Goal: Task Accomplishment & Management: Use online tool/utility

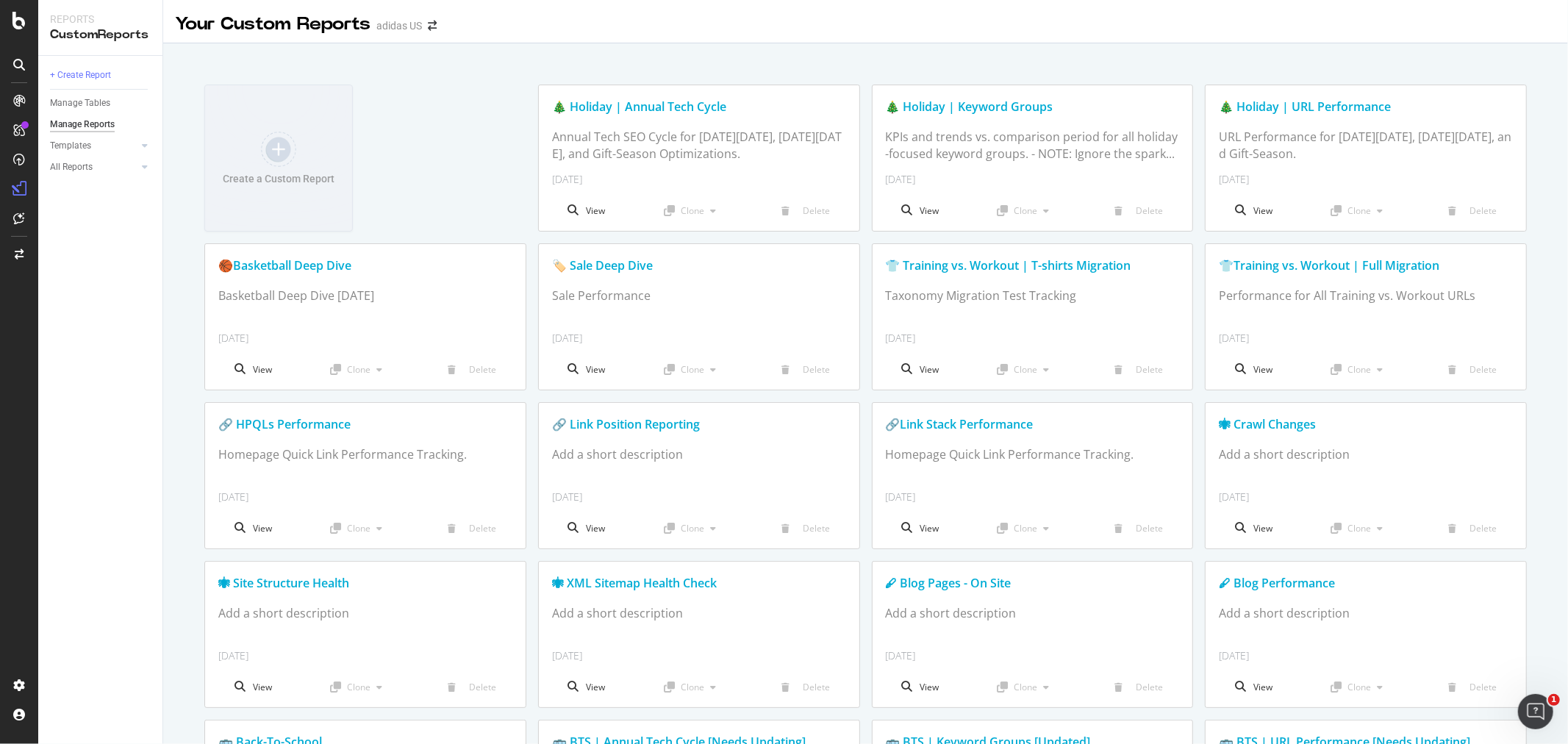
click at [1157, 30] on div "Your Custom Reports adidas US" at bounding box center [866, 18] width 1405 height 37
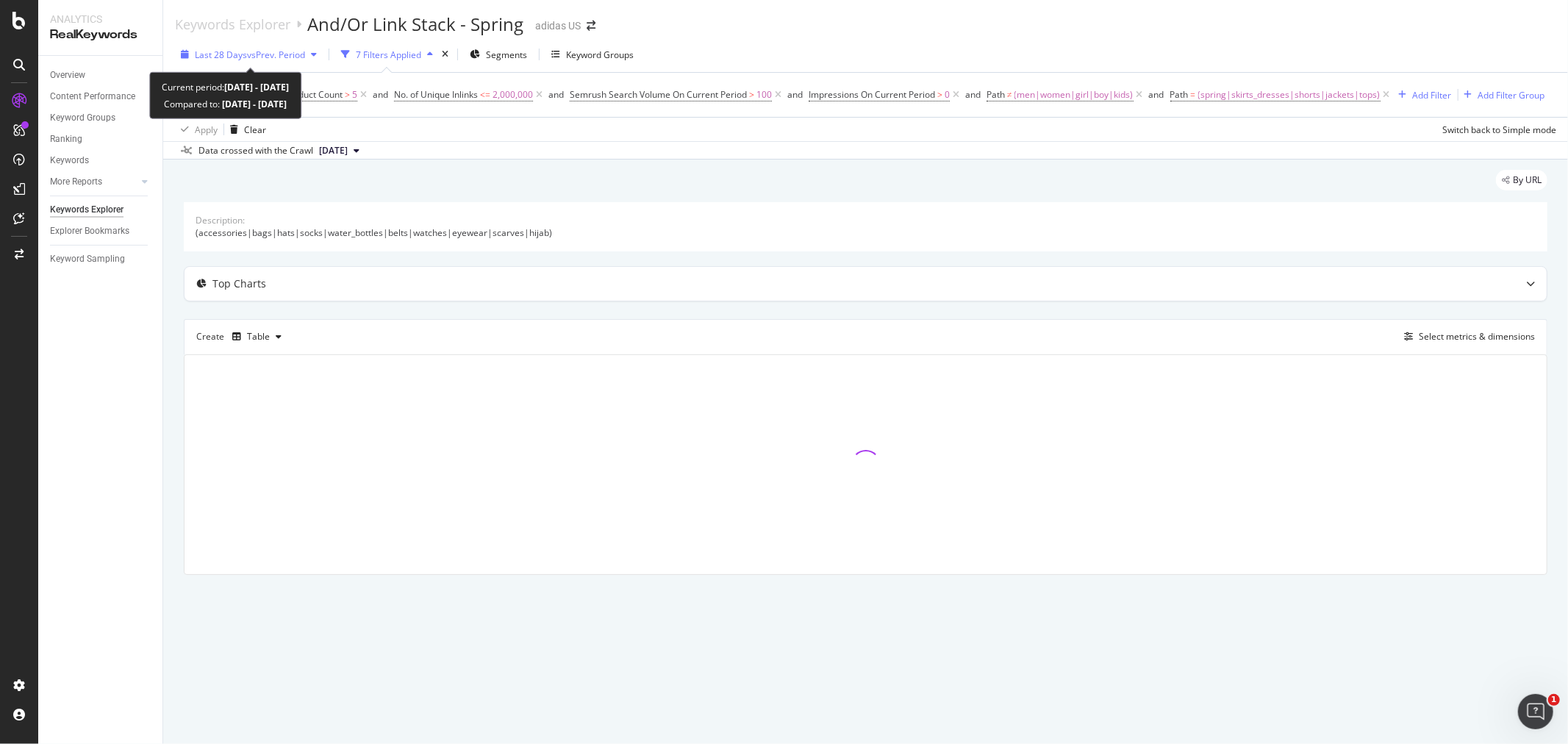
click at [284, 54] on span "vs Prev. Period" at bounding box center [276, 55] width 58 height 12
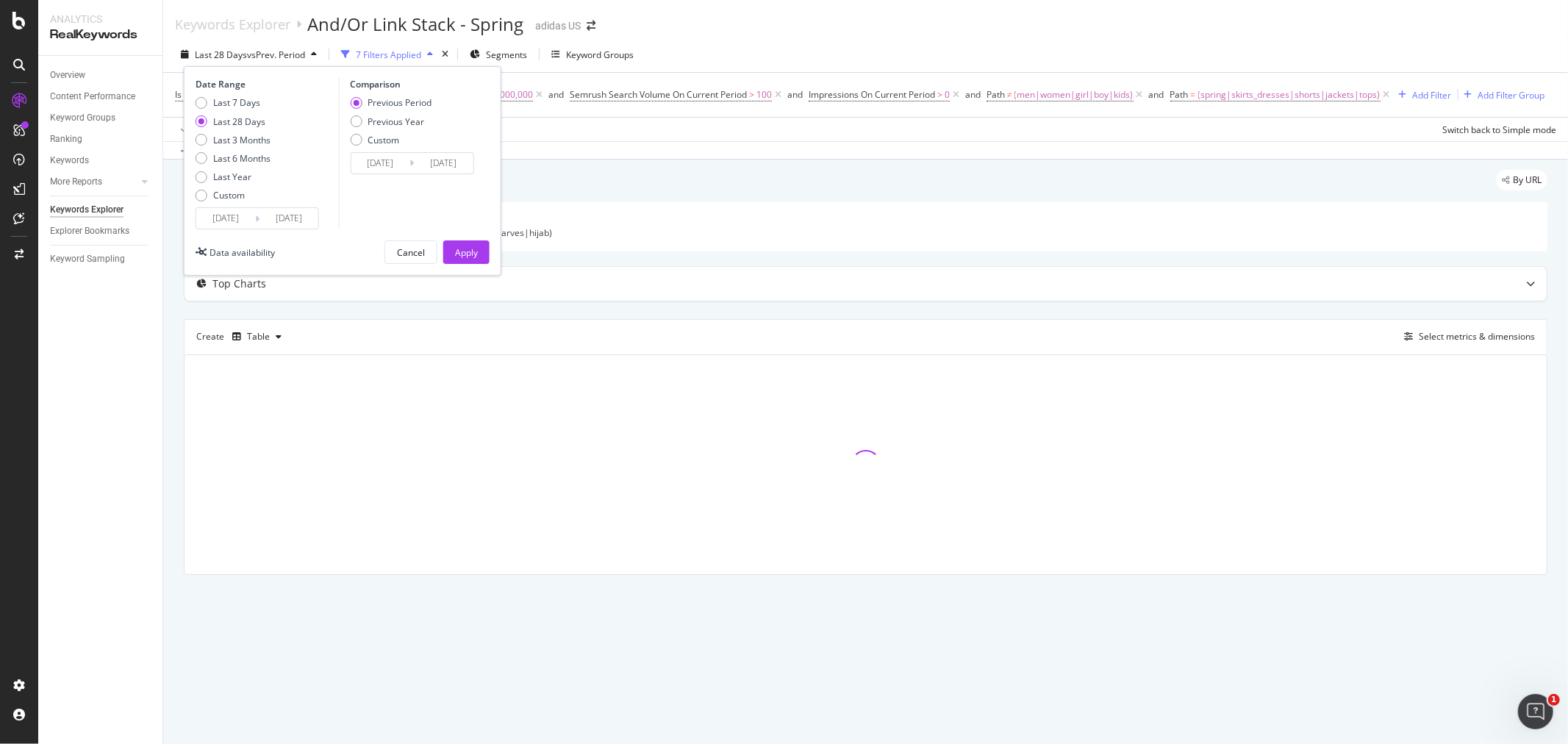
click at [246, 214] on input "2025/08/28" at bounding box center [226, 218] width 59 height 21
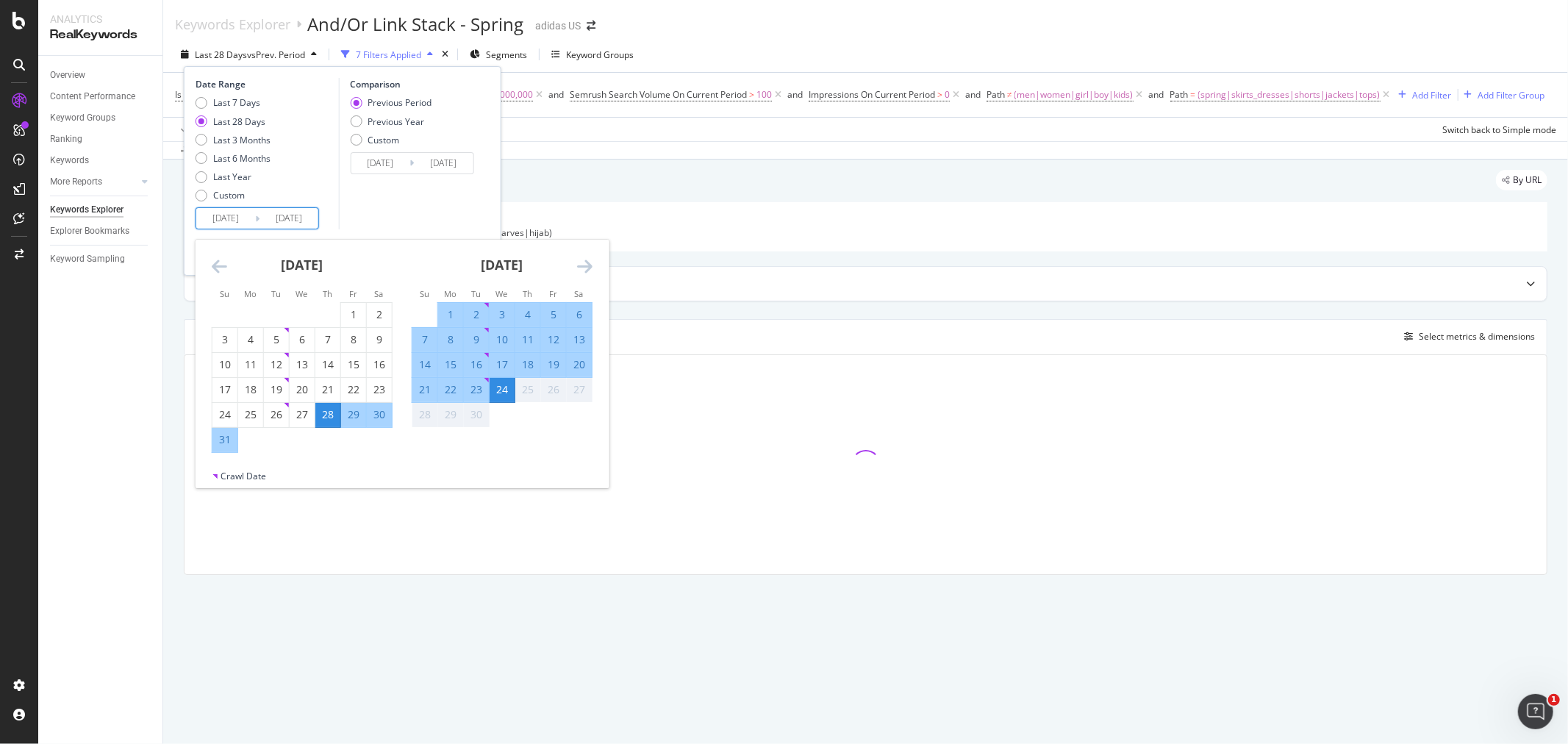
click at [220, 254] on div "August 2025" at bounding box center [302, 270] width 181 height 62
click at [212, 265] on icon "Move backward to switch to the previous month." at bounding box center [220, 266] width 15 height 18
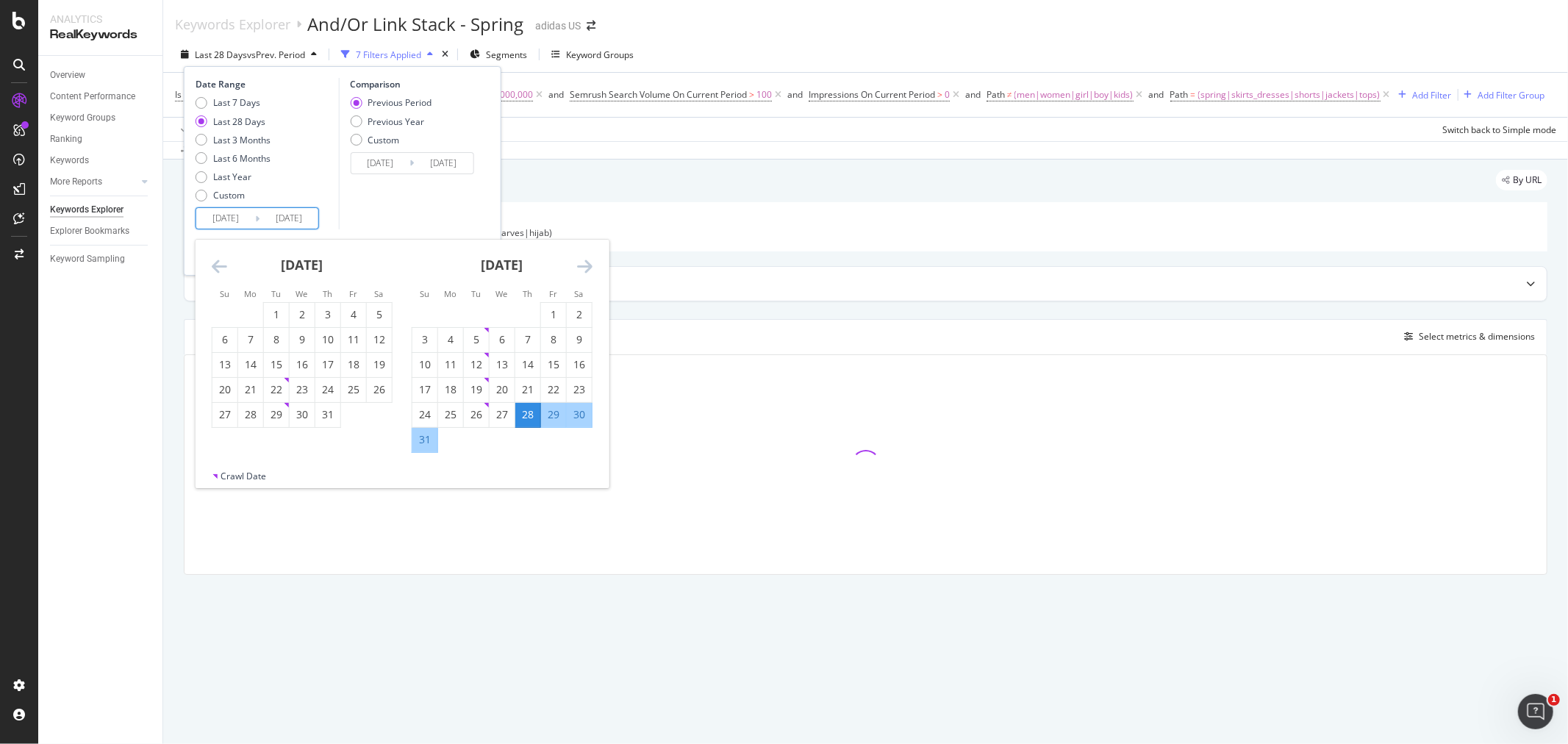
click at [212, 265] on icon "Move backward to switch to the previous month." at bounding box center [220, 266] width 15 height 18
click at [215, 272] on icon "Move backward to switch to the previous month." at bounding box center [220, 266] width 15 height 18
click at [265, 313] on div "1" at bounding box center [276, 314] width 25 height 15
type input "2025/04/01"
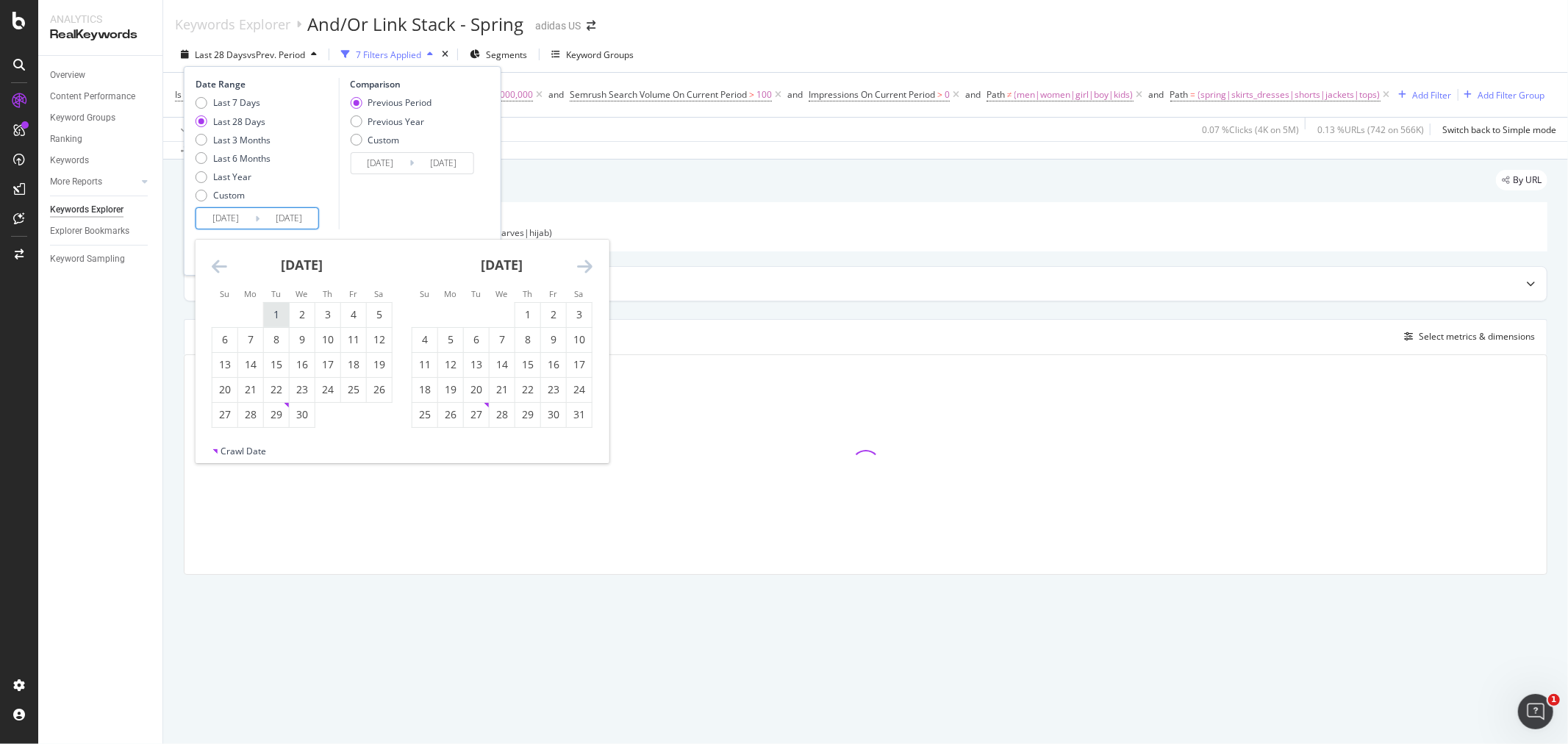
type input "2024/10/06"
type input "2025/03/31"
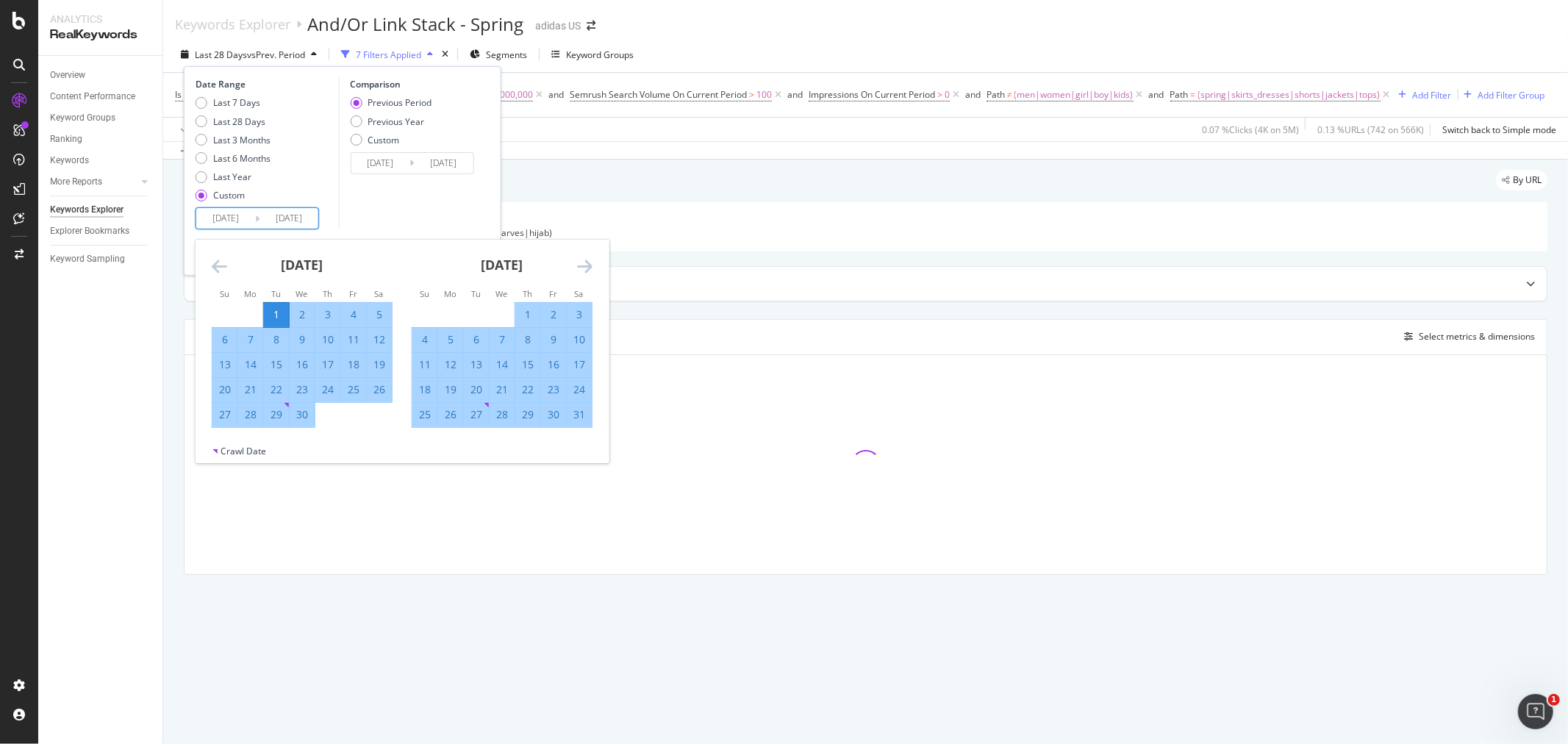
click at [582, 267] on icon "Move forward to switch to the next month." at bounding box center [585, 266] width 15 height 18
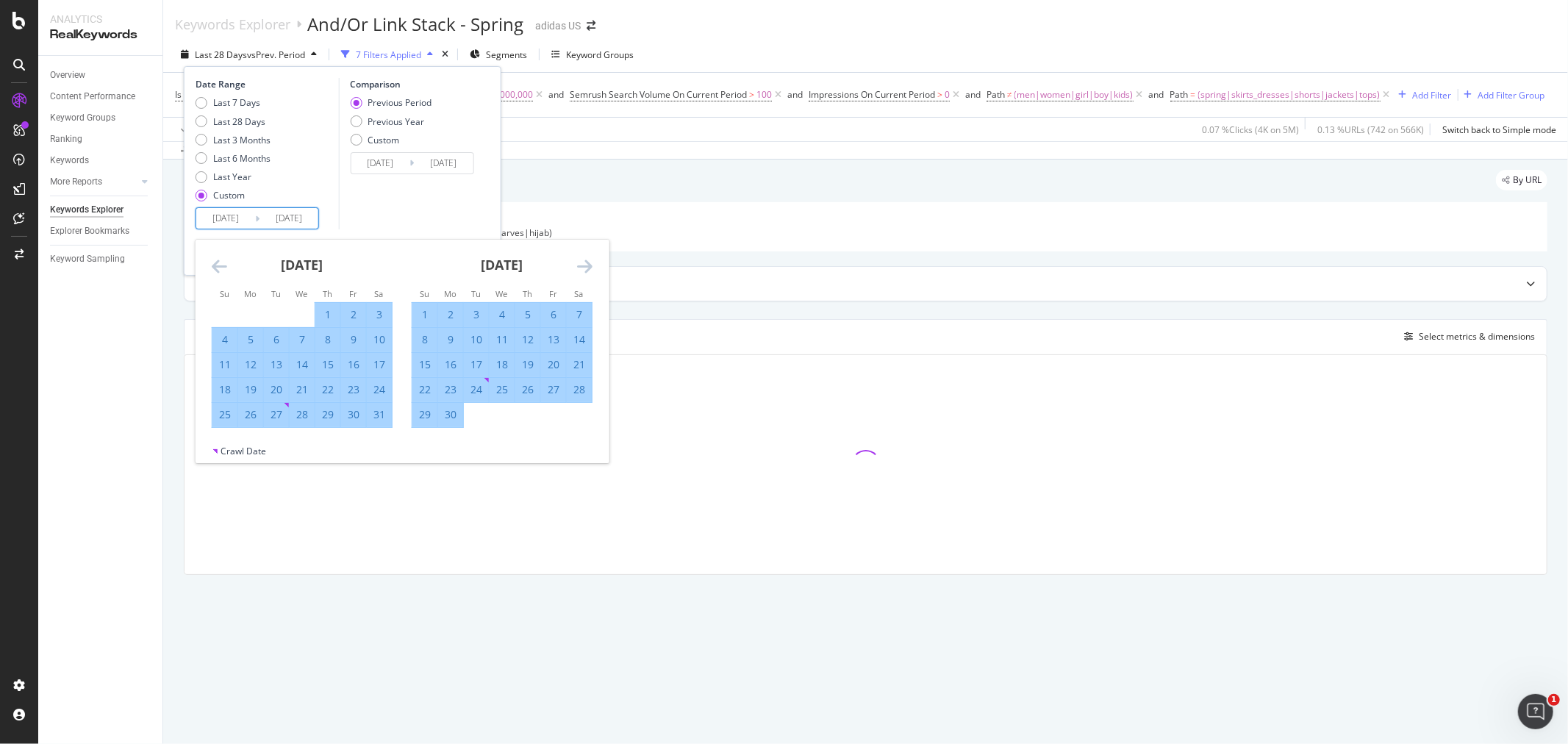
click at [581, 268] on icon "Move forward to switch to the next month." at bounding box center [585, 266] width 15 height 18
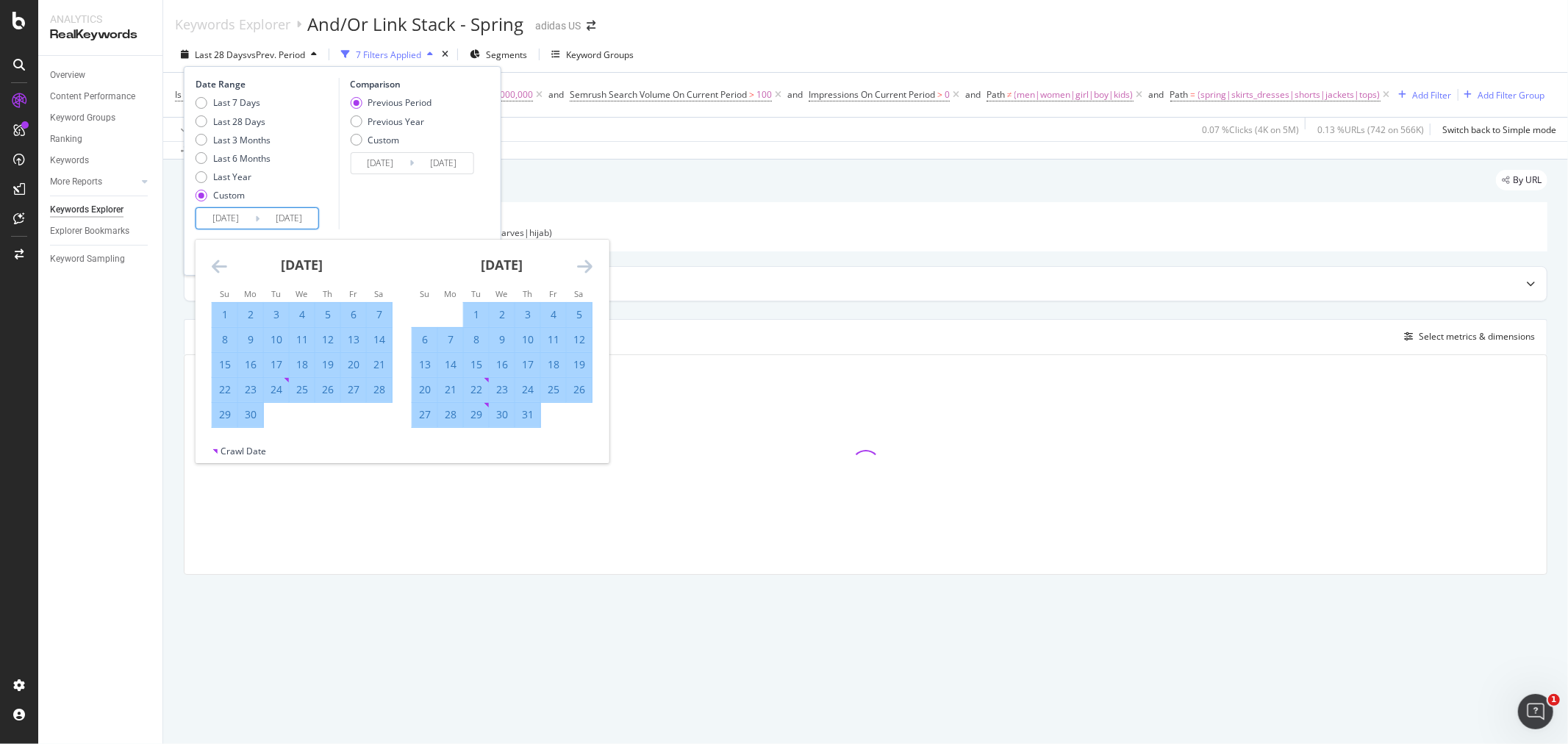
click at [530, 420] on div "31" at bounding box center [527, 414] width 25 height 15
type input "2025/07/31"
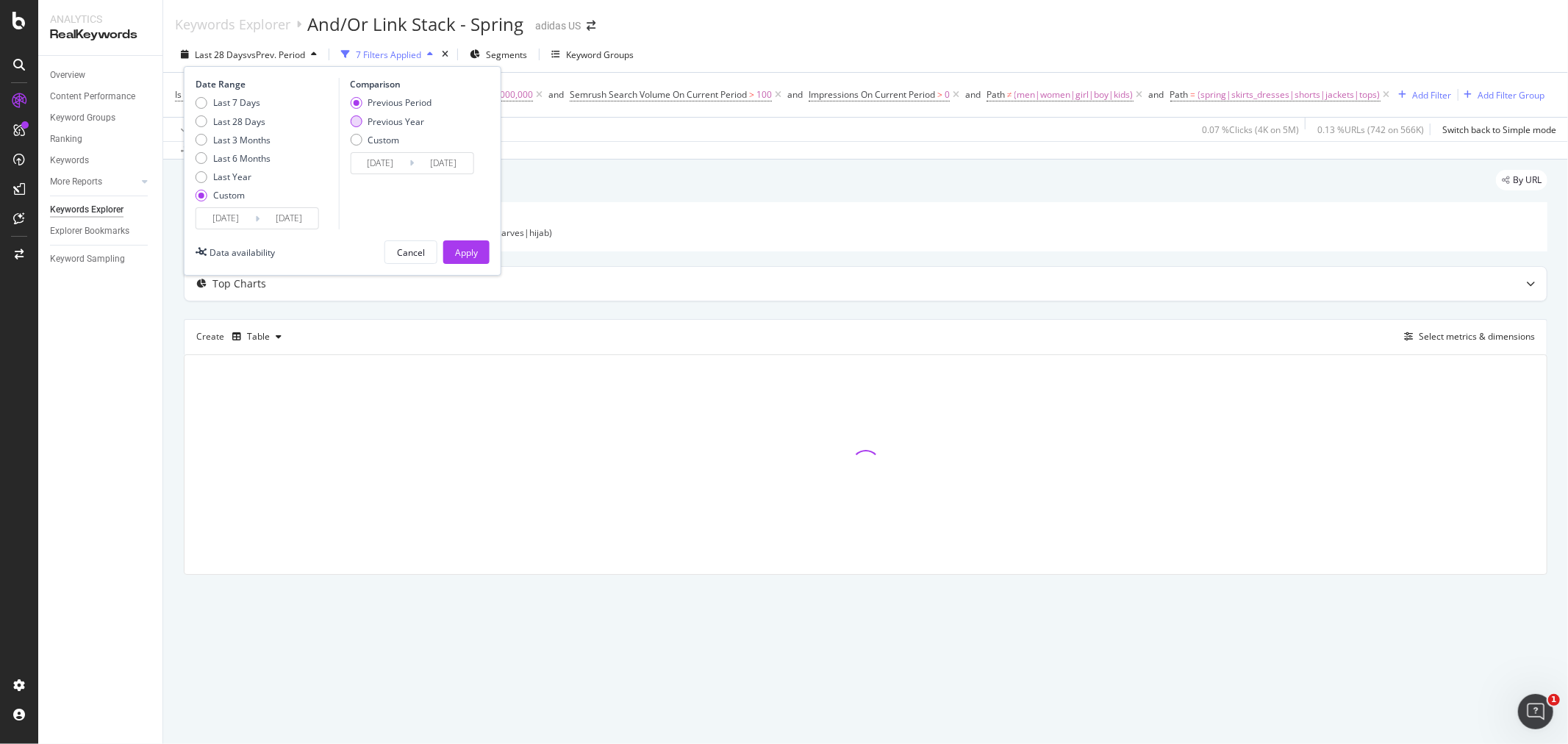
click at [398, 127] on div "Previous Year" at bounding box center [396, 121] width 57 height 12
type input "2024/04/02"
type input "2024/08/01"
click at [477, 251] on div "Apply" at bounding box center [467, 253] width 23 height 12
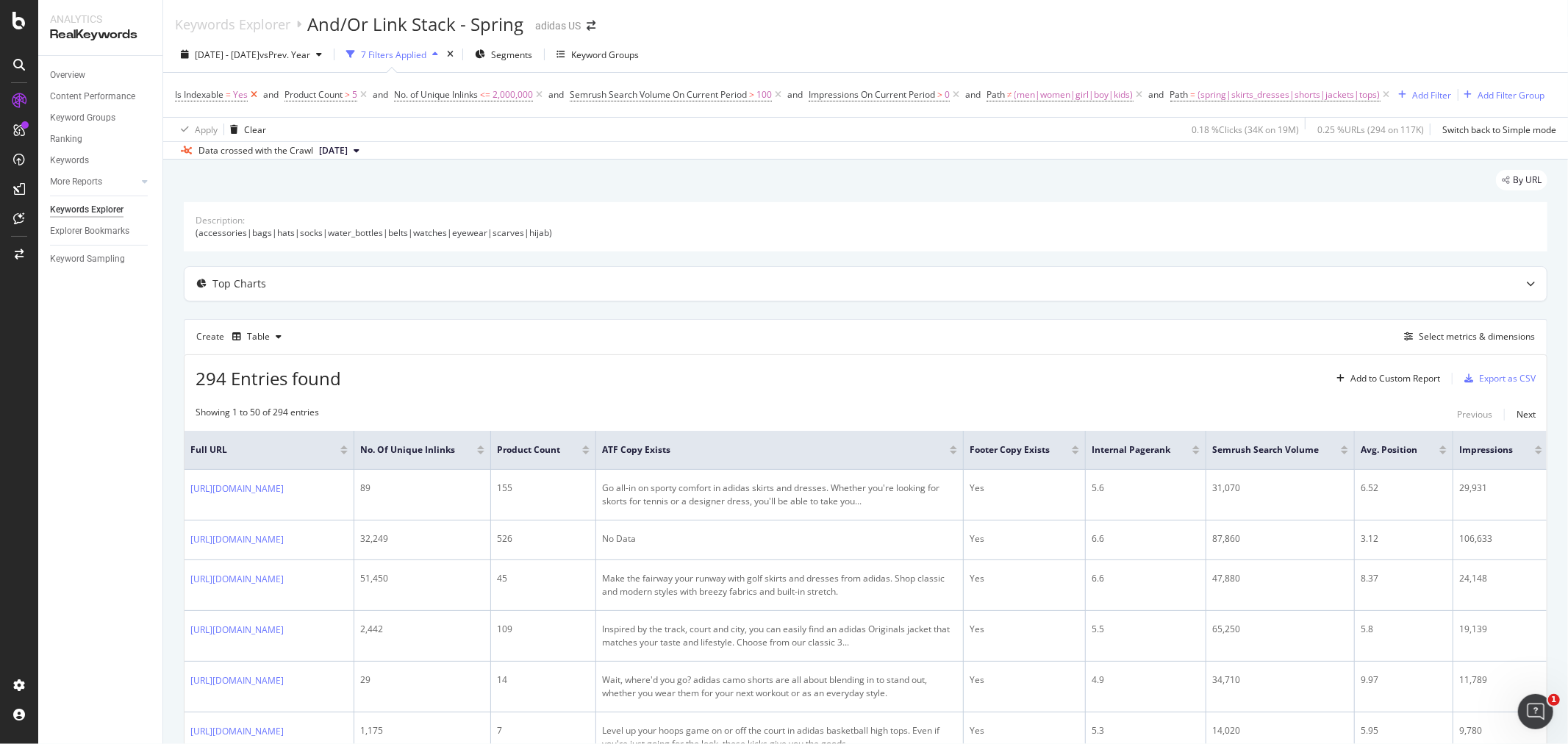
click at [253, 94] on icon at bounding box center [254, 94] width 12 height 15
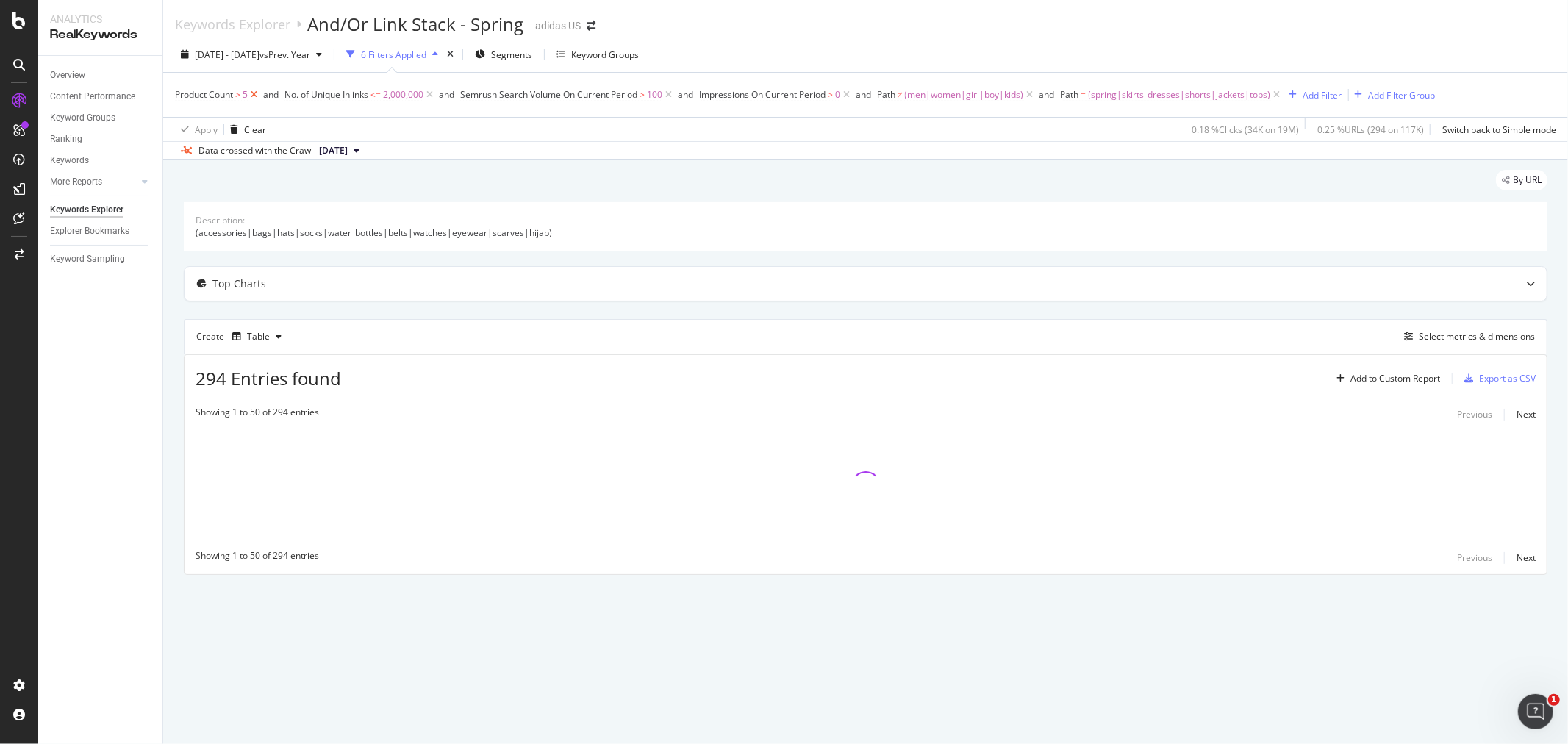
click at [253, 94] on icon at bounding box center [254, 94] width 12 height 15
click at [322, 98] on icon at bounding box center [320, 94] width 12 height 15
click at [860, 101] on span "(spring|skirts_dresses|shorts|jackets|tops)" at bounding box center [894, 94] width 182 height 21
click at [834, 129] on span "Matches regex" at bounding box center [820, 130] width 61 height 12
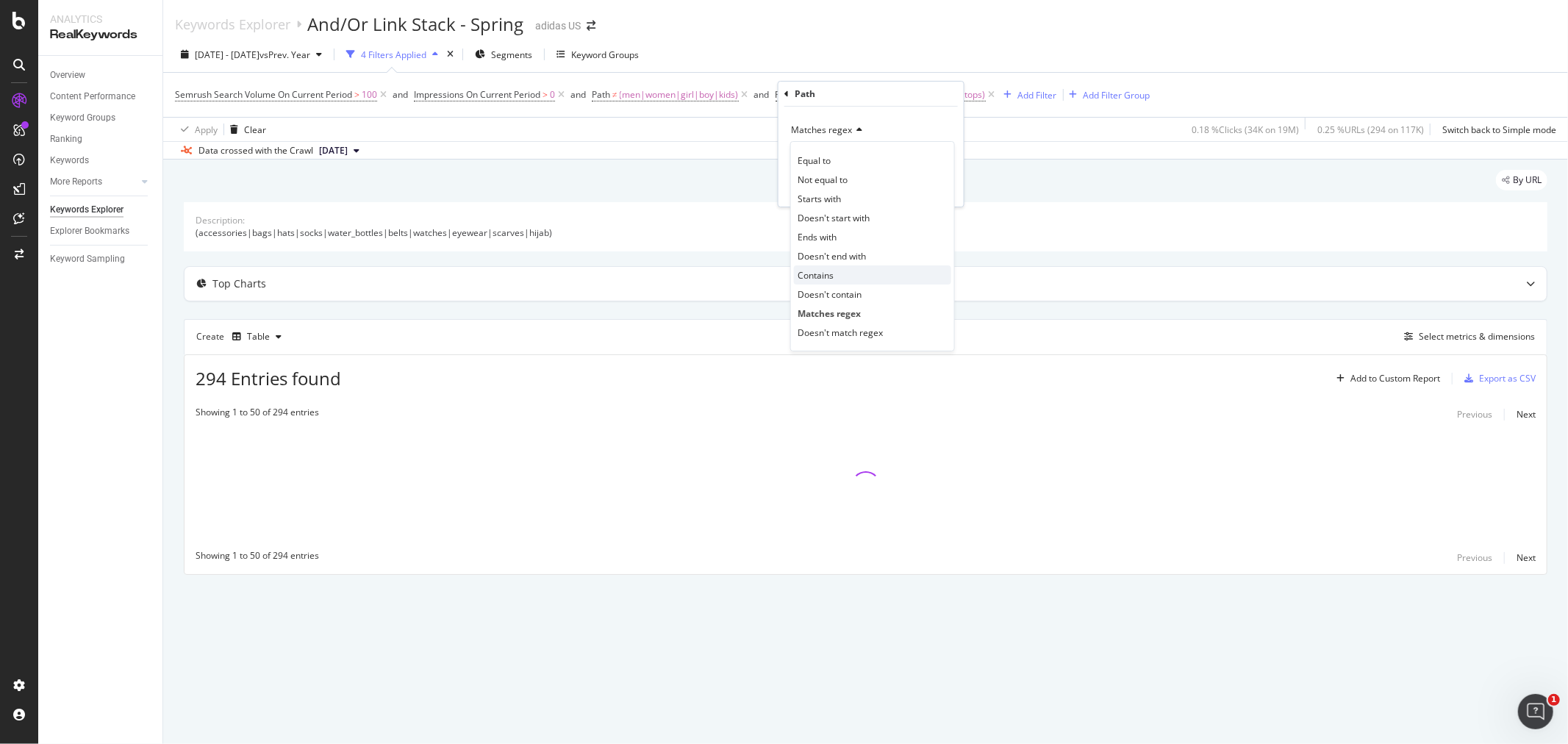
click at [870, 273] on div "Contains" at bounding box center [872, 275] width 157 height 19
click at [817, 156] on input "(spring|skirts_dresses|shorts|jackets|tops)" at bounding box center [860, 157] width 139 height 24
type input "spring"
click at [944, 187] on div "Apply" at bounding box center [940, 188] width 23 height 12
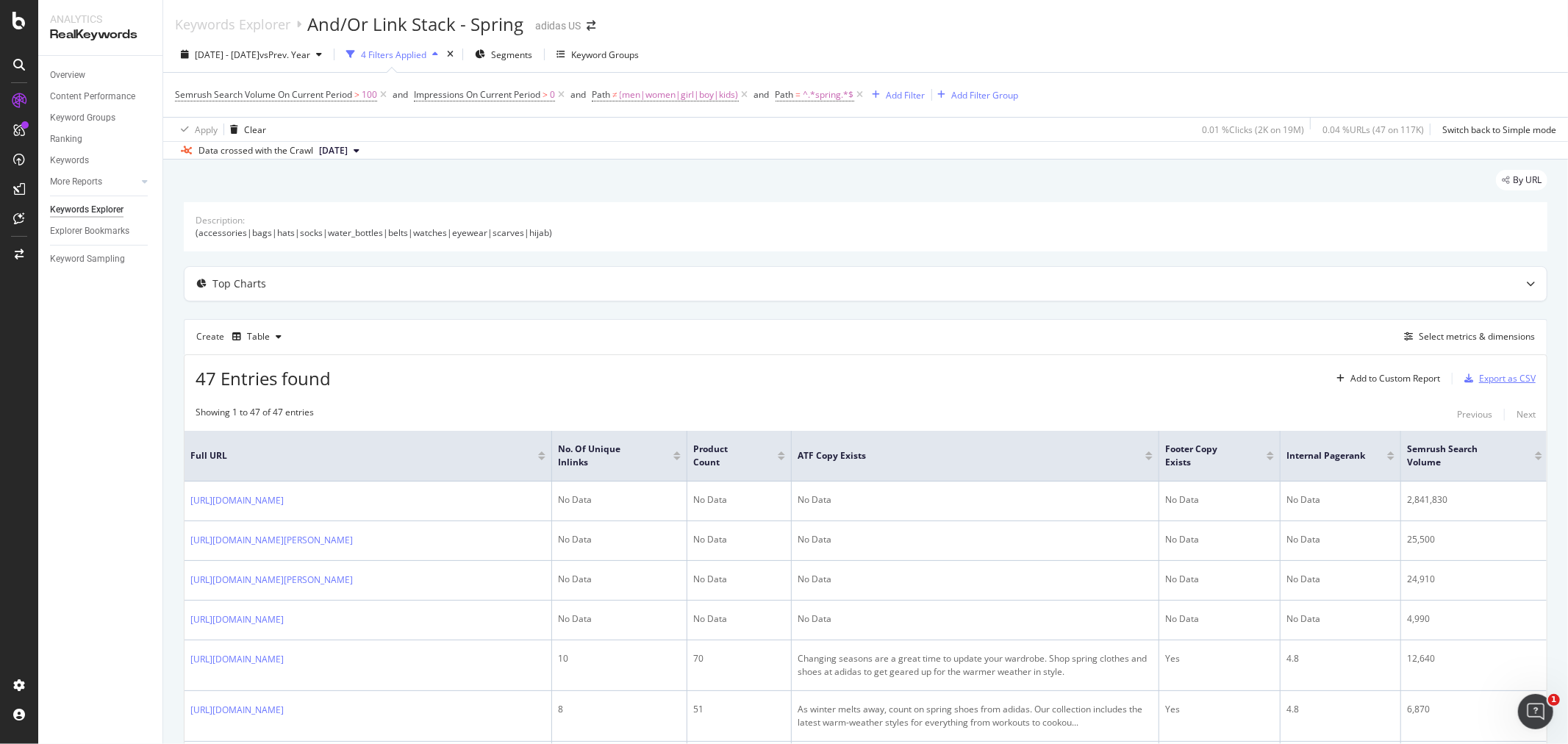
click at [1500, 380] on div "Export as CSV" at bounding box center [1507, 379] width 57 height 12
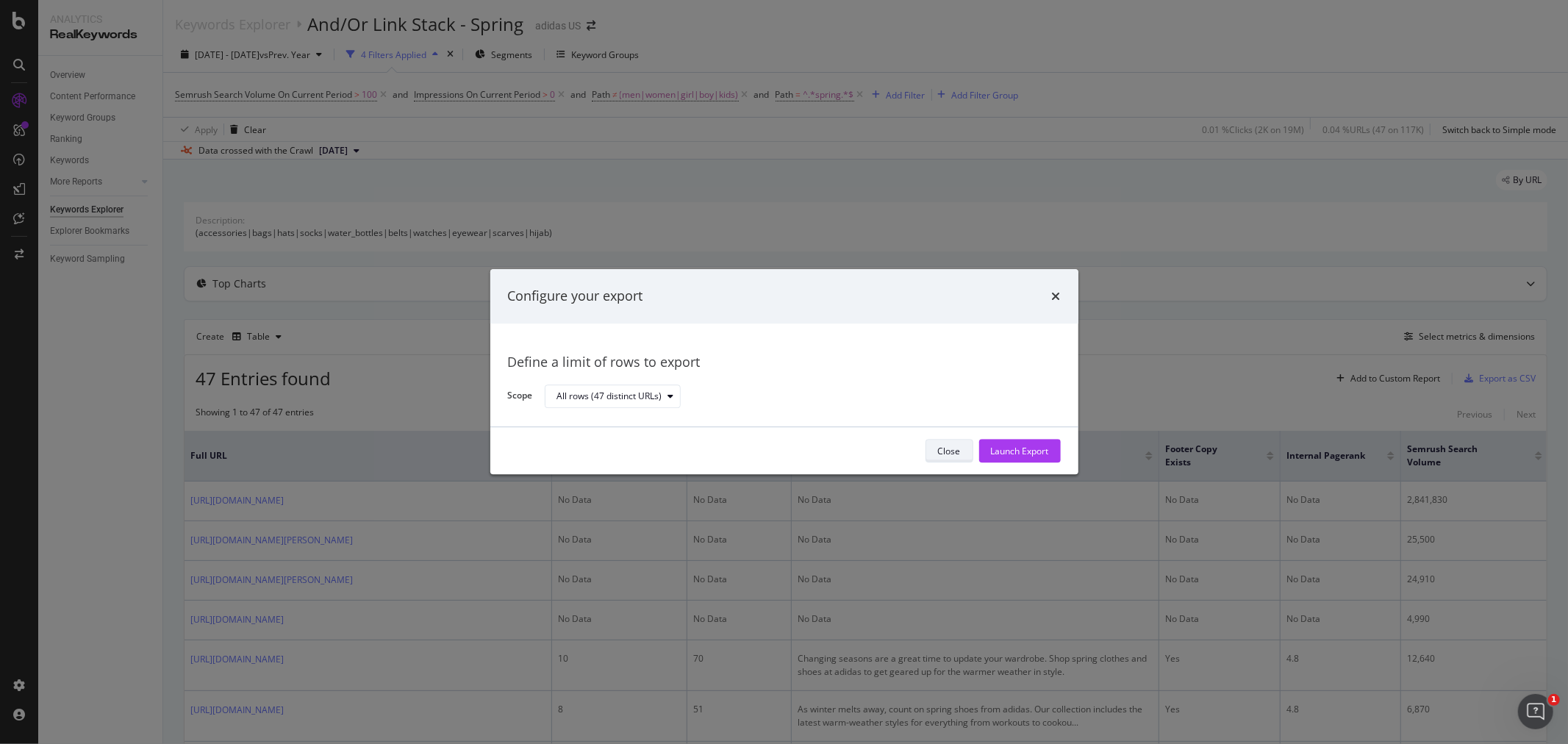
click at [966, 449] on button "Close" at bounding box center [949, 451] width 48 height 24
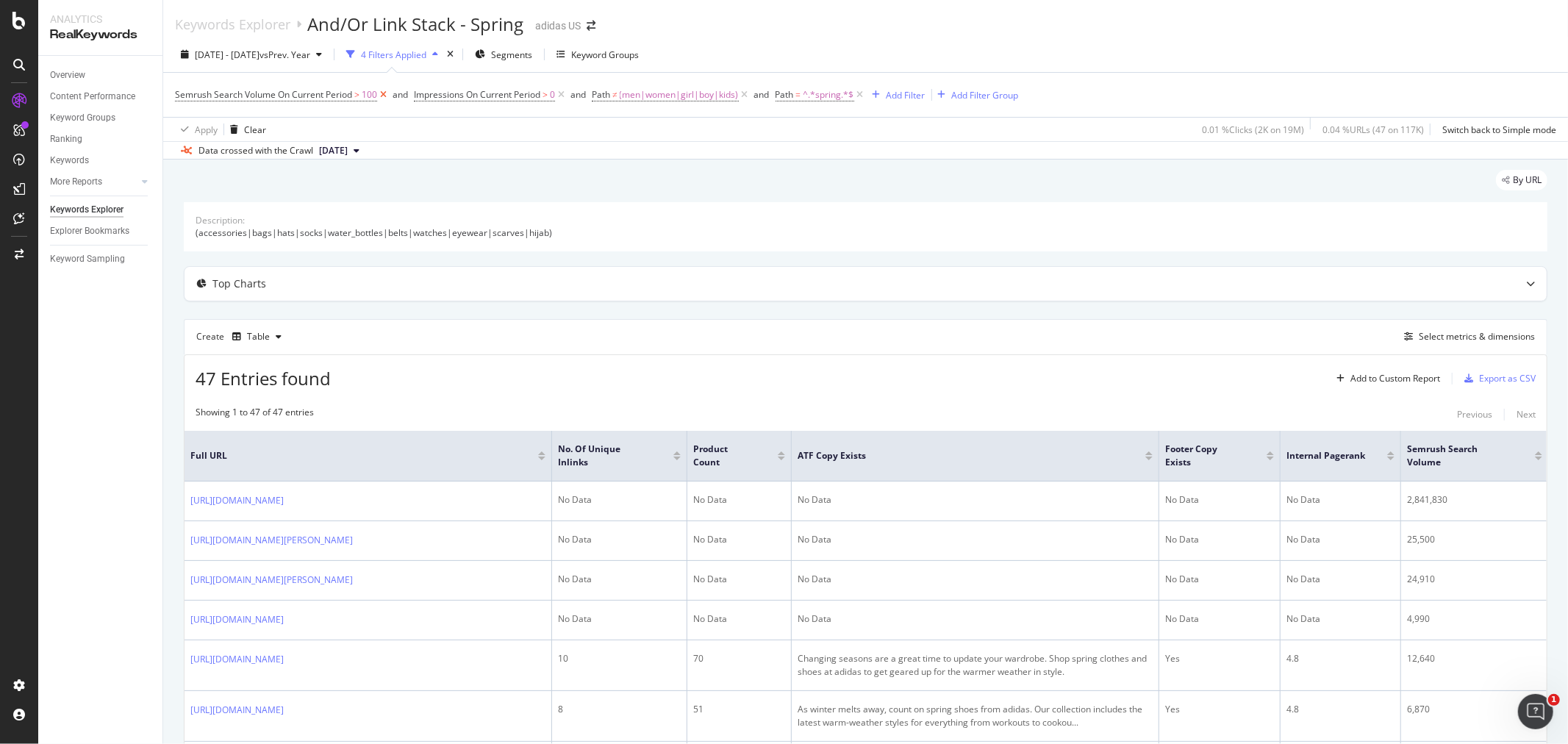
click at [382, 98] on icon at bounding box center [383, 94] width 12 height 15
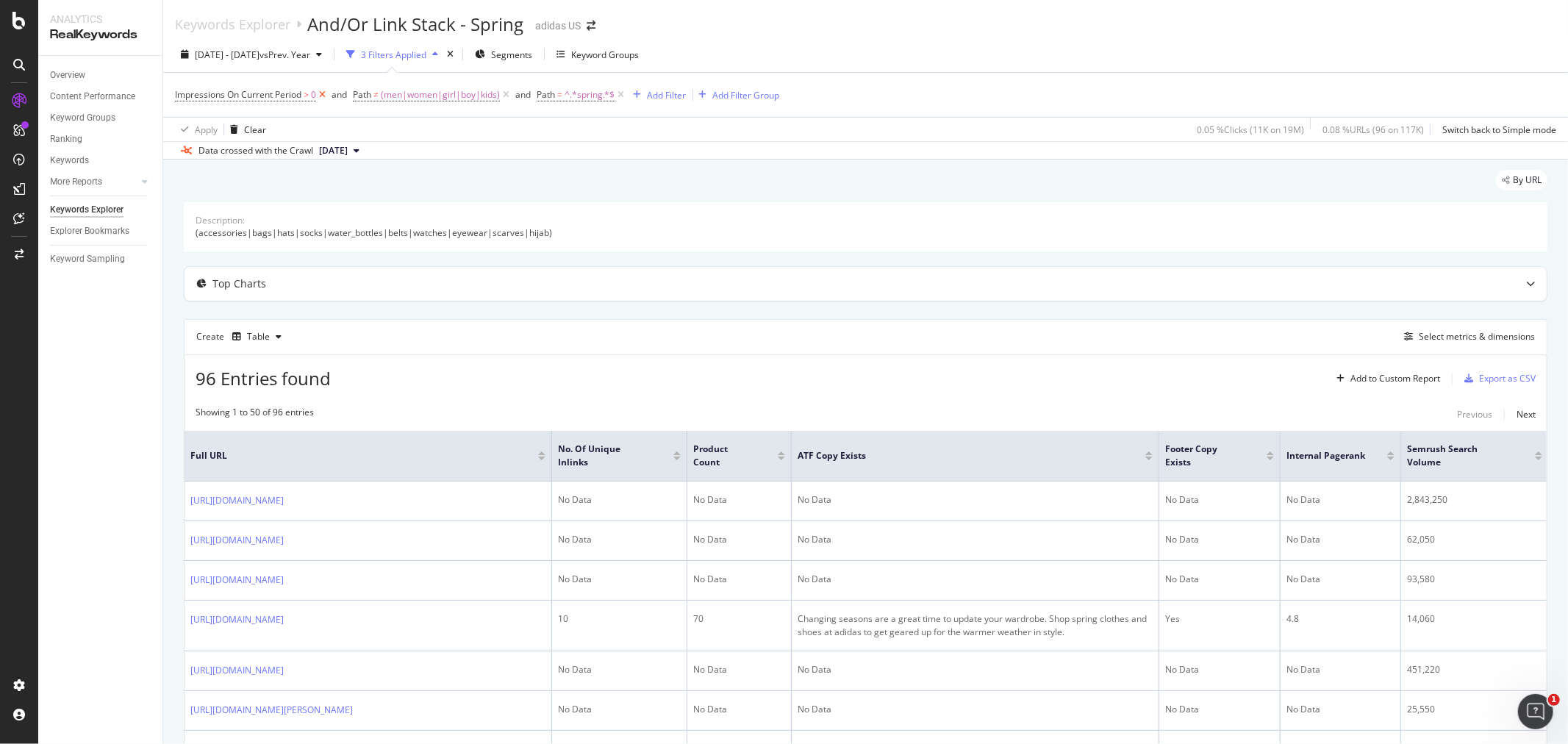
click at [327, 96] on icon at bounding box center [322, 94] width 12 height 15
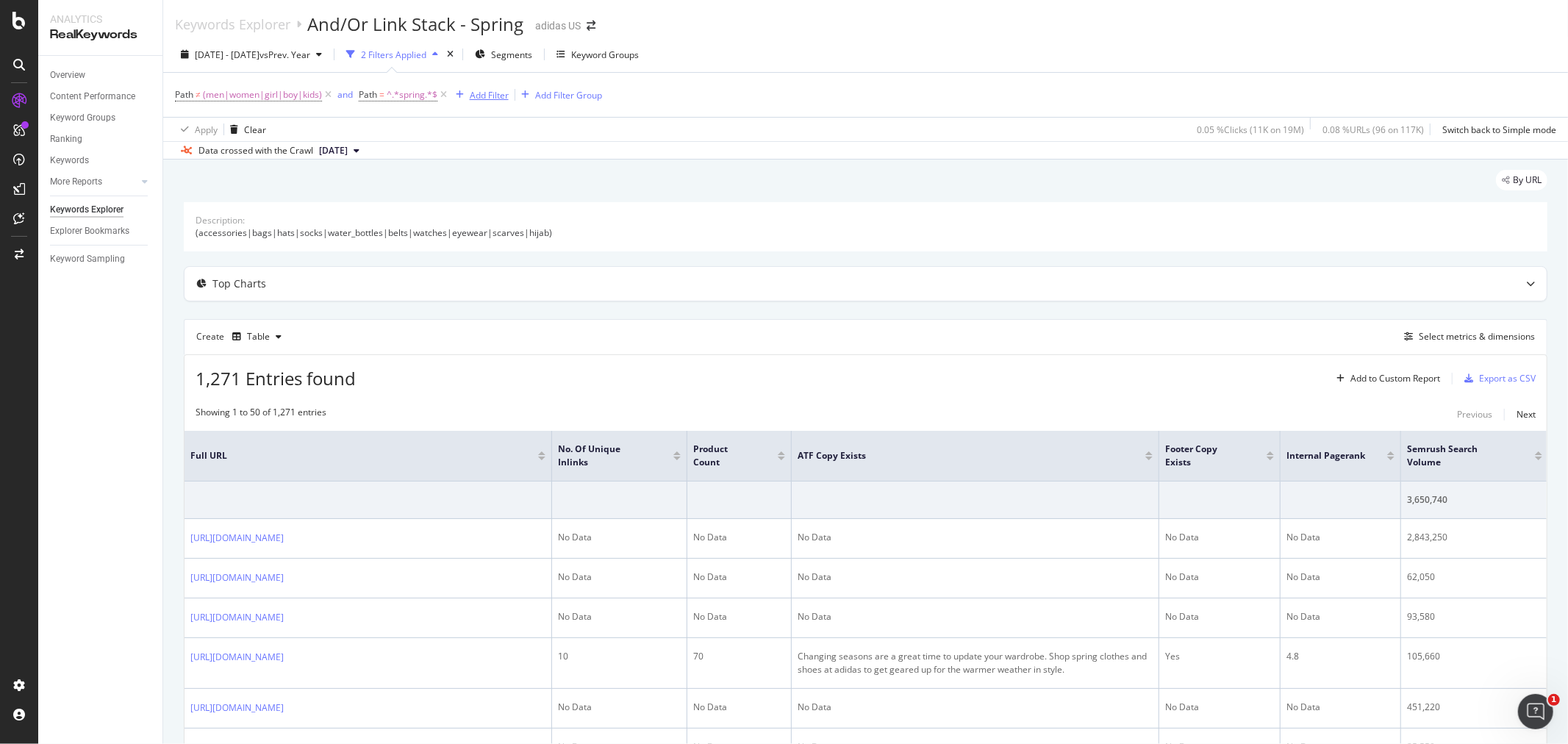
click at [486, 90] on div "Add Filter" at bounding box center [489, 95] width 39 height 12
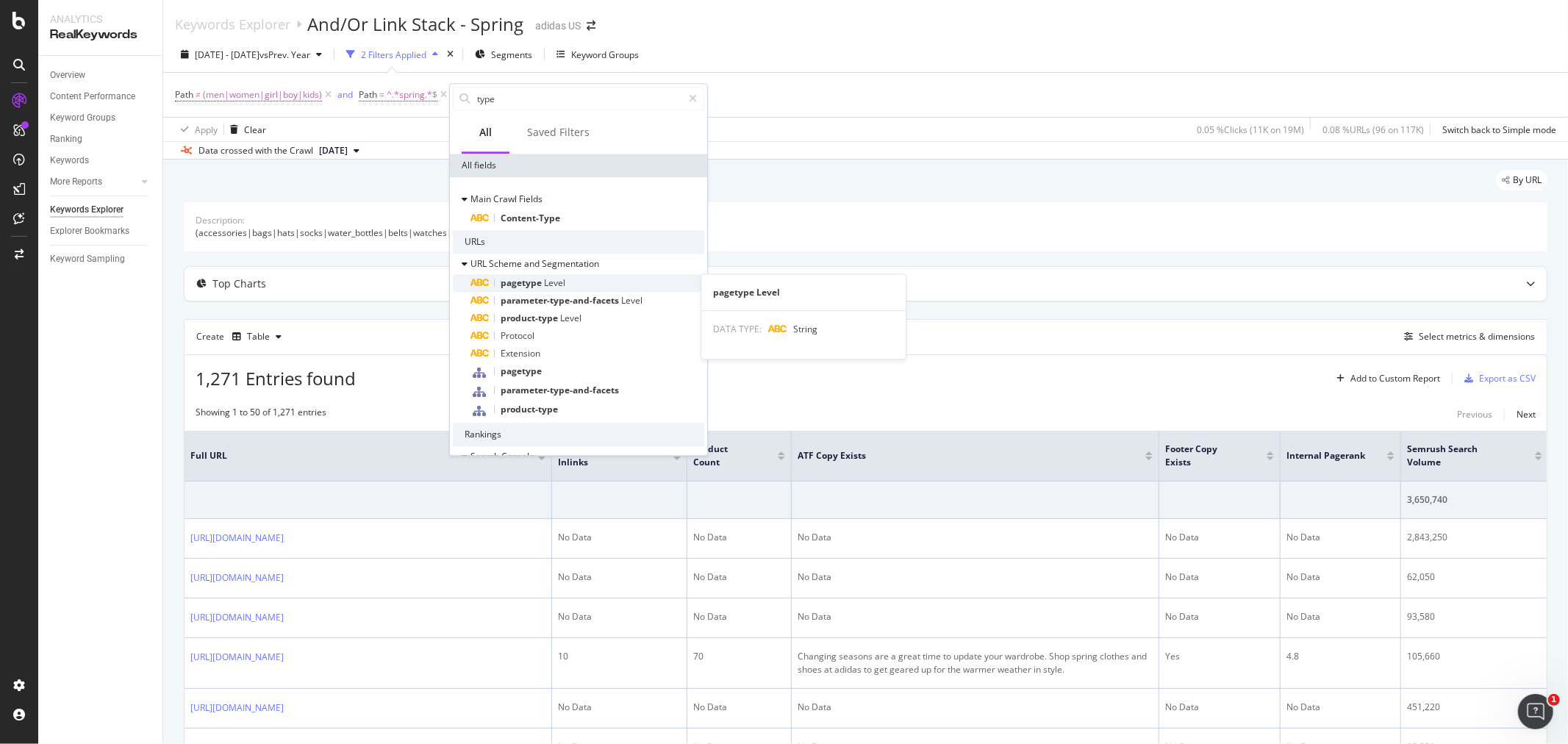
type input "type"
click at [597, 281] on div "pagetype Level" at bounding box center [587, 283] width 234 height 18
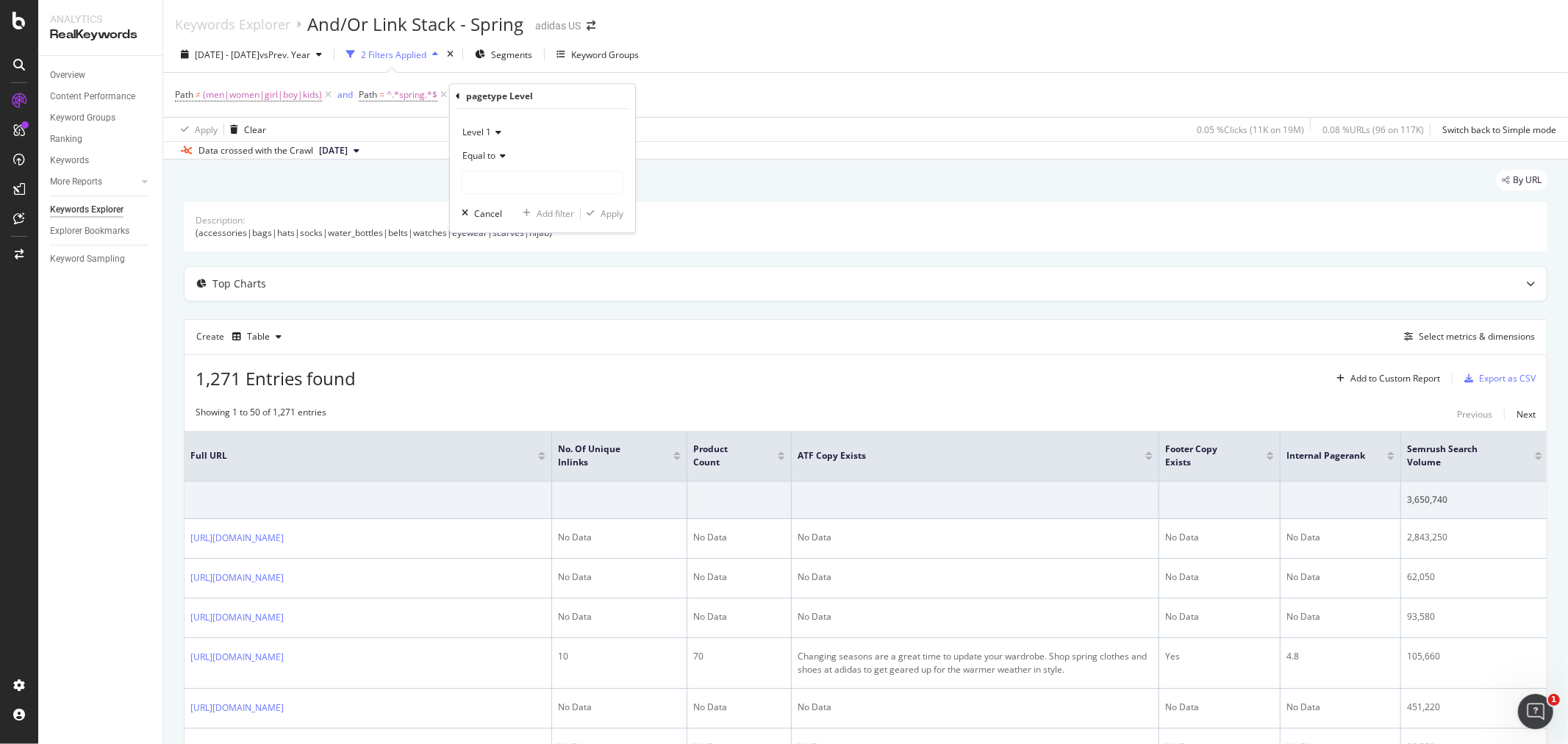
click at [481, 154] on span "Equal to" at bounding box center [478, 155] width 33 height 12
click at [497, 184] on span "Equal to" at bounding box center [487, 187] width 36 height 12
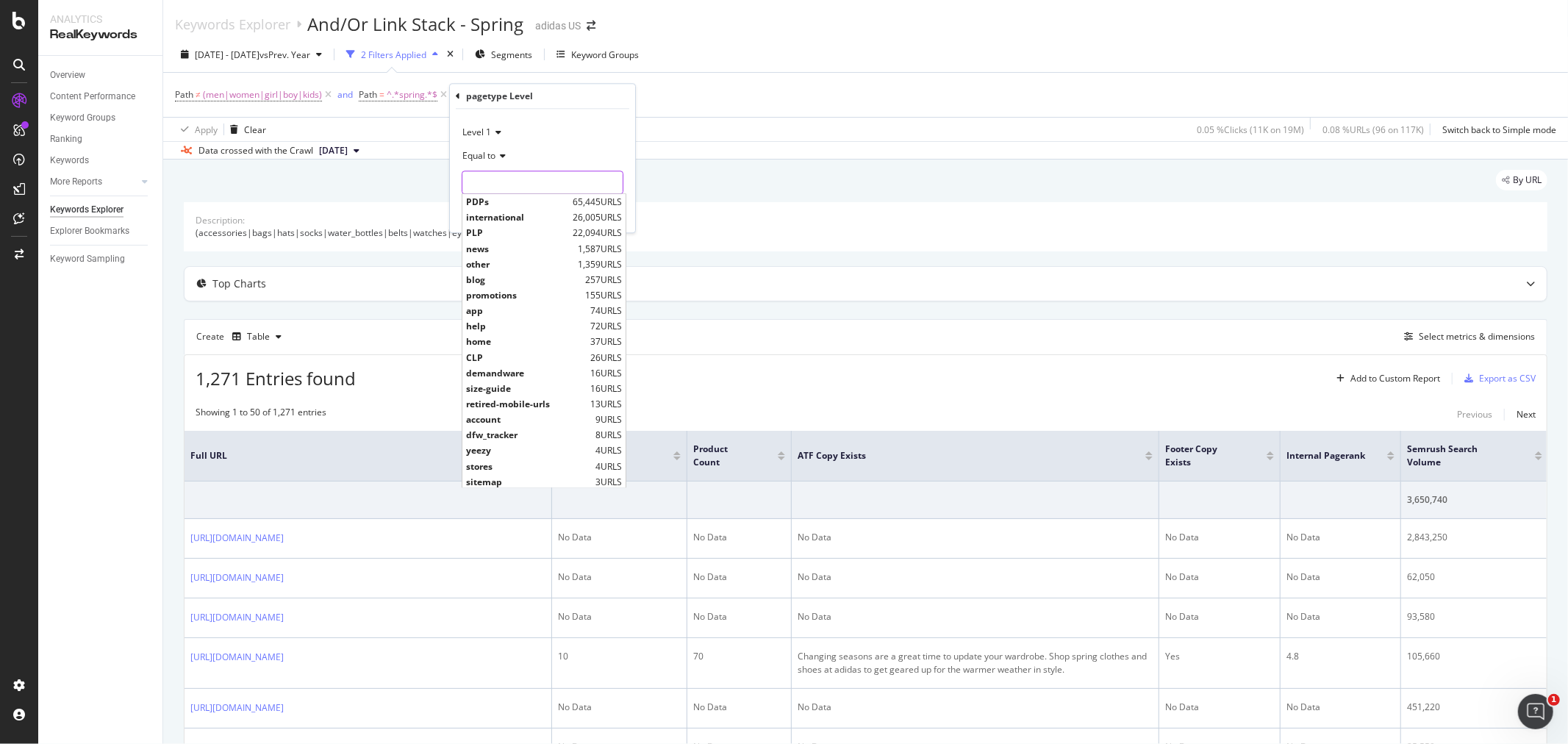
click at [497, 184] on input "text" at bounding box center [542, 182] width 160 height 24
click at [498, 226] on div "PLP 22,094 URLS" at bounding box center [543, 233] width 163 height 15
type input "PLP"
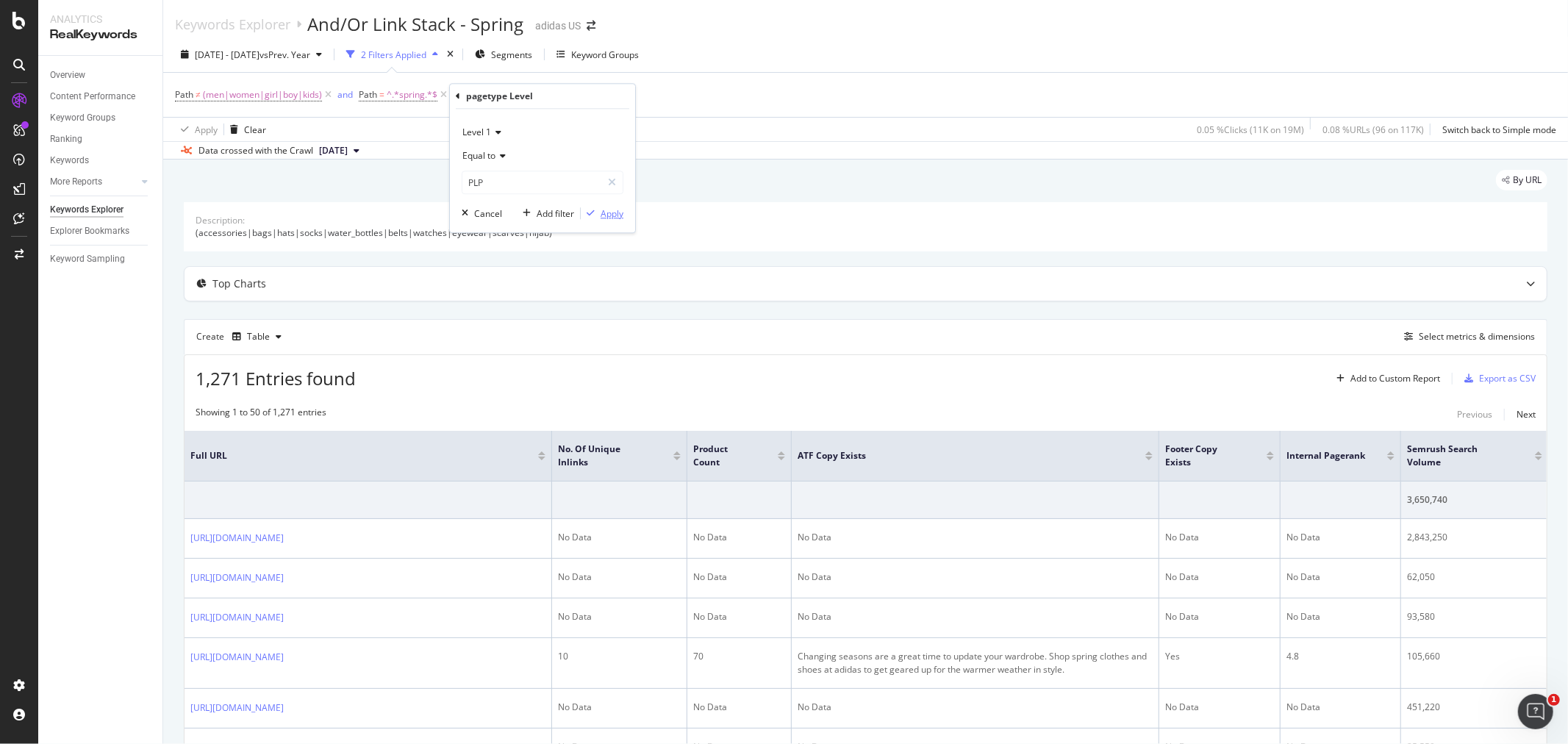
click at [593, 213] on icon "button" at bounding box center [590, 213] width 8 height 8
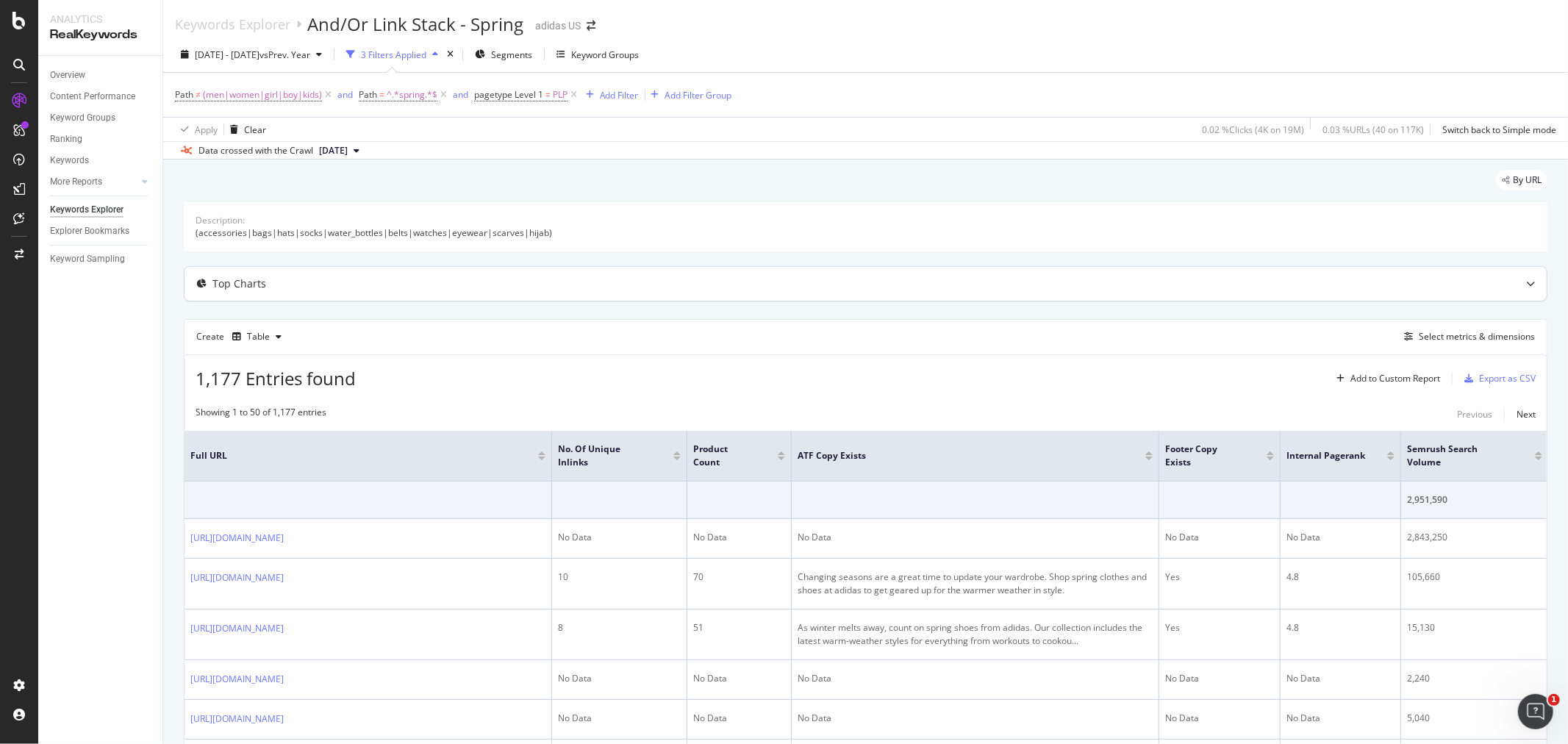
click at [335, 280] on div "Top Charts" at bounding box center [836, 283] width 1304 height 15
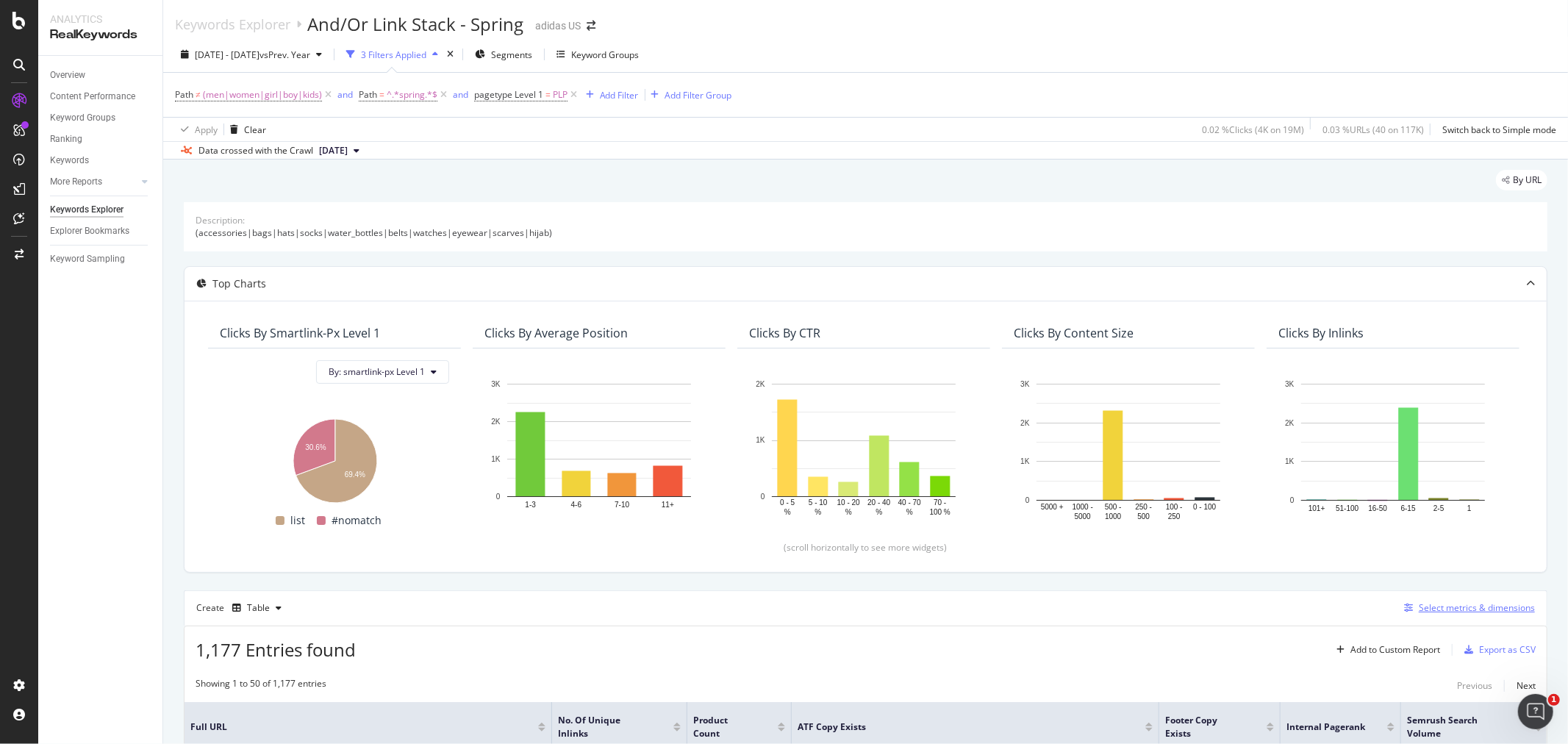
click at [1428, 612] on div "Select metrics & dimensions" at bounding box center [1476, 607] width 116 height 12
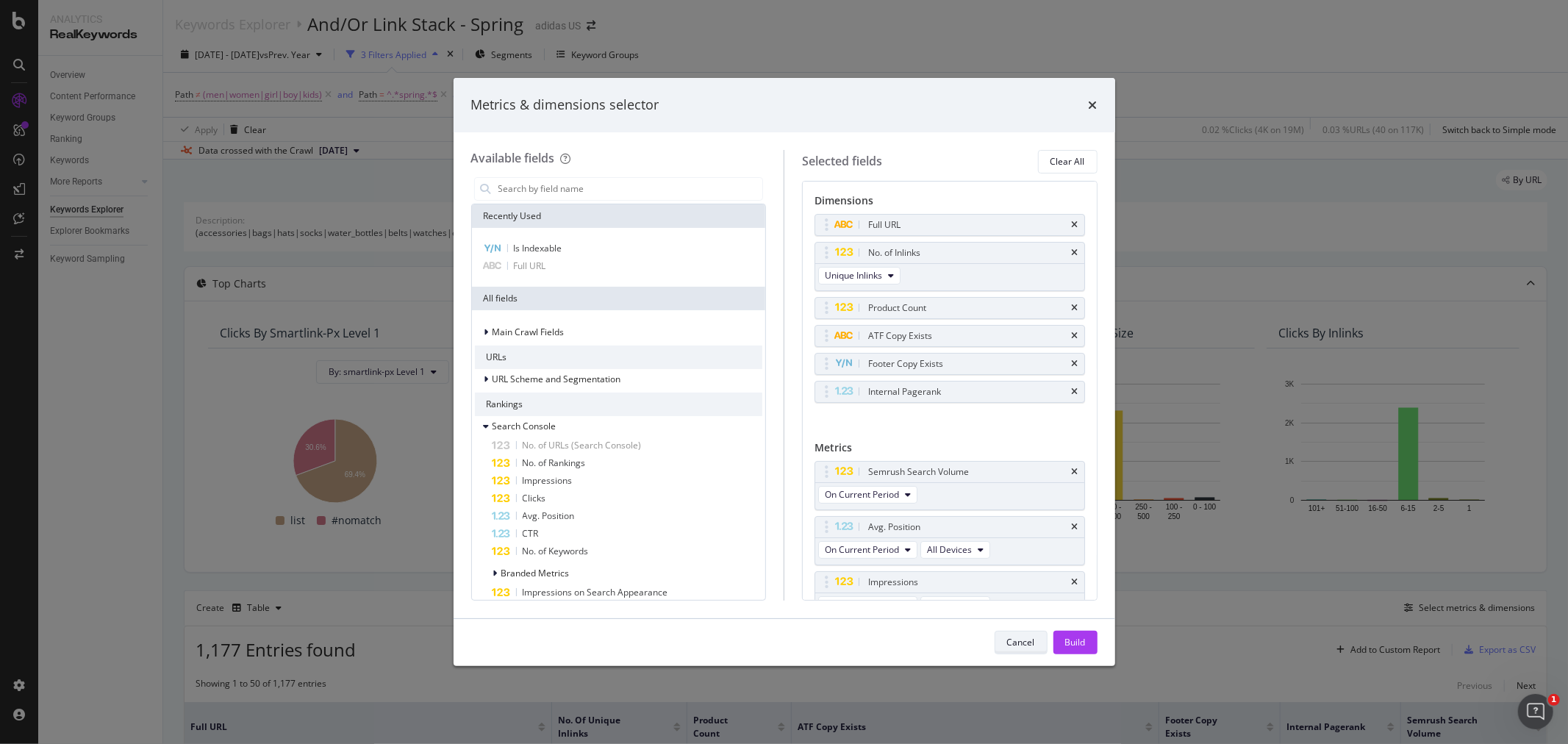
click at [1023, 643] on div "Cancel" at bounding box center [1021, 642] width 28 height 12
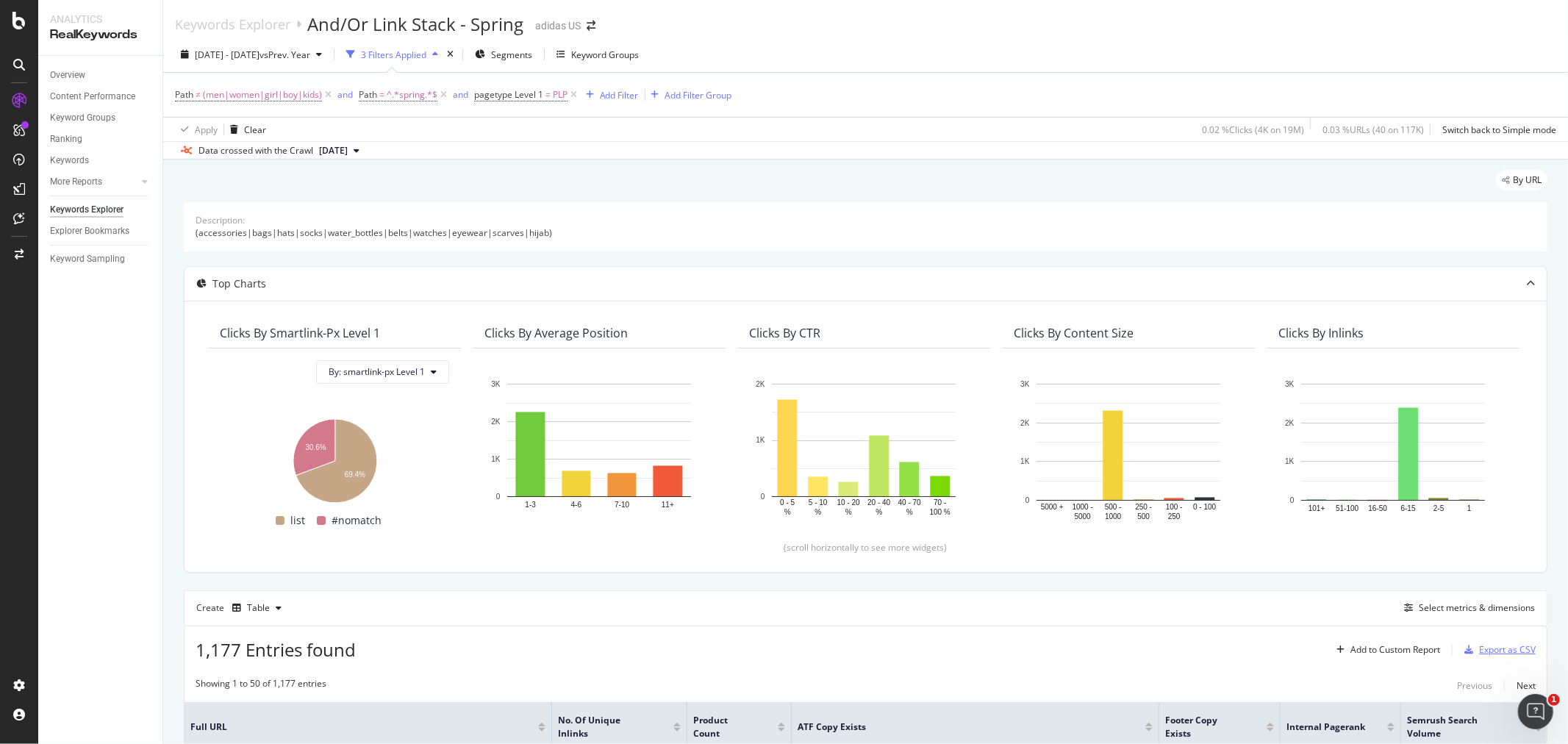
click at [1489, 647] on div "Export as CSV" at bounding box center [1507, 650] width 57 height 12
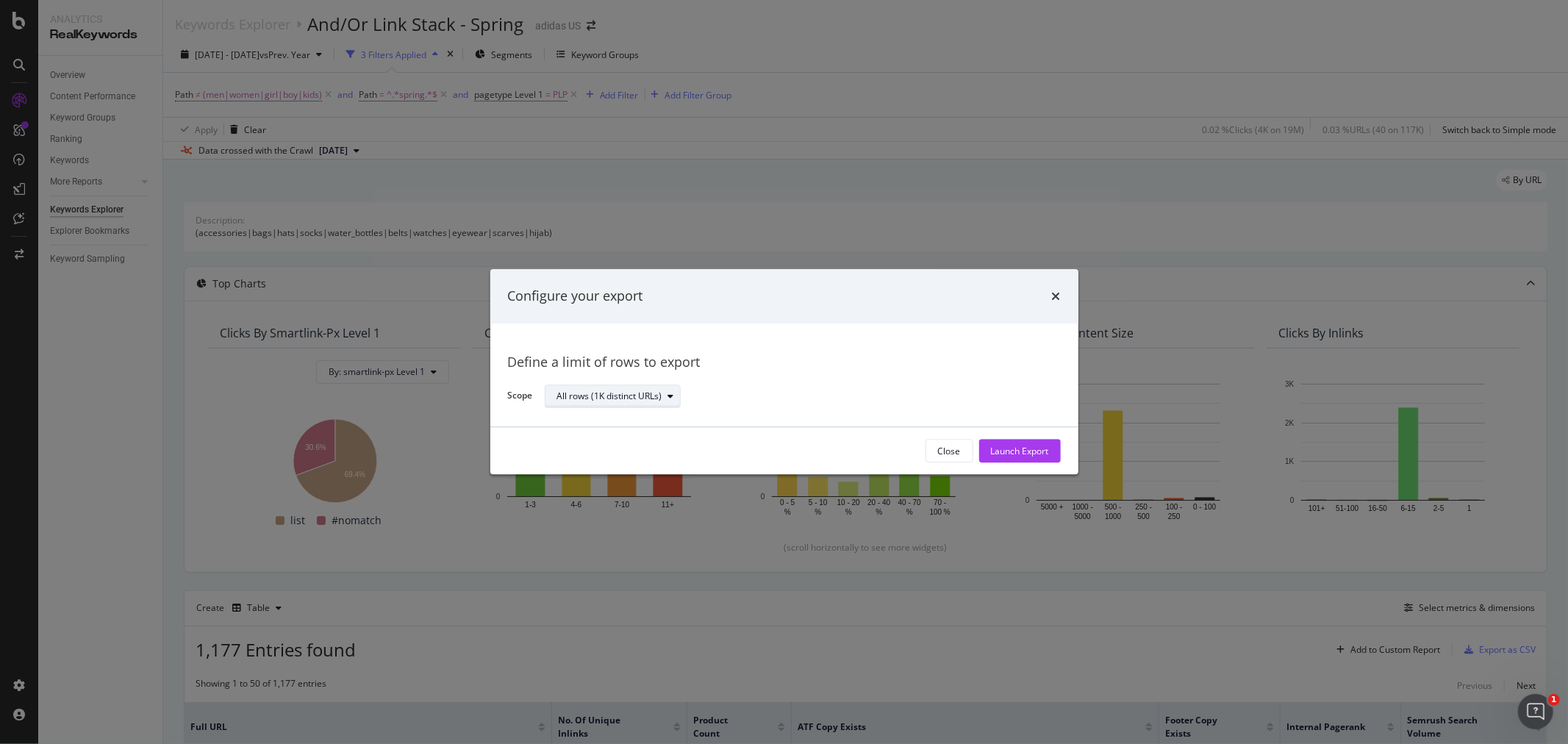
click at [585, 392] on div "All rows (1K distinct URLs)" at bounding box center [609, 395] width 105 height 8
click at [663, 420] on div "All rows (1K distinct URLs)" at bounding box center [620, 422] width 114 height 12
click at [1000, 449] on div "Launch Export" at bounding box center [1020, 451] width 58 height 12
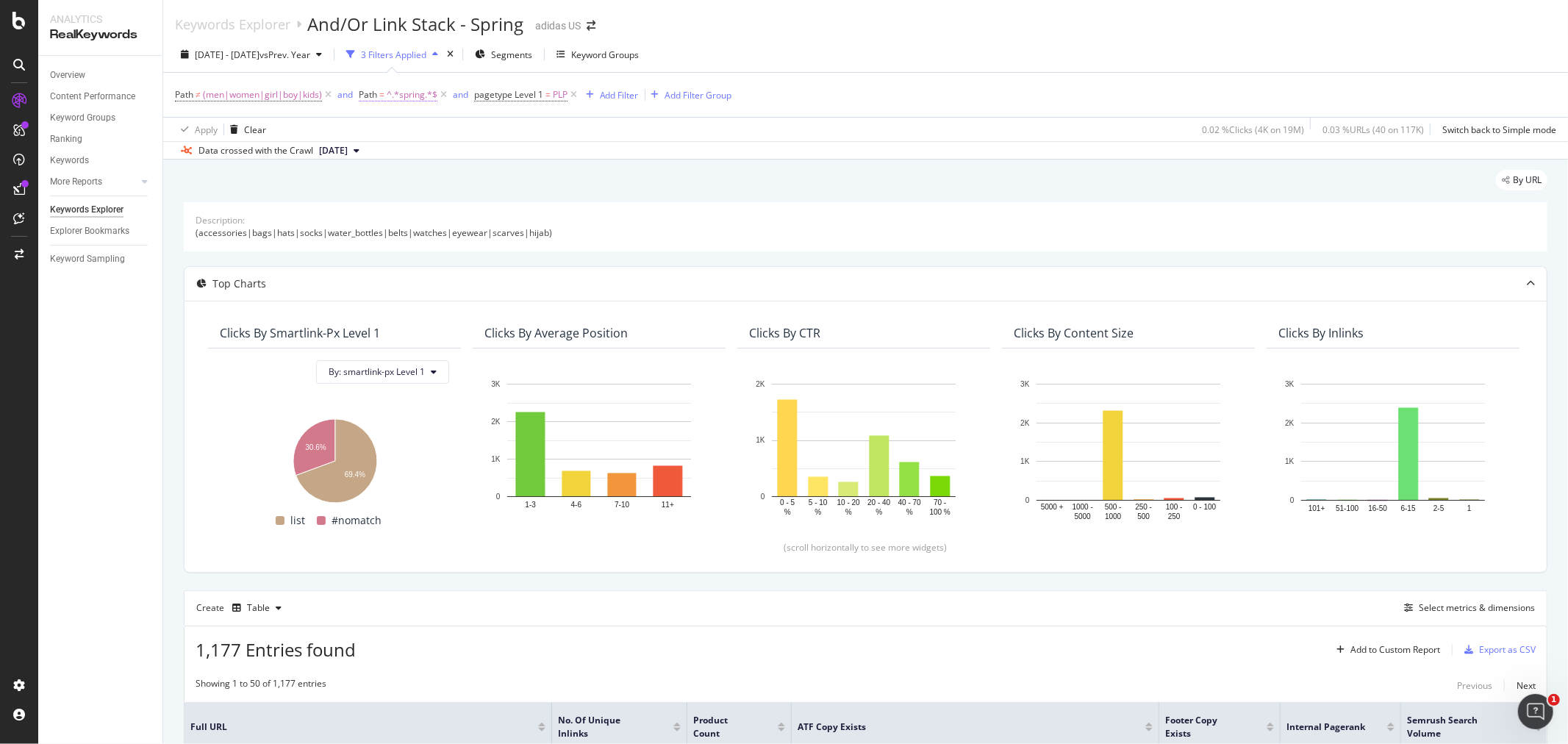
click at [402, 98] on span "^.*spring.*$" at bounding box center [412, 94] width 51 height 21
click at [435, 164] on input "spring" at bounding box center [441, 157] width 139 height 24
type input "summer"
click at [519, 188] on div "Apply" at bounding box center [522, 188] width 23 height 12
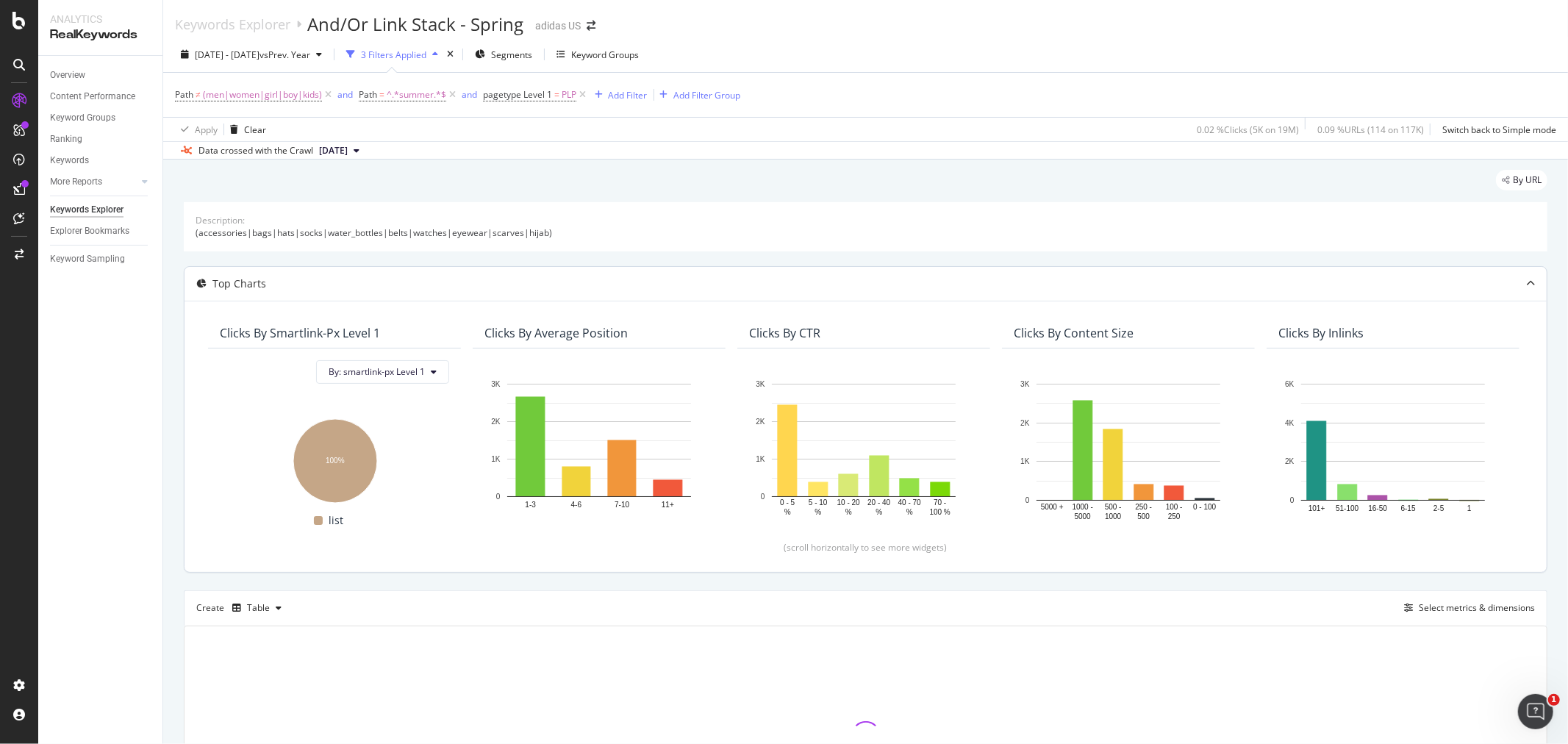
click at [1490, 274] on div "Top Charts" at bounding box center [865, 284] width 1362 height 34
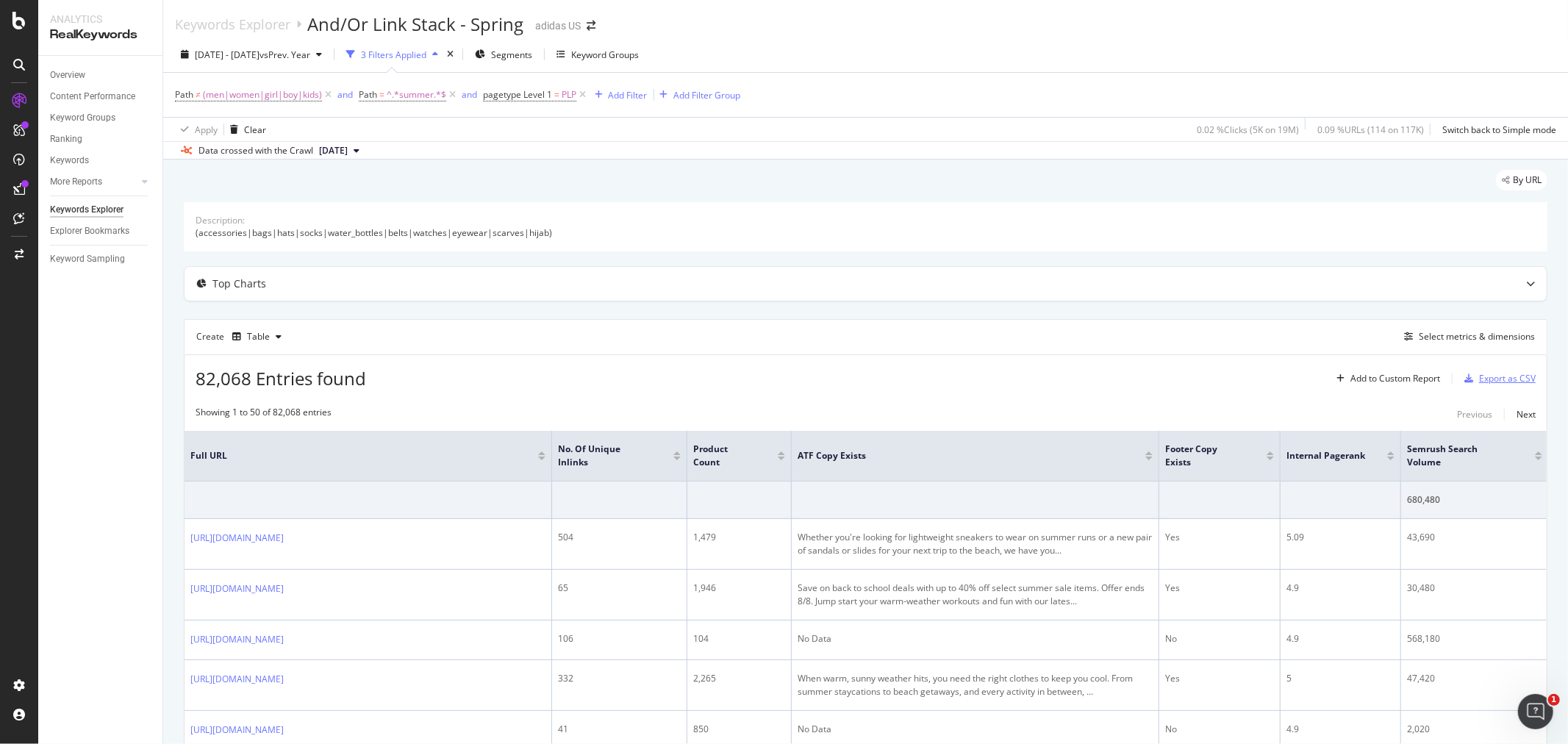
click at [1483, 381] on div "Export as CSV" at bounding box center [1507, 379] width 57 height 12
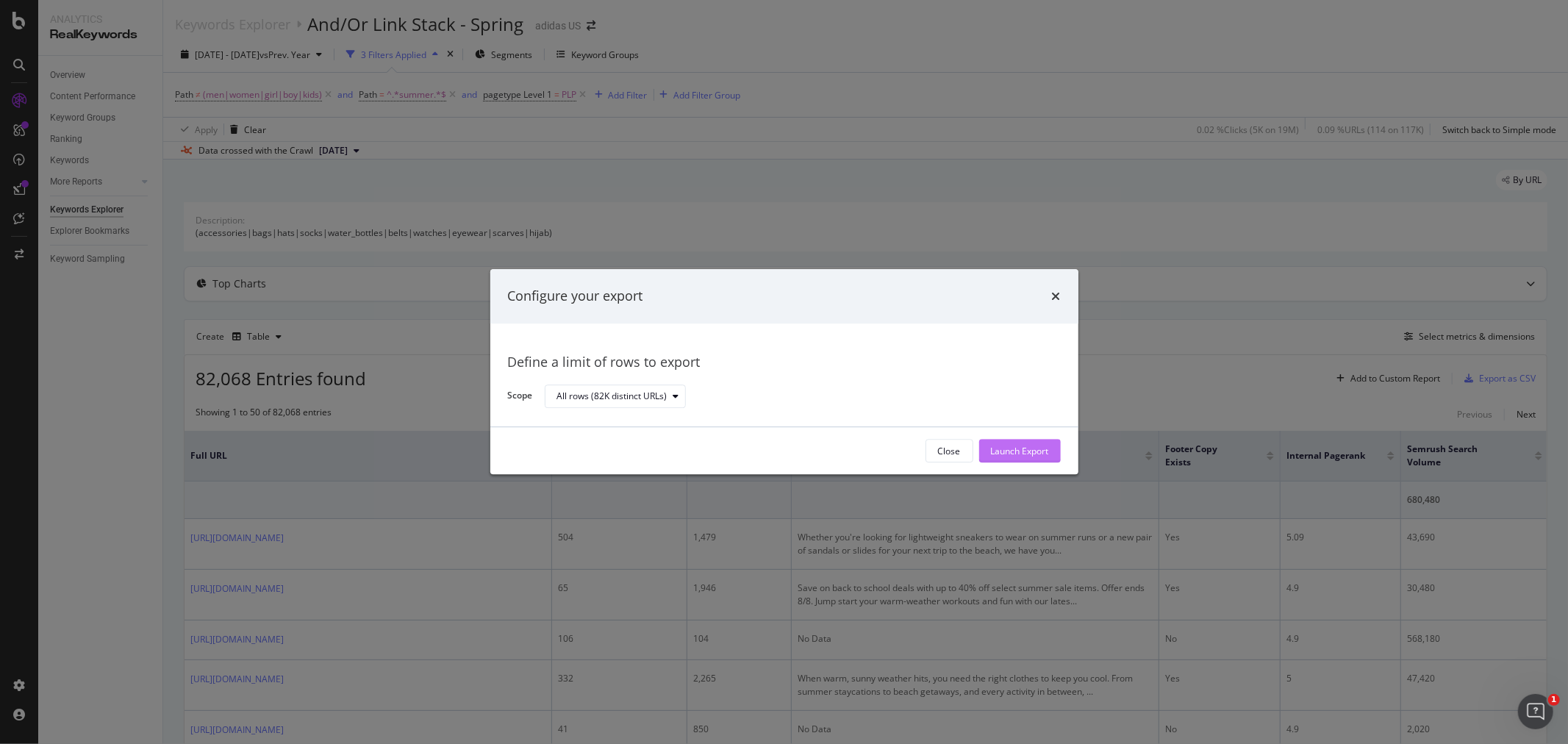
click at [1010, 451] on div "Launch Export" at bounding box center [1020, 451] width 58 height 12
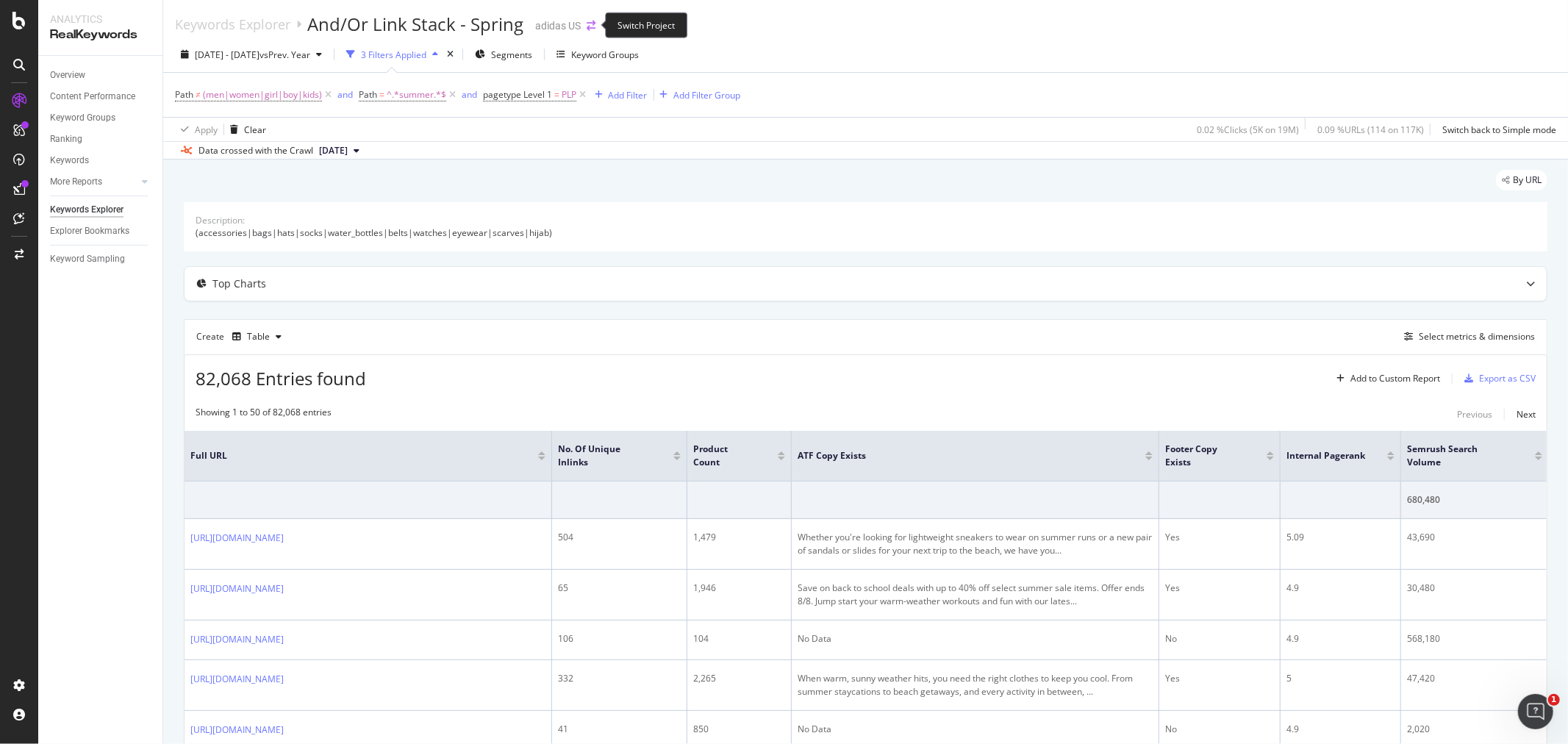
click at [586, 25] on icon "arrow-right-arrow-left" at bounding box center [590, 25] width 8 height 10
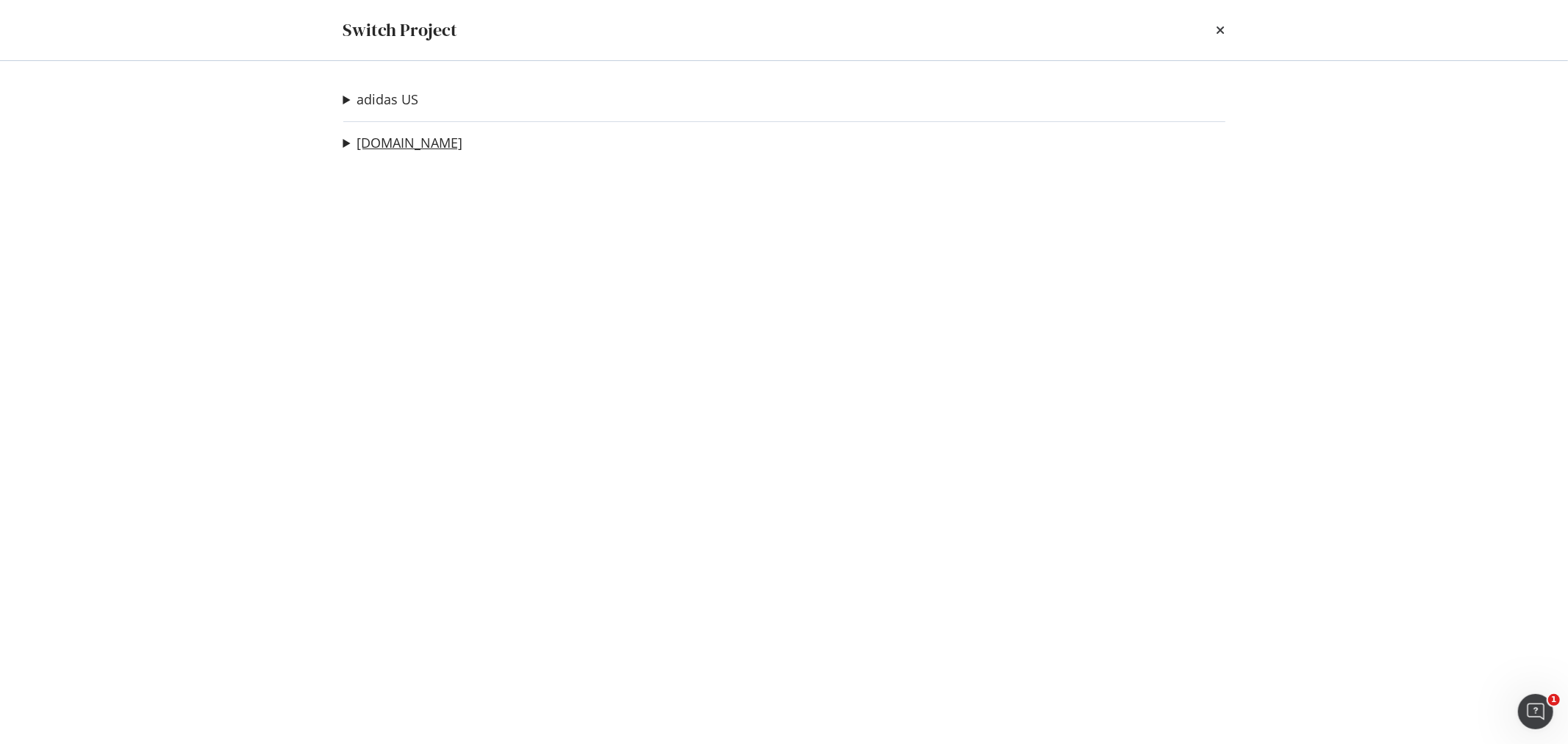
click at [400, 147] on link "adidas.ca" at bounding box center [410, 143] width 106 height 15
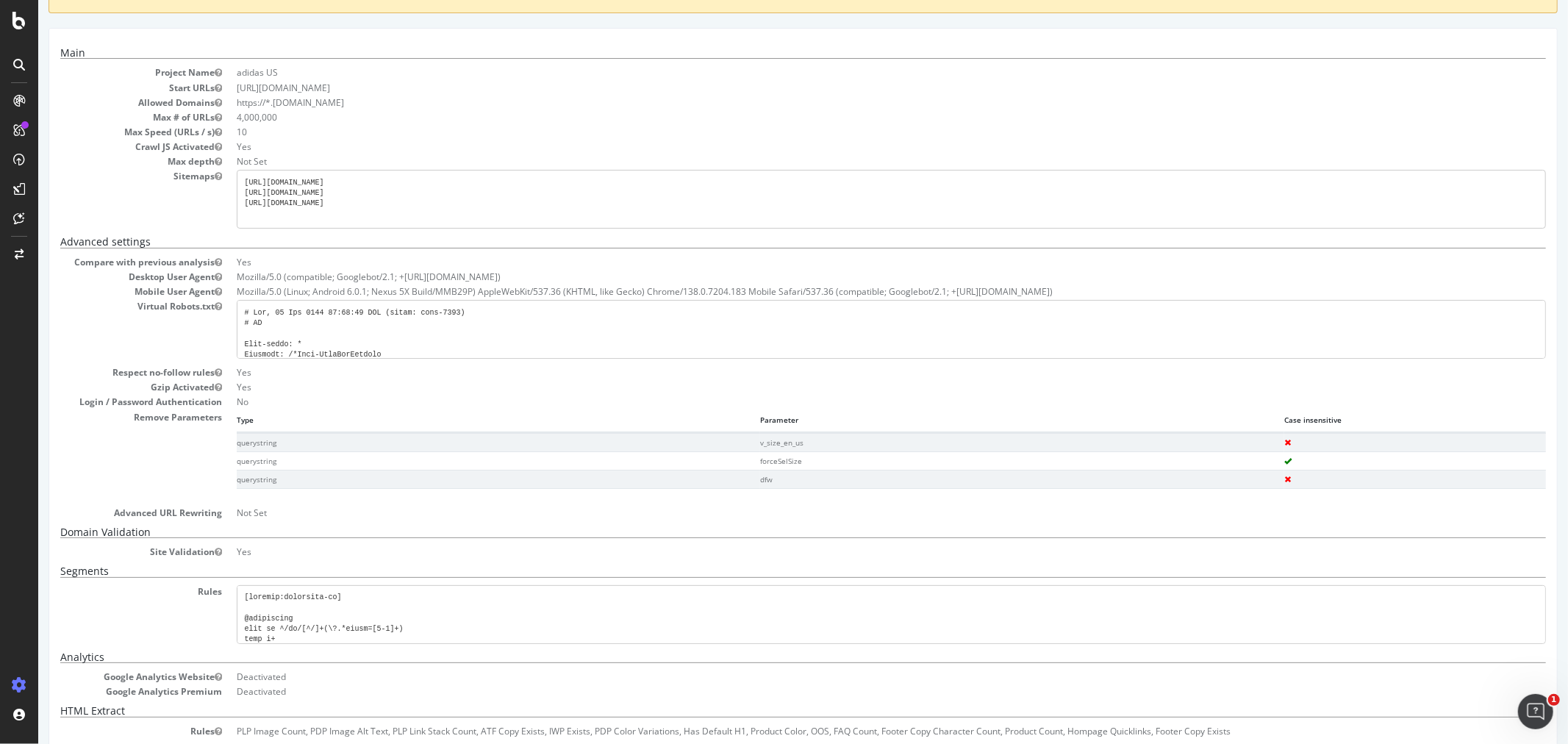
scroll to position [157, 0]
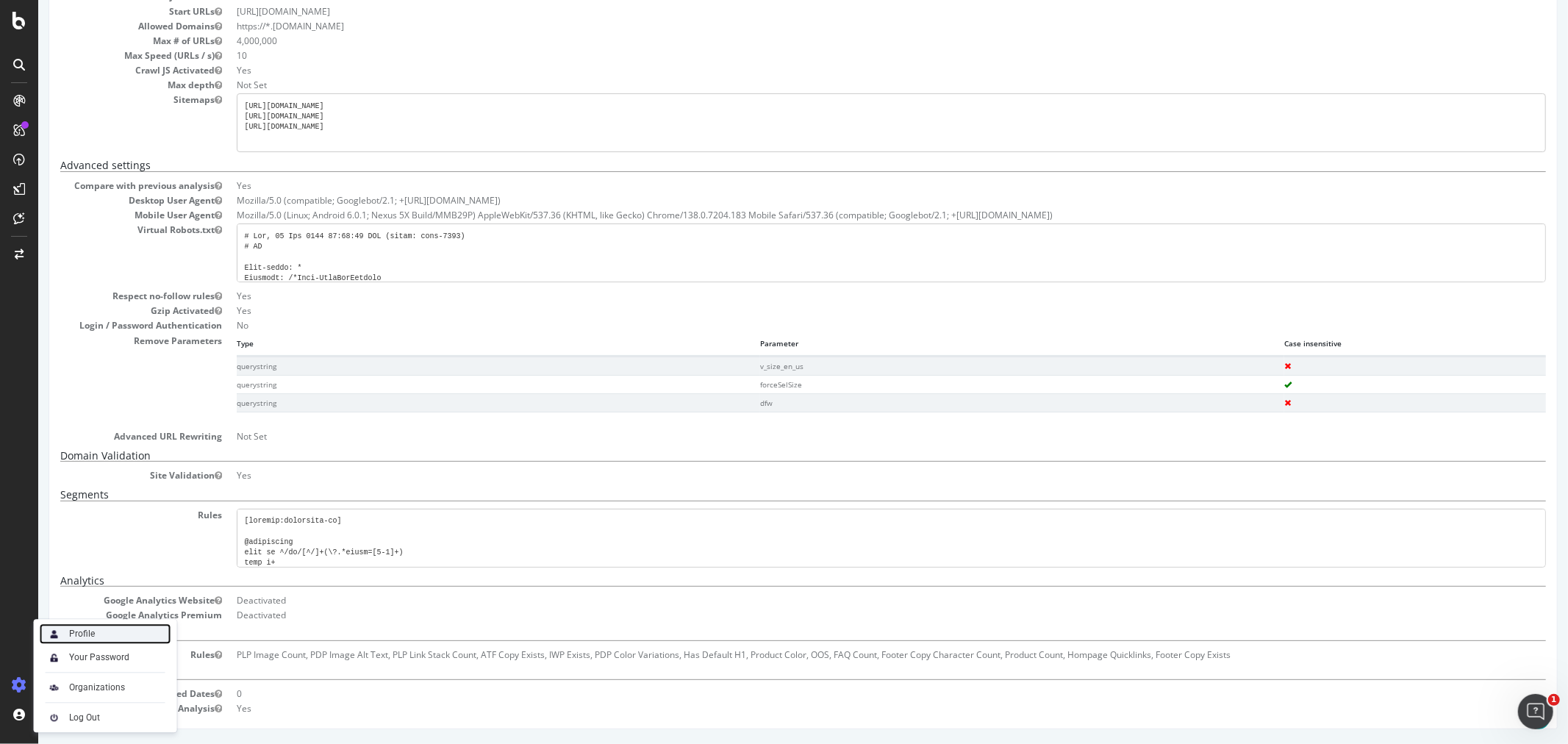
click at [100, 638] on div "Profile" at bounding box center [105, 633] width 131 height 21
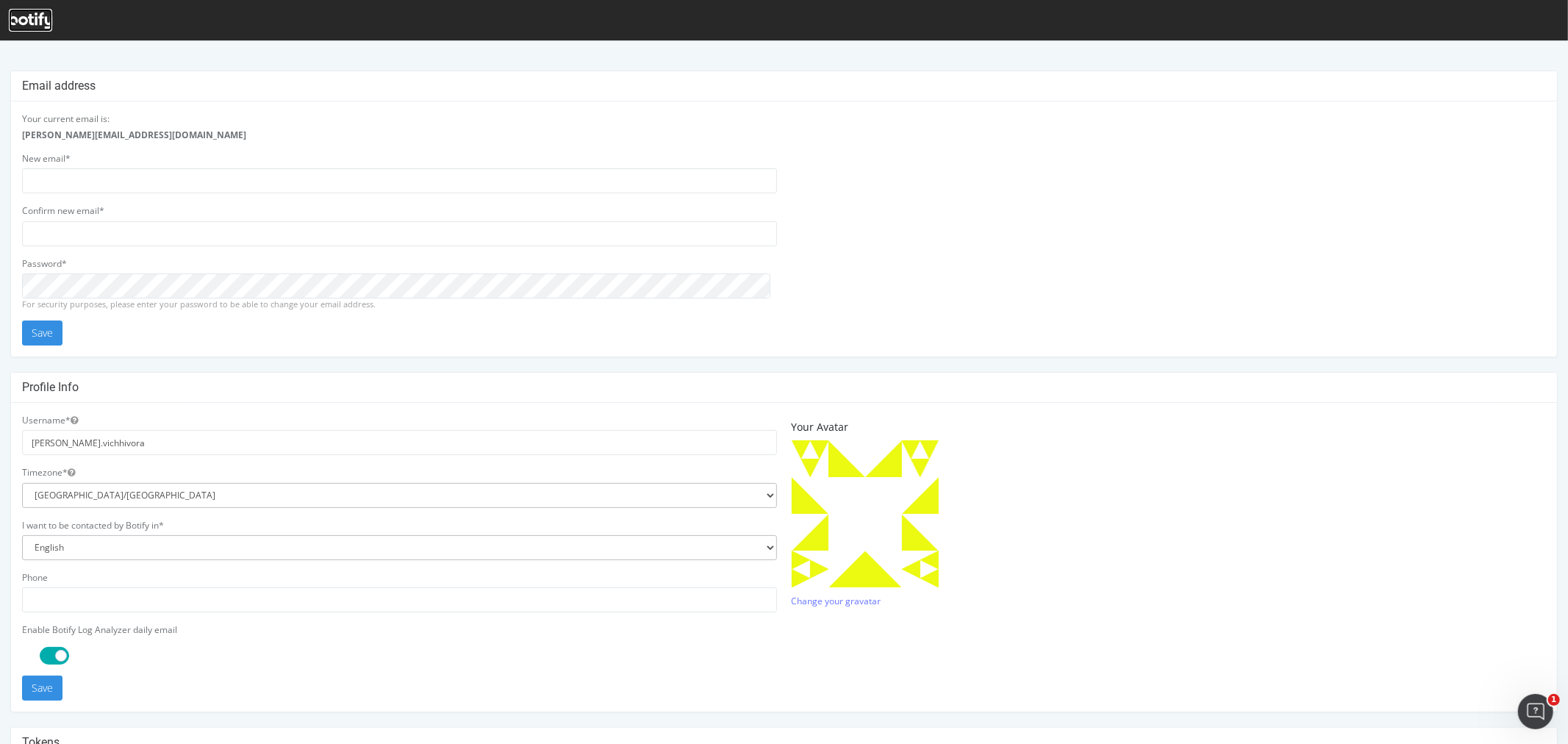
click at [26, 20] on icon at bounding box center [30, 20] width 43 height 16
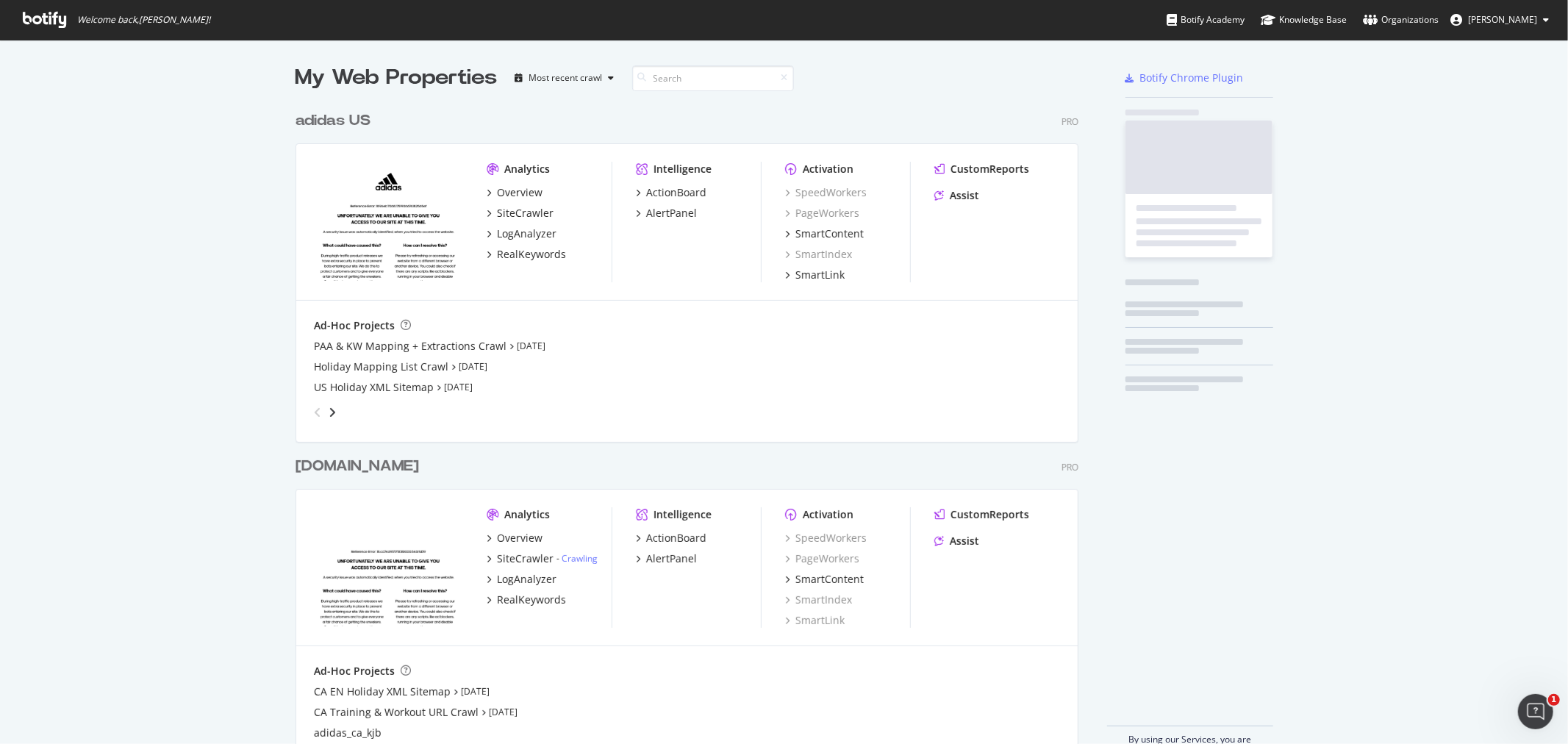
scroll to position [732, 1543]
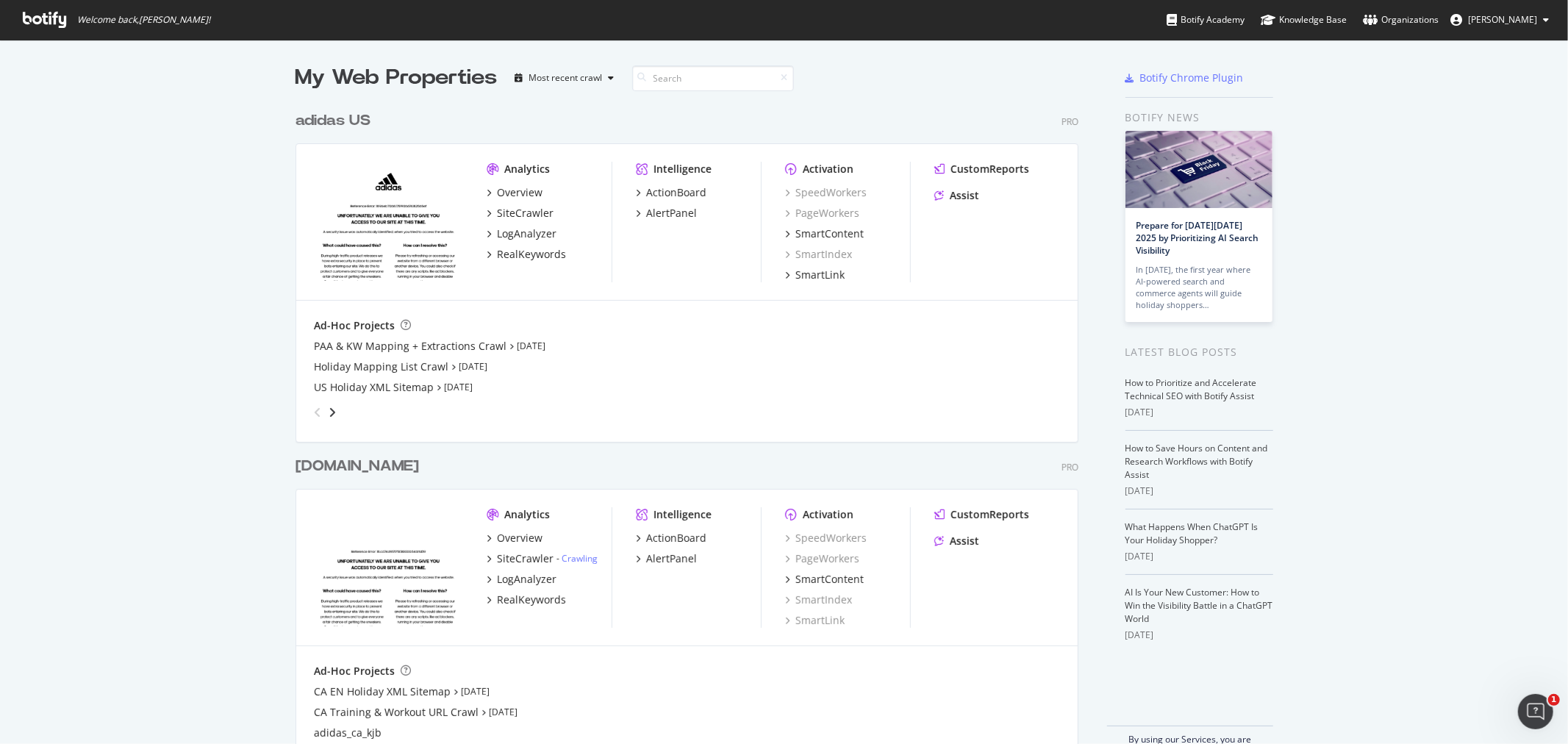
click at [1507, 31] on ul "Botify Academy Knowledge Base Organizations Kavit Vichhivora" at bounding box center [1367, 20] width 401 height 40
click at [1507, 24] on span "Kavit Vichhivora" at bounding box center [1502, 19] width 69 height 12
click at [1368, 125] on div "My Web Properties Most recent crawl adidas US Pro Analytics Overview SiteCrawle…" at bounding box center [784, 410] width 1568 height 741
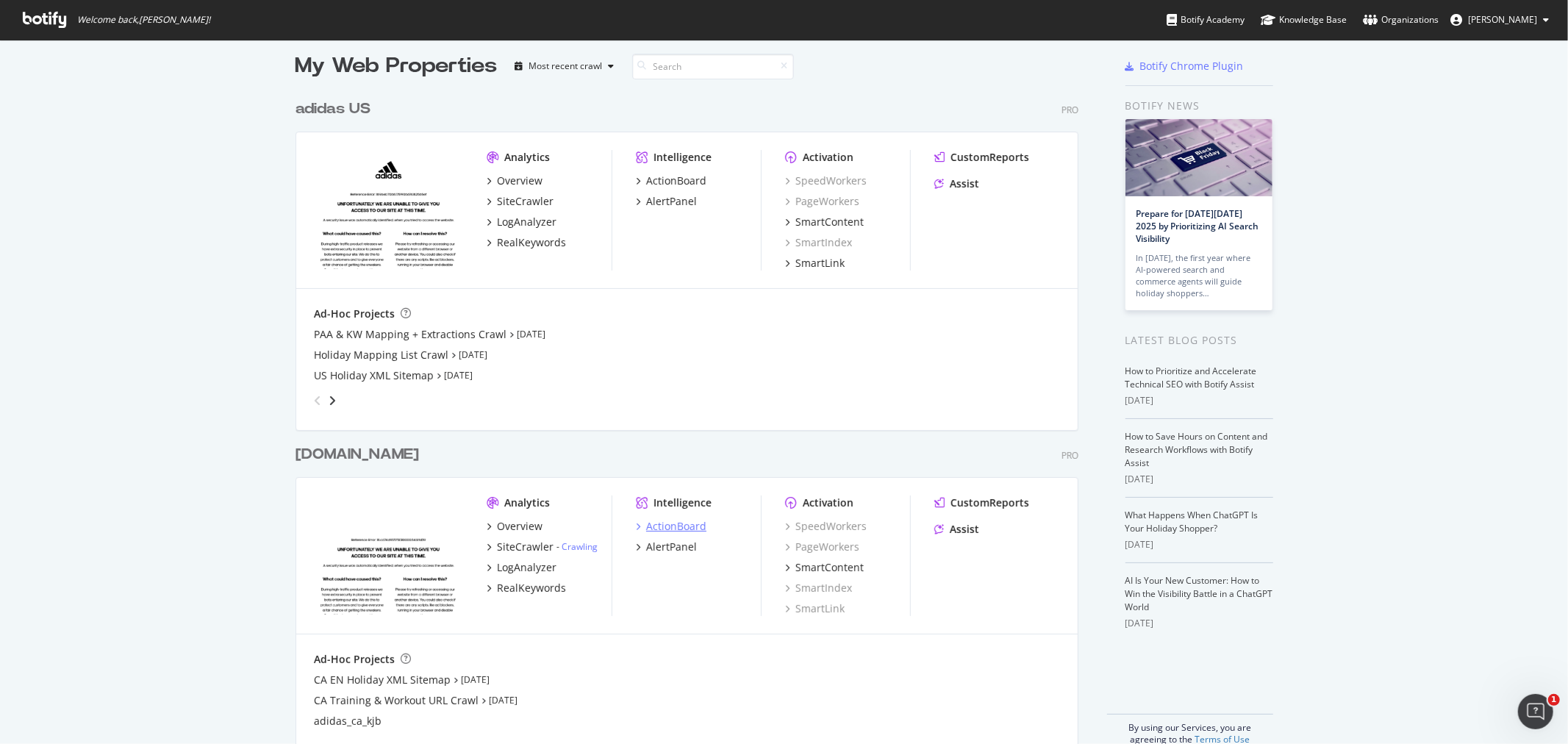
scroll to position [0, 0]
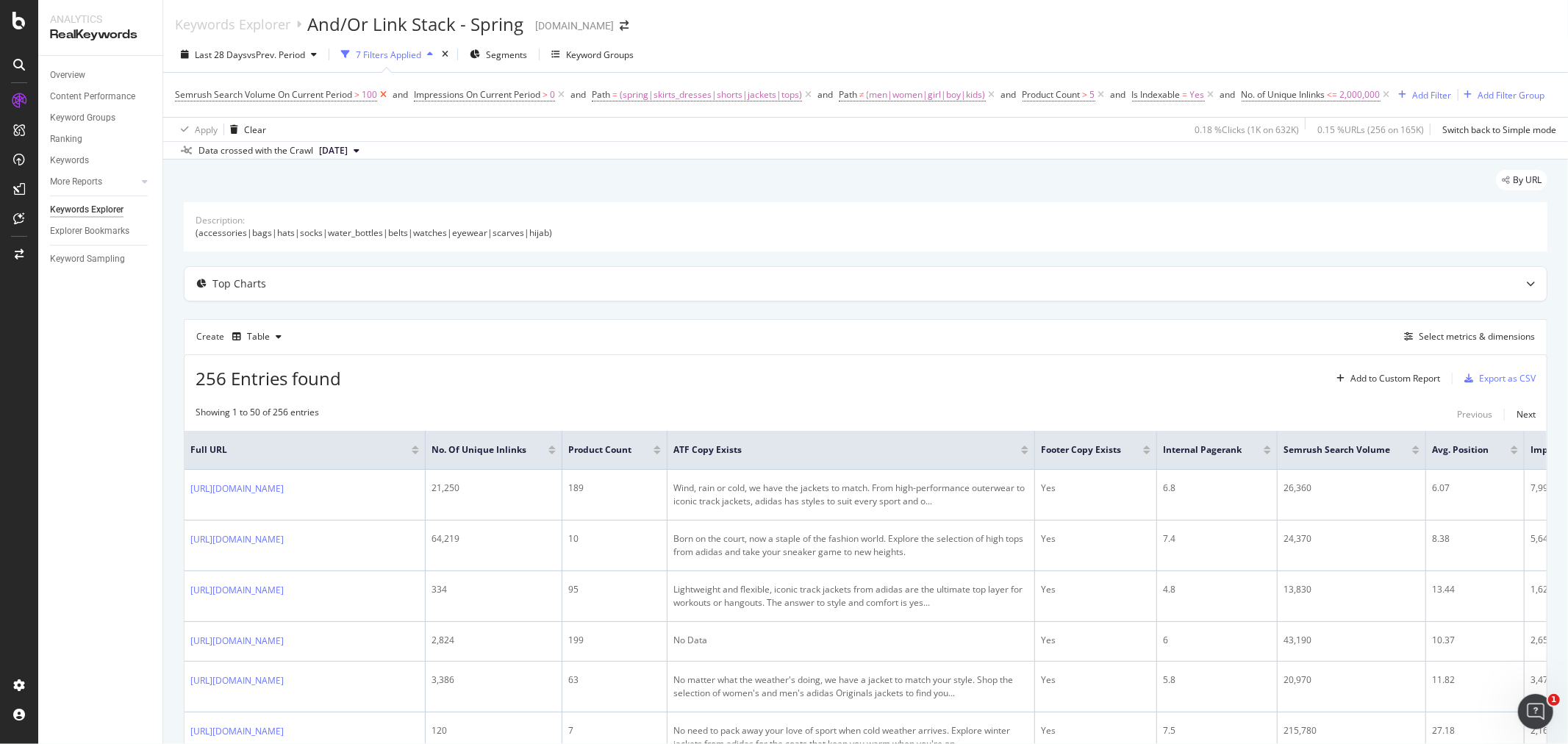
click at [386, 96] on icon at bounding box center [383, 94] width 12 height 15
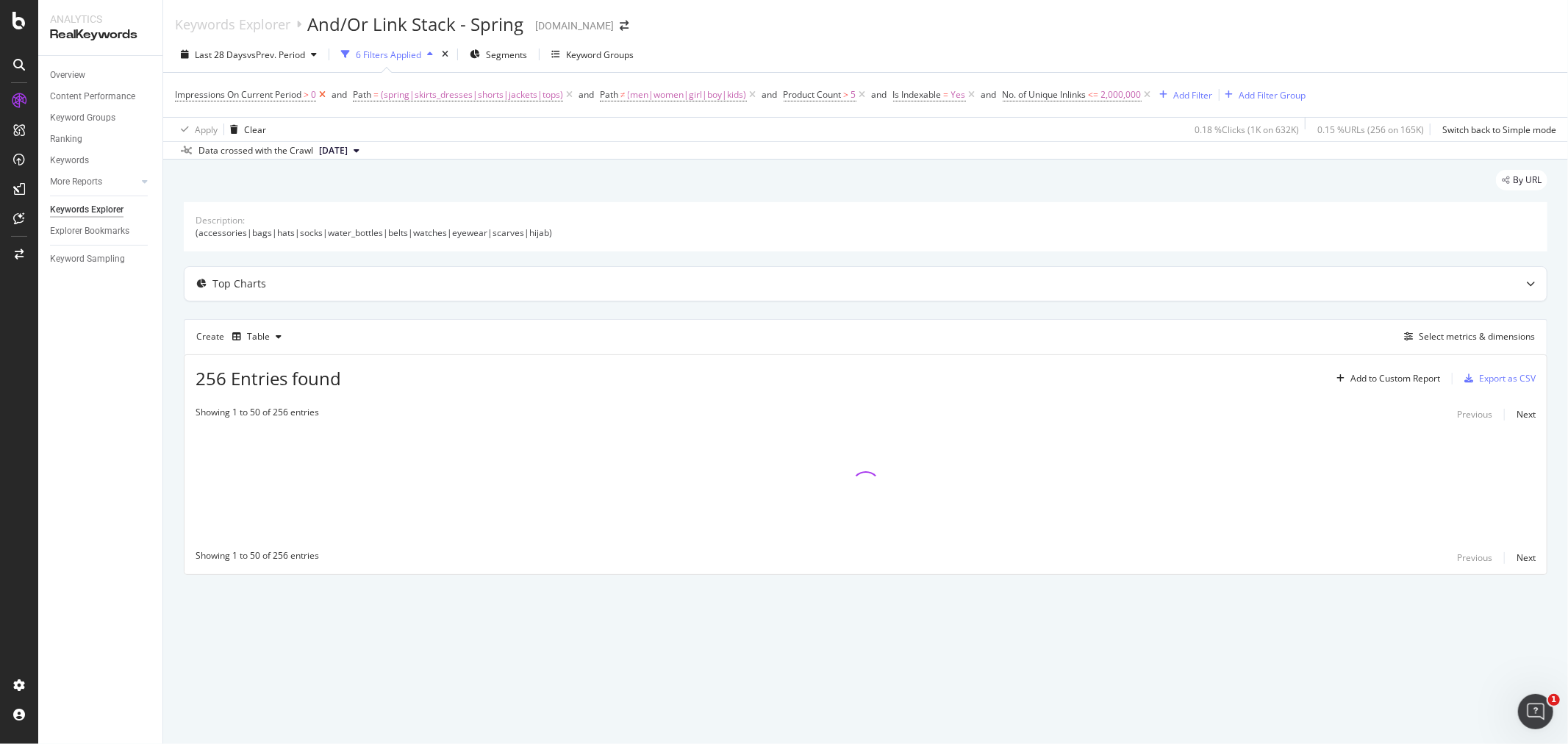
click at [319, 98] on icon at bounding box center [322, 94] width 12 height 15
click at [316, 100] on span "(spring|skirts_dresses|shorts|jackets|tops)" at bounding box center [293, 94] width 182 height 21
click at [237, 132] on span "Matches regex" at bounding box center [218, 130] width 61 height 12
click at [239, 135] on div "Matches regex" at bounding box center [268, 130] width 162 height 24
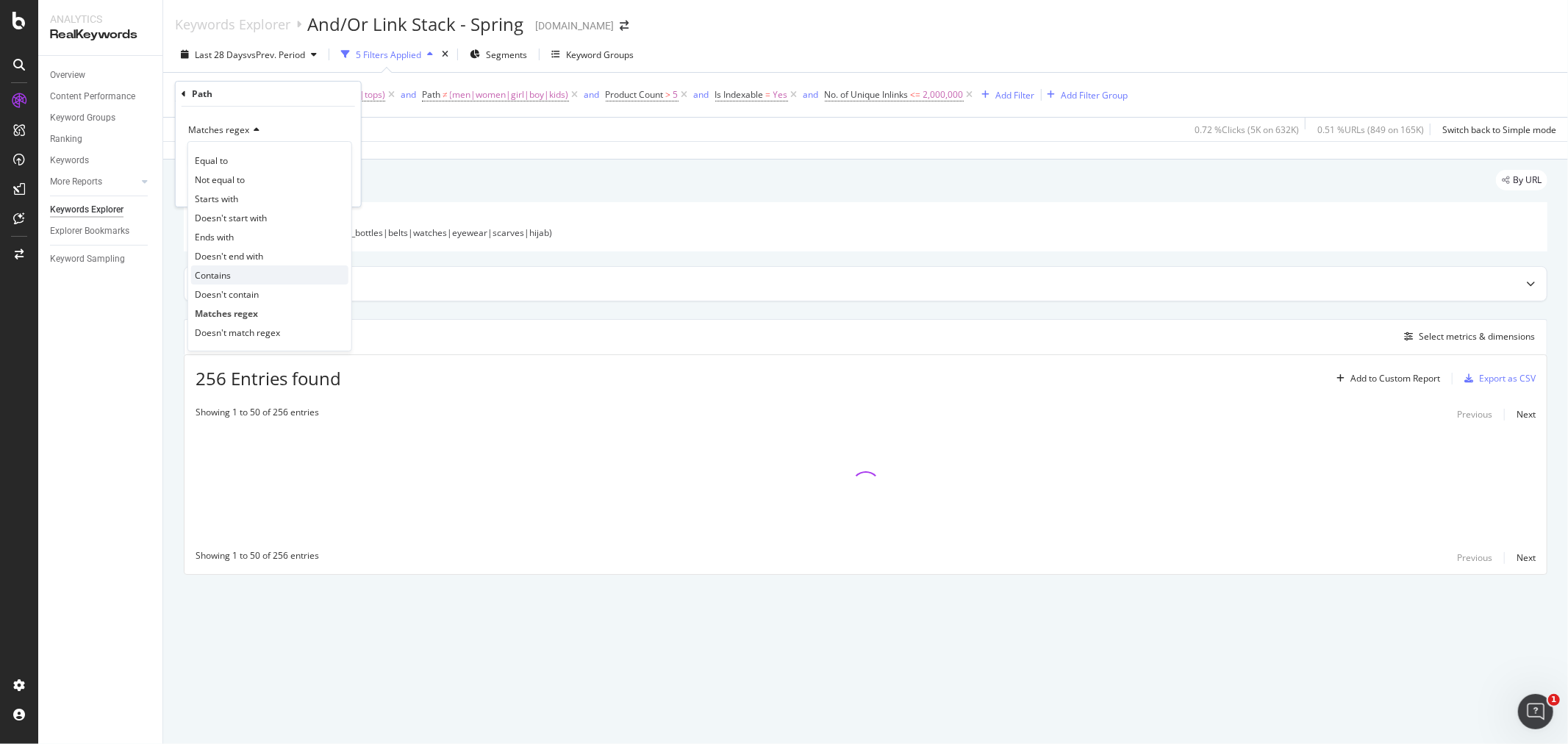
click at [258, 269] on div "Contains" at bounding box center [269, 275] width 157 height 19
click at [239, 160] on input "(spring|skirts_dresses|shorts|jackets|tops)" at bounding box center [257, 157] width 139 height 24
type input "spring"
click at [317, 181] on div "Apply" at bounding box center [328, 187] width 43 height 13
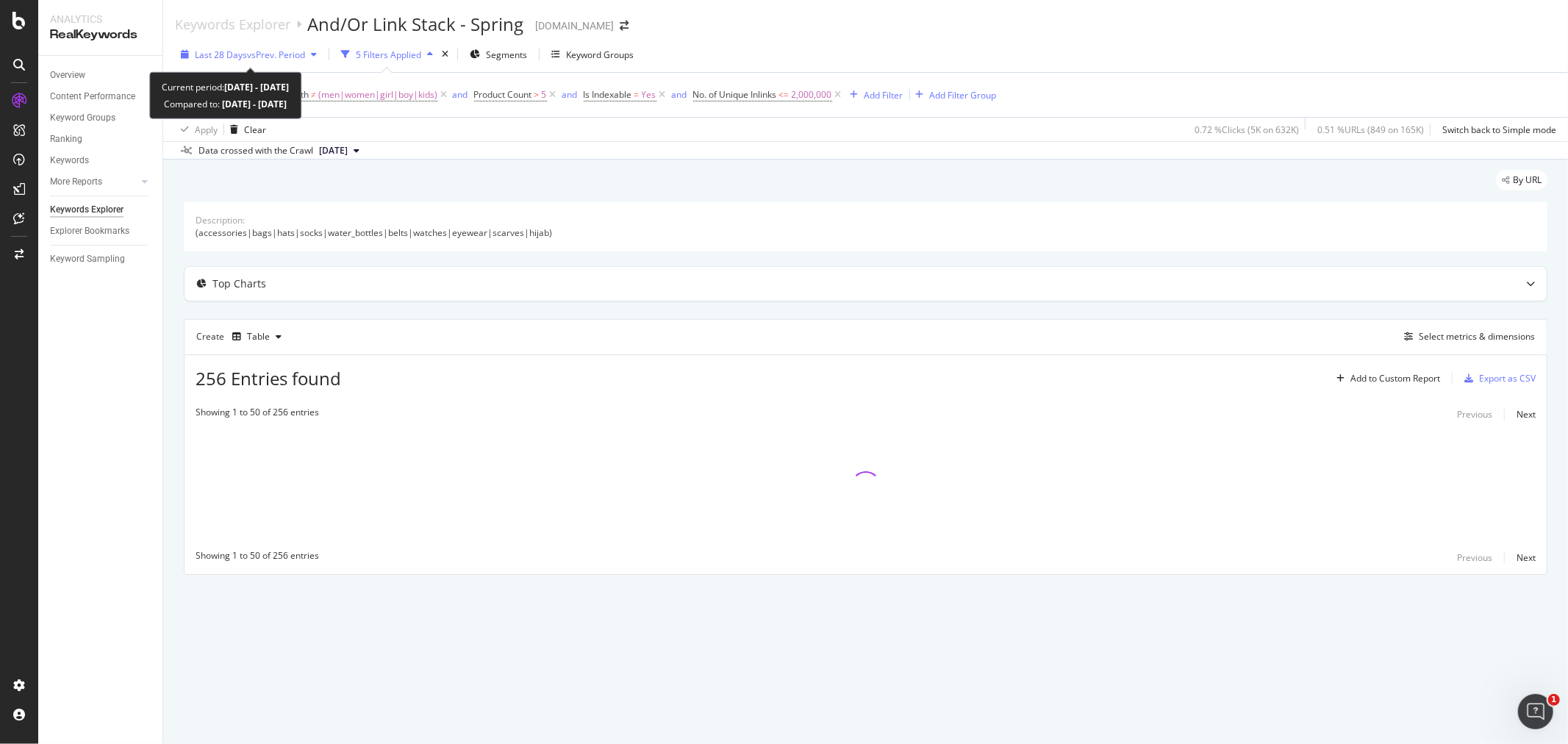
click at [247, 61] on span "vs Prev. Period" at bounding box center [276, 55] width 58 height 12
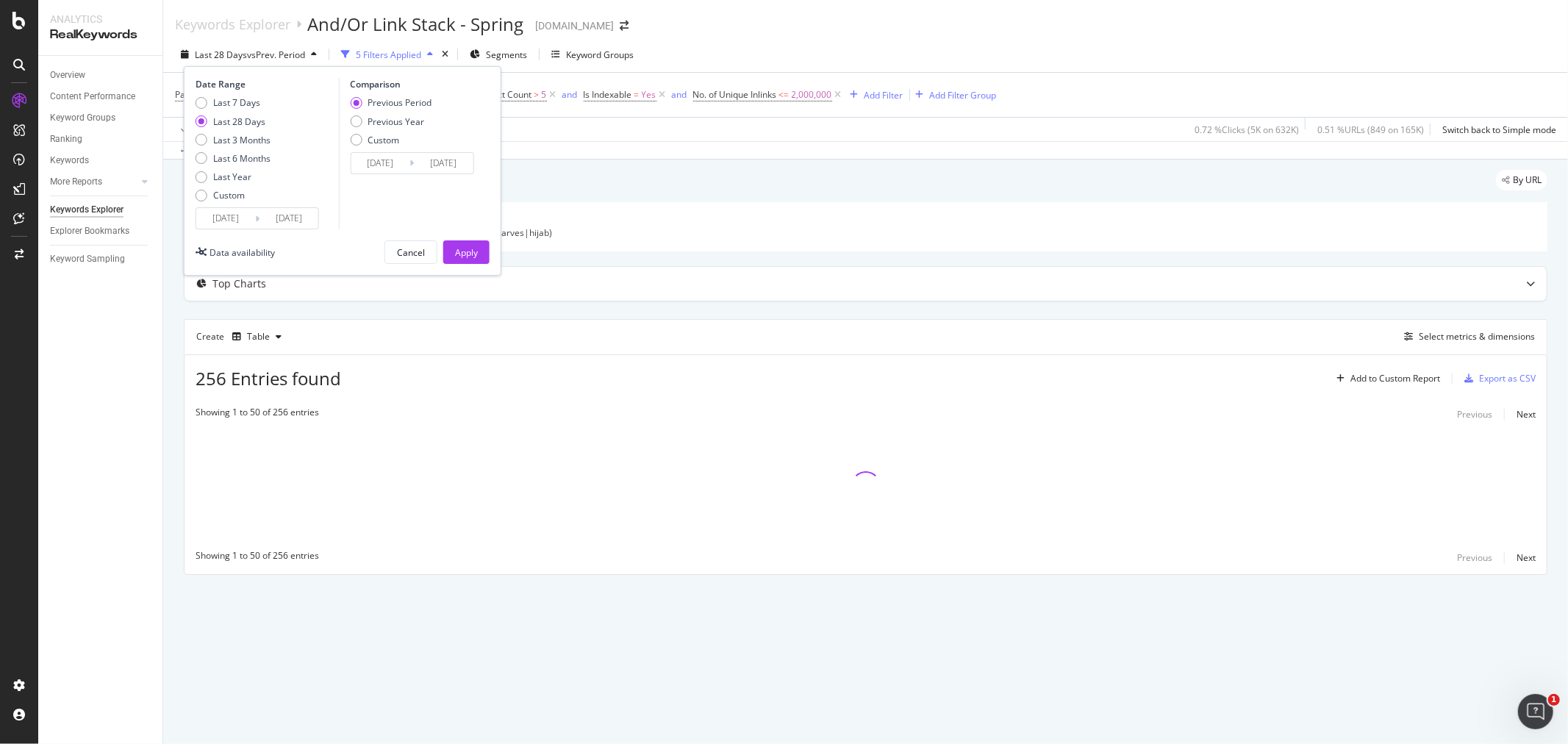
click at [225, 216] on input "2025/08/28" at bounding box center [226, 218] width 59 height 21
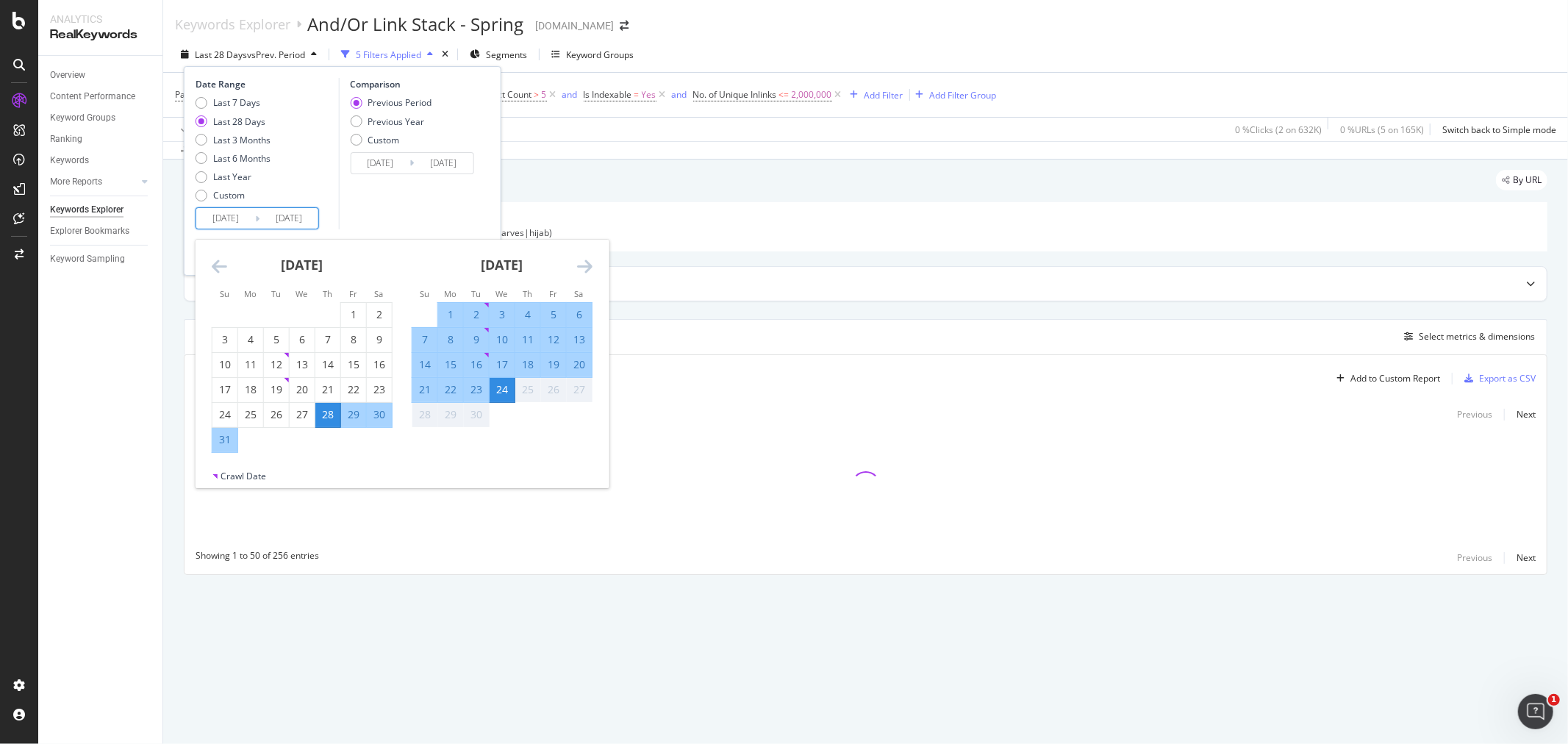
click at [216, 263] on icon "Move backward to switch to the previous month." at bounding box center [220, 266] width 15 height 18
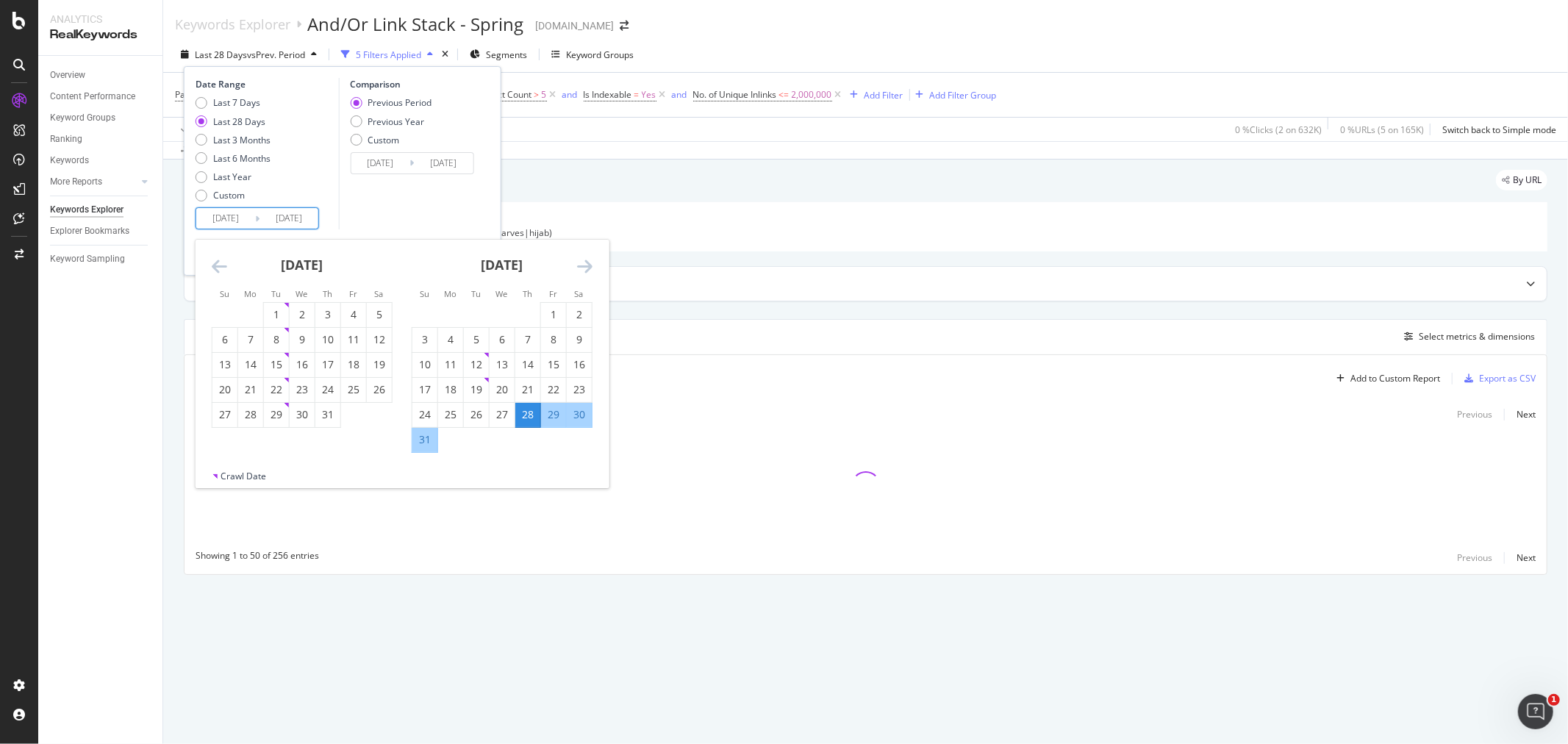
click at [216, 263] on icon "Move backward to switch to the previous month." at bounding box center [220, 266] width 15 height 18
click at [280, 317] on div "1" at bounding box center [276, 314] width 25 height 15
type input "2025/04/01"
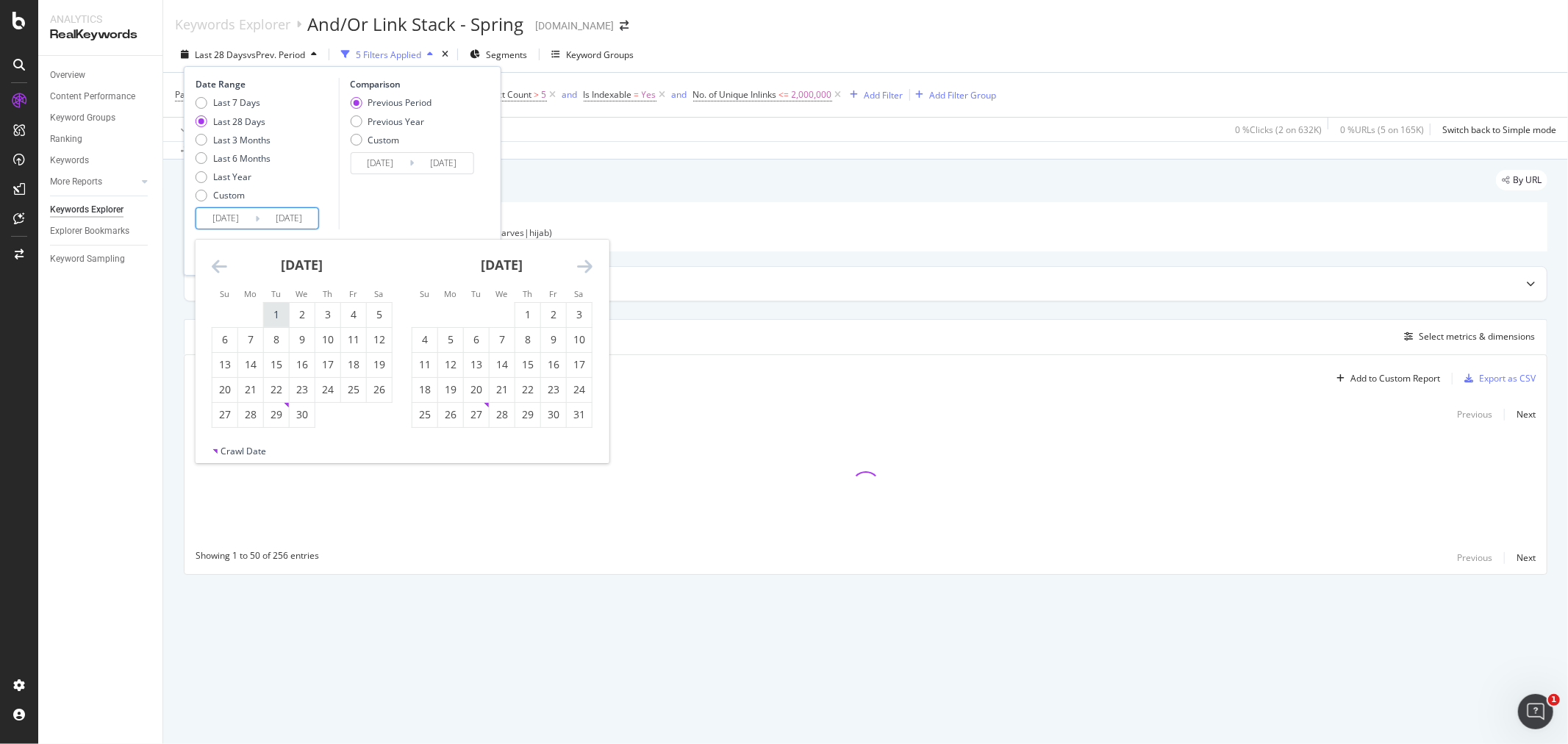
type input "2024/10/06"
type input "2025/03/31"
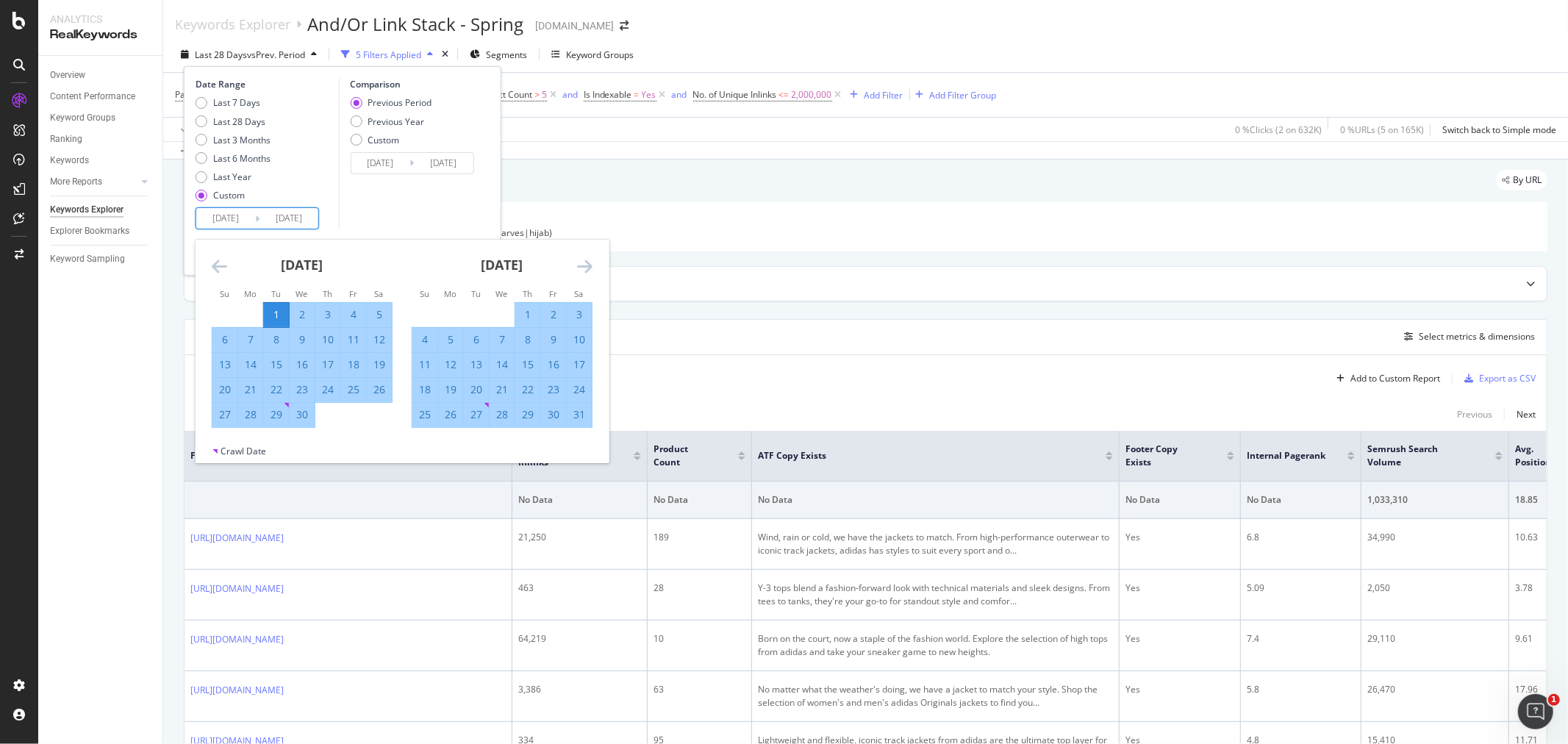
click at [578, 266] on icon "Move forward to switch to the next month." at bounding box center [585, 266] width 15 height 18
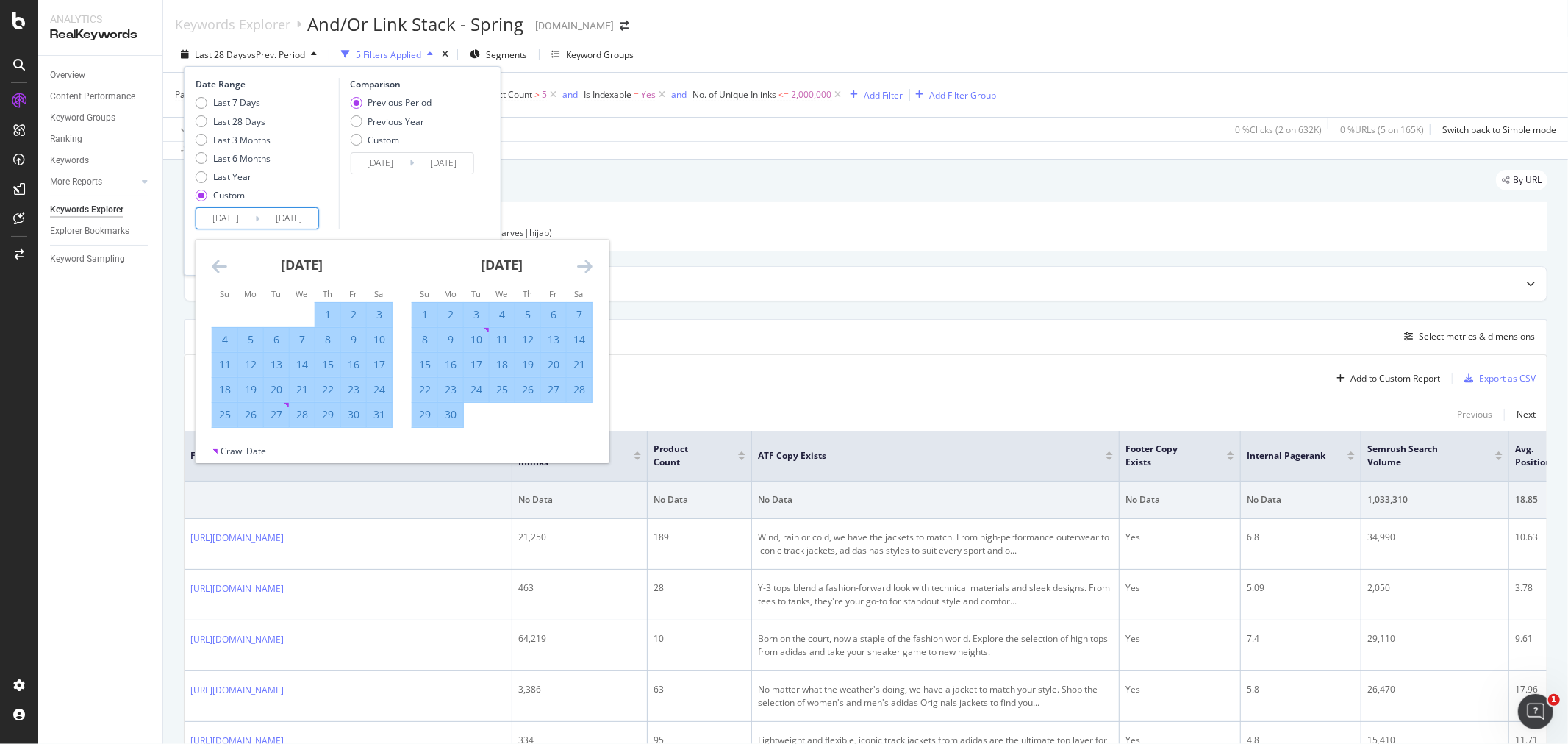
click at [578, 266] on icon "Move forward to switch to the next month." at bounding box center [585, 266] width 15 height 18
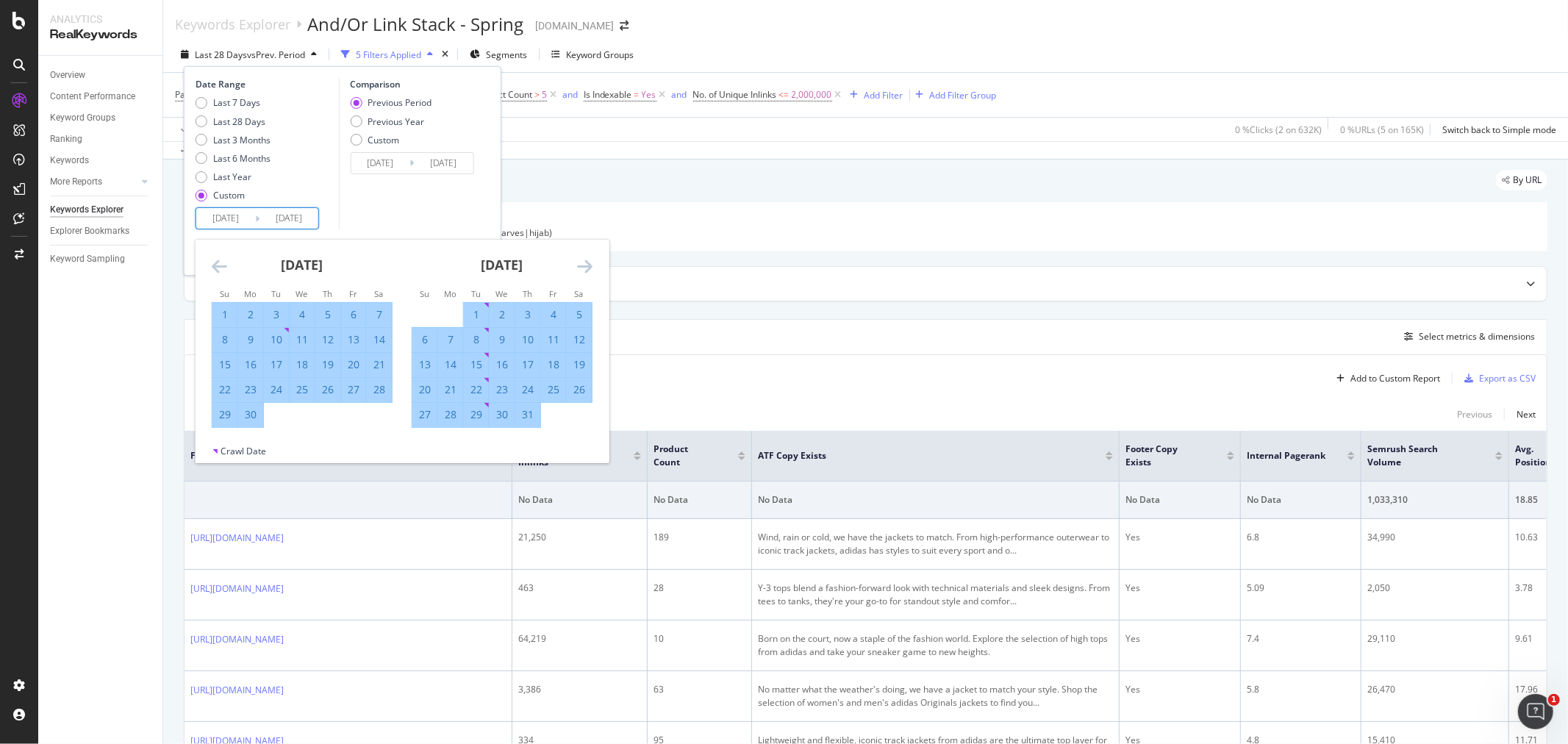
click at [520, 417] on div "31" at bounding box center [527, 414] width 25 height 15
type input "2025/07/31"
type input "2024/11/30"
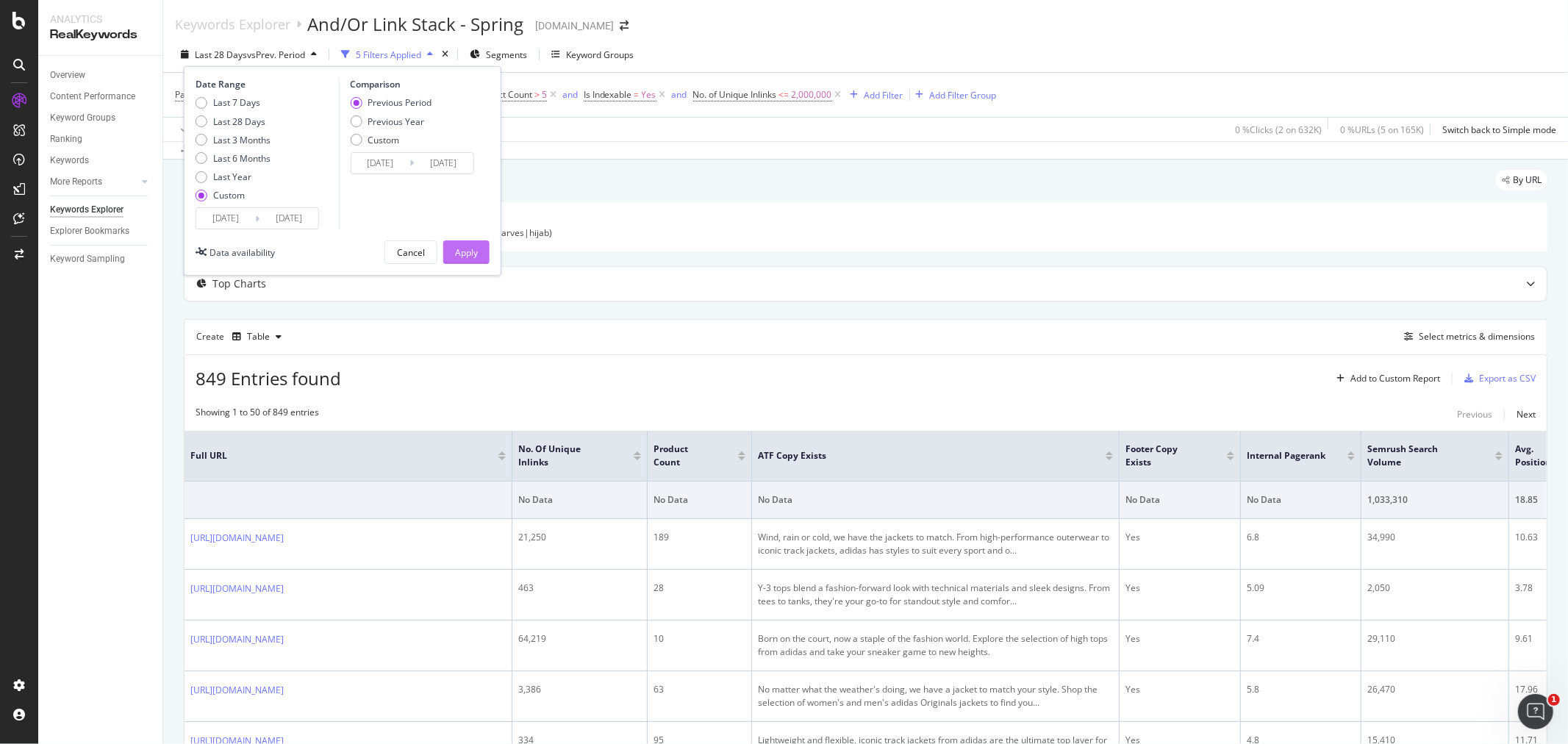
click at [466, 252] on div "Apply" at bounding box center [467, 253] width 23 height 12
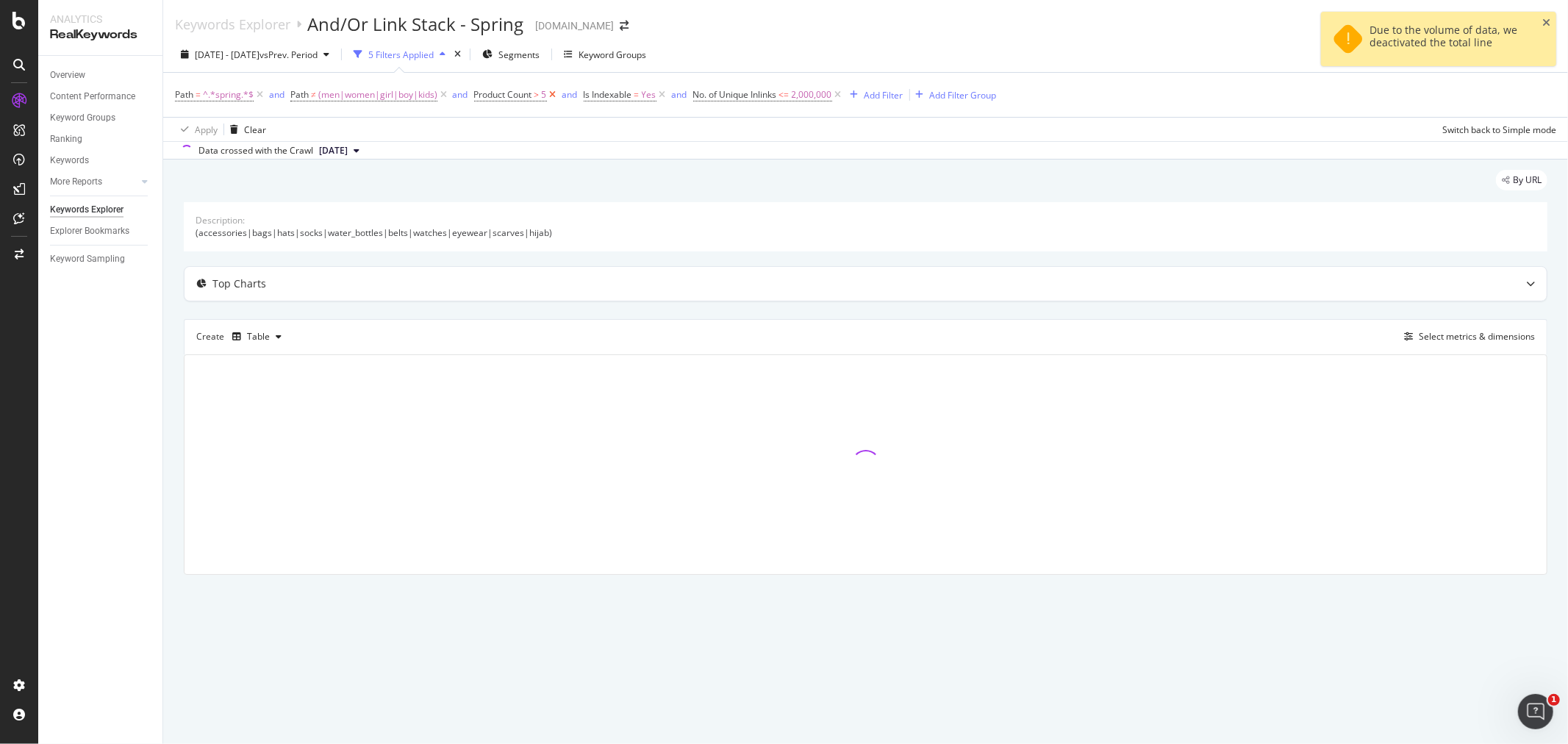
click at [552, 98] on icon at bounding box center [553, 94] width 12 height 15
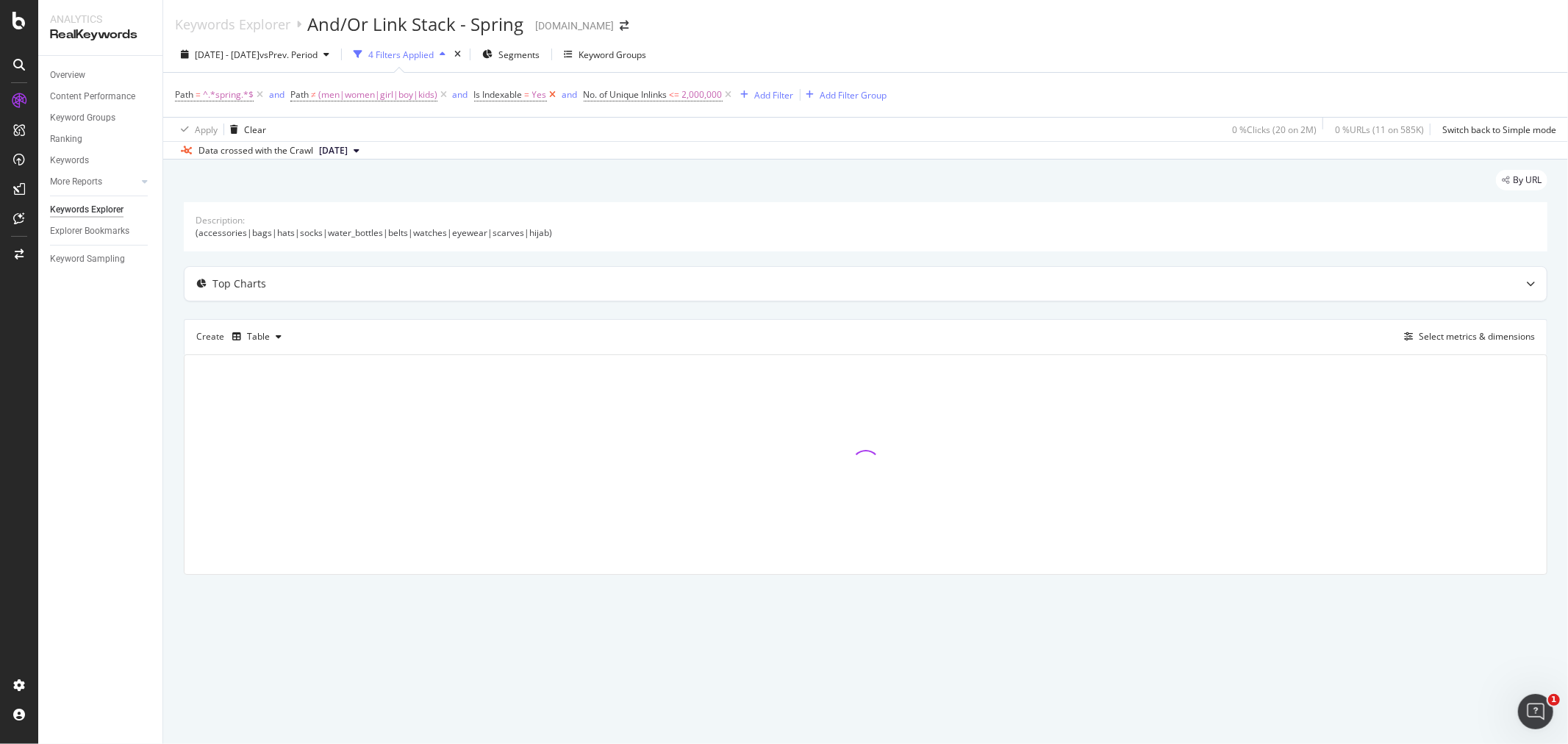
click at [547, 98] on icon at bounding box center [553, 94] width 12 height 15
click at [613, 96] on icon at bounding box center [619, 94] width 12 height 15
click at [497, 94] on div "Add Filter" at bounding box center [489, 95] width 39 height 12
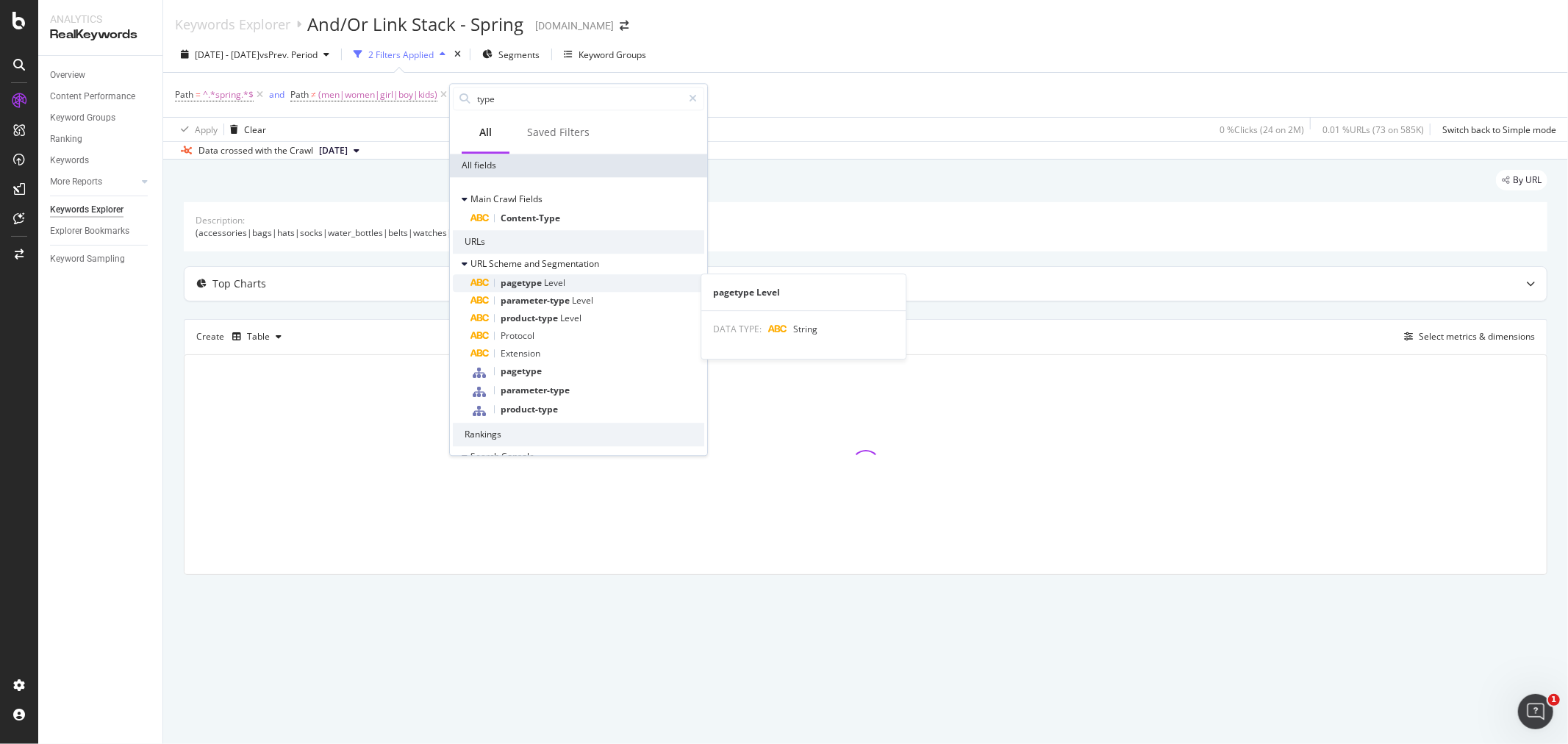
type input "type"
click at [573, 284] on div "pagetype Level" at bounding box center [587, 283] width 234 height 18
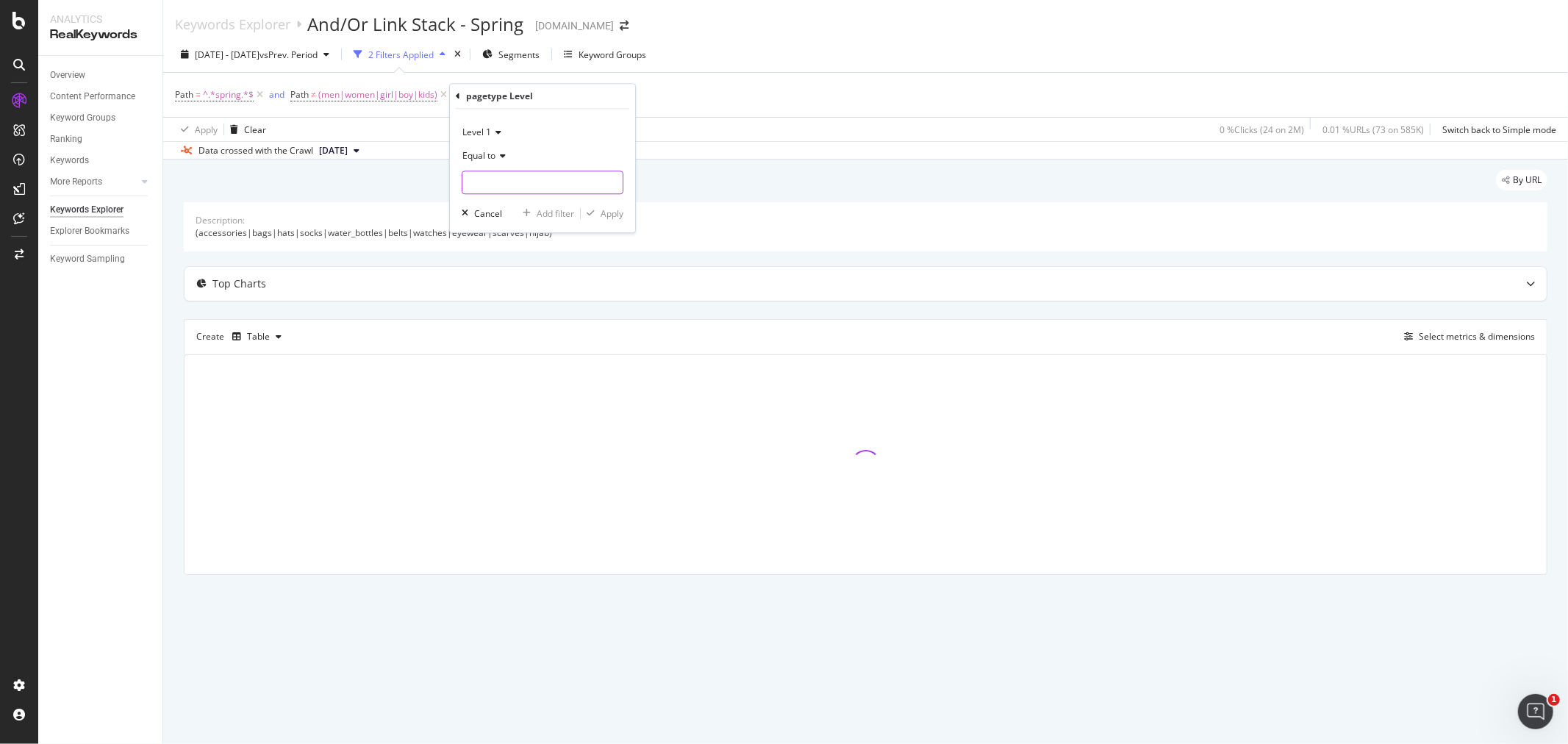
click at [497, 174] on input "text" at bounding box center [542, 182] width 160 height 24
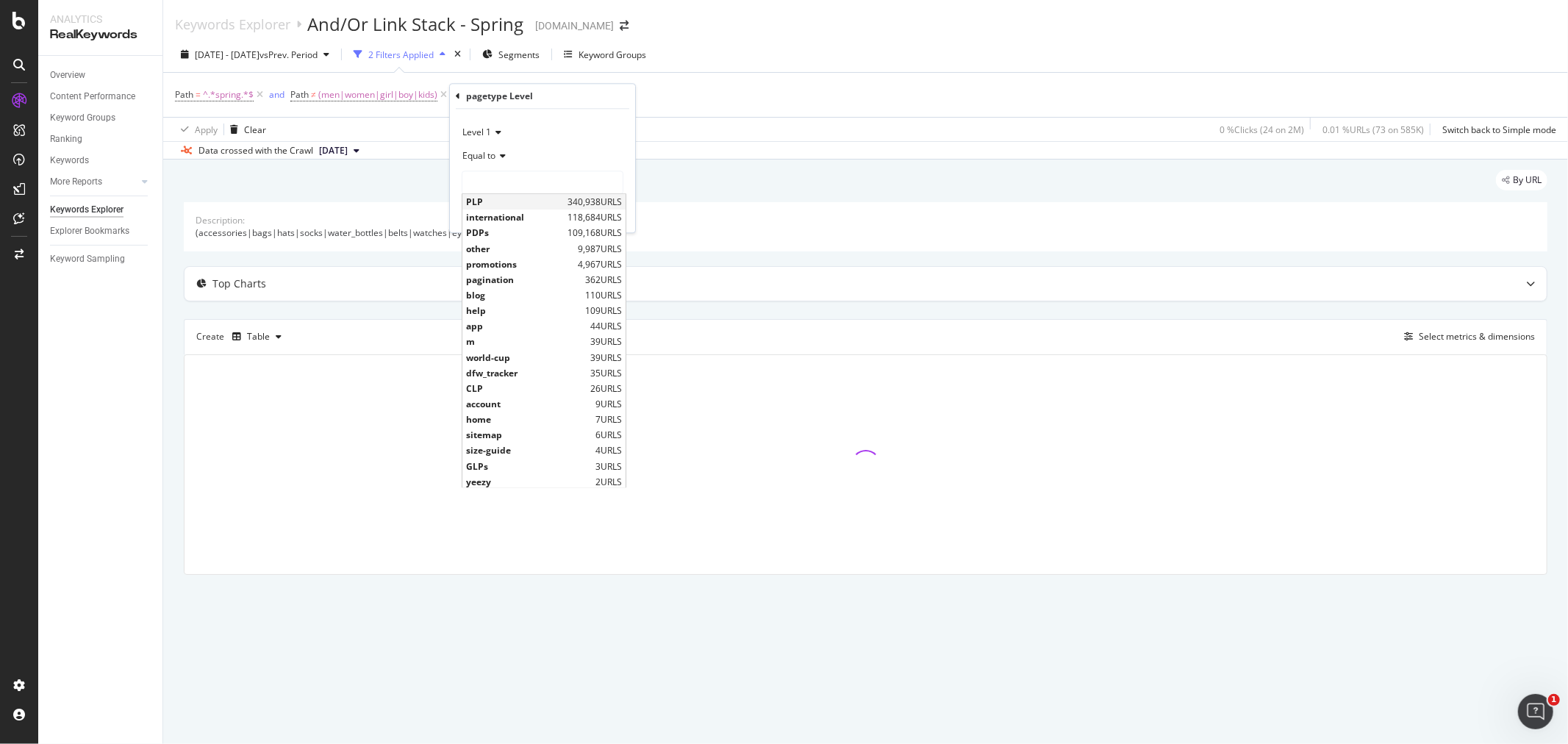
click at [505, 203] on span "PLP" at bounding box center [514, 202] width 97 height 12
type input "PLP"
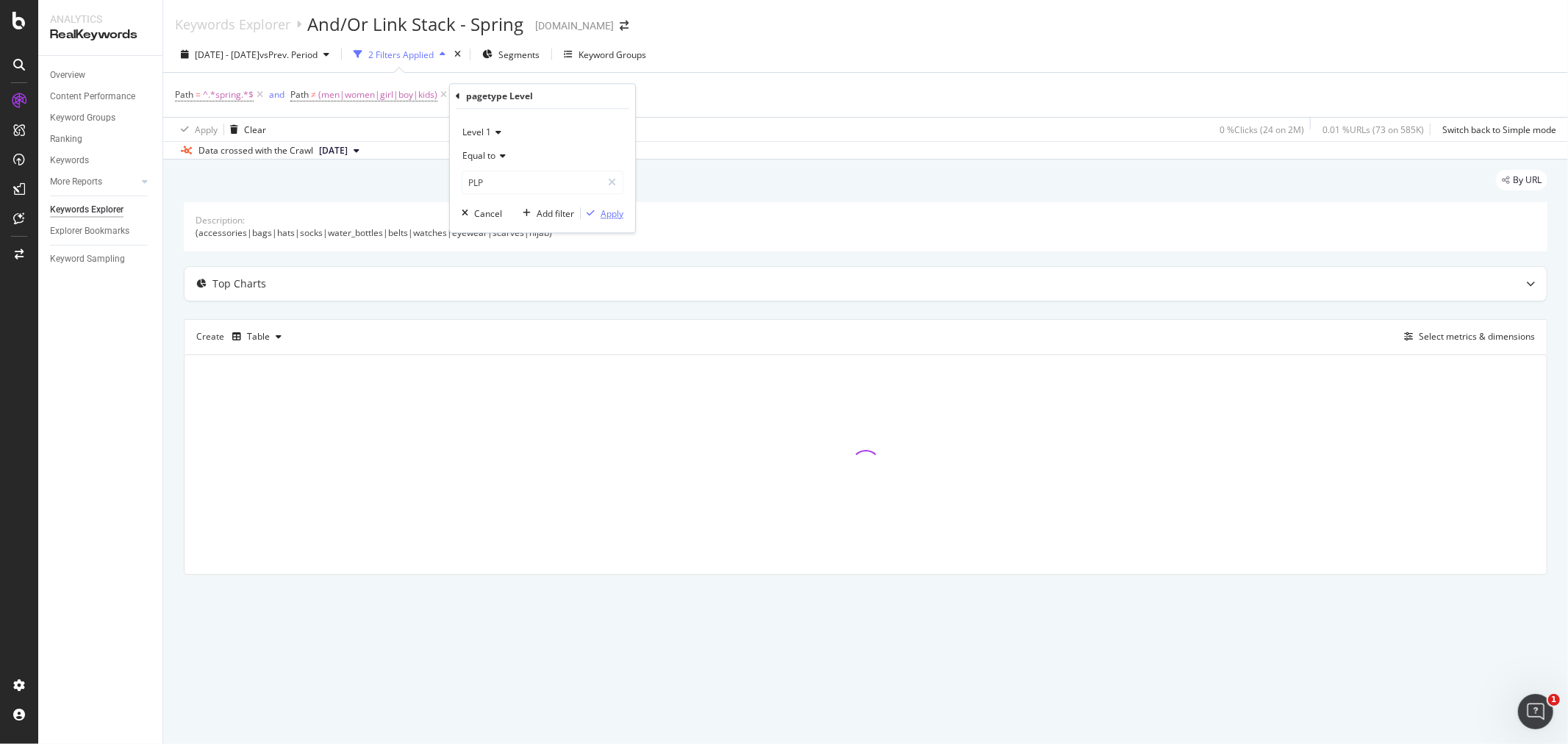
click at [602, 213] on div "Apply" at bounding box center [612, 213] width 23 height 12
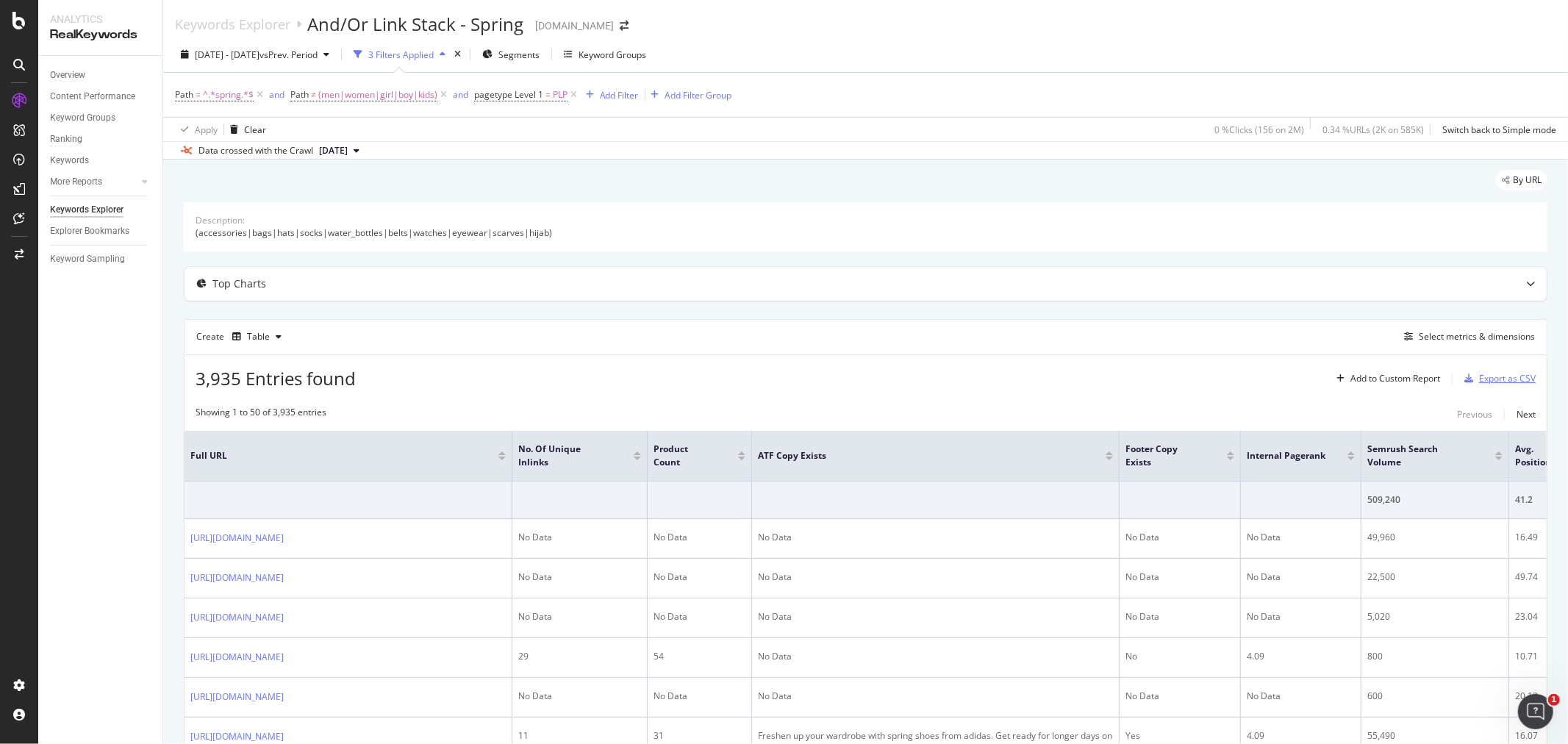
click at [1486, 385] on div "Export as CSV" at bounding box center [1507, 379] width 57 height 12
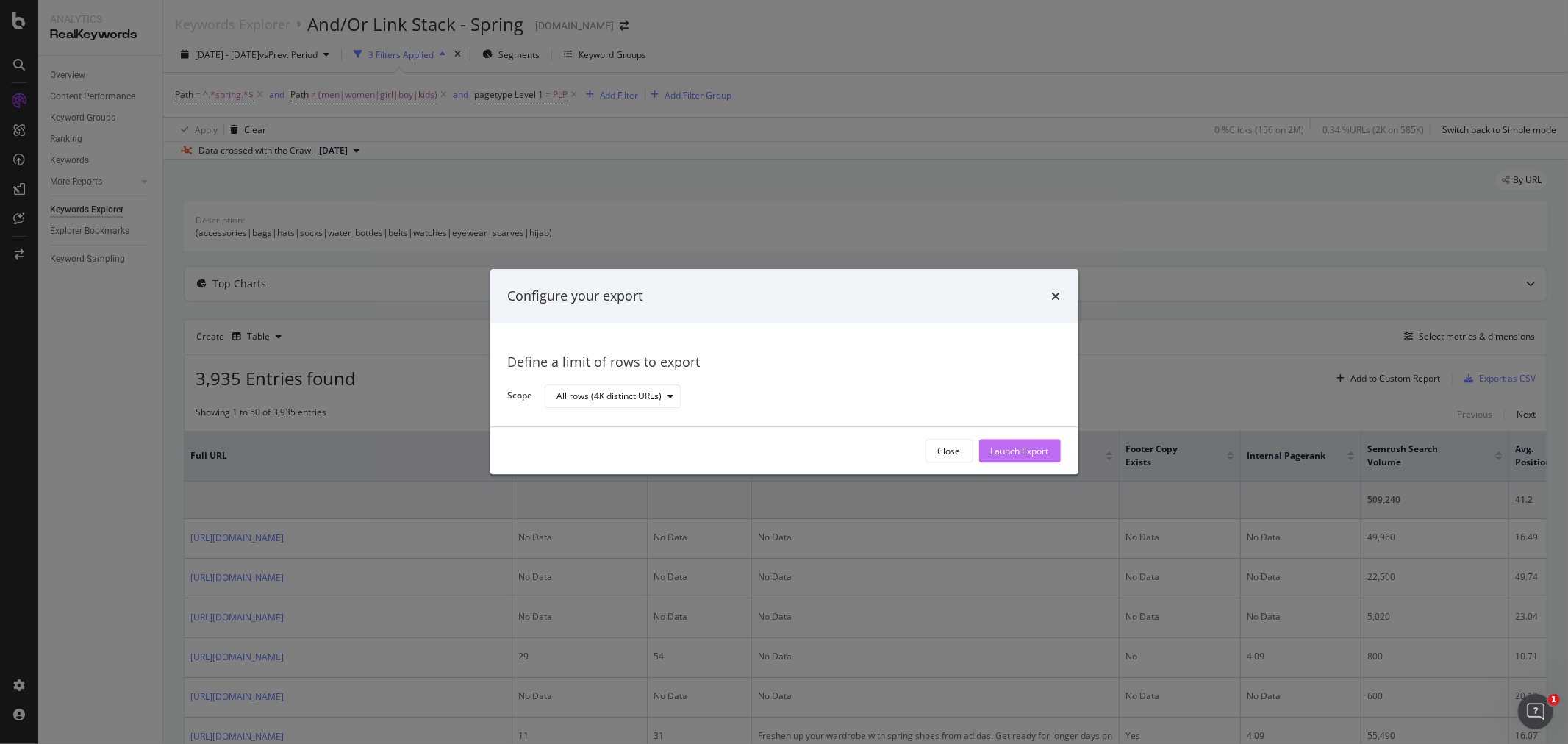
click at [1022, 445] on div "Launch Export" at bounding box center [1020, 451] width 58 height 12
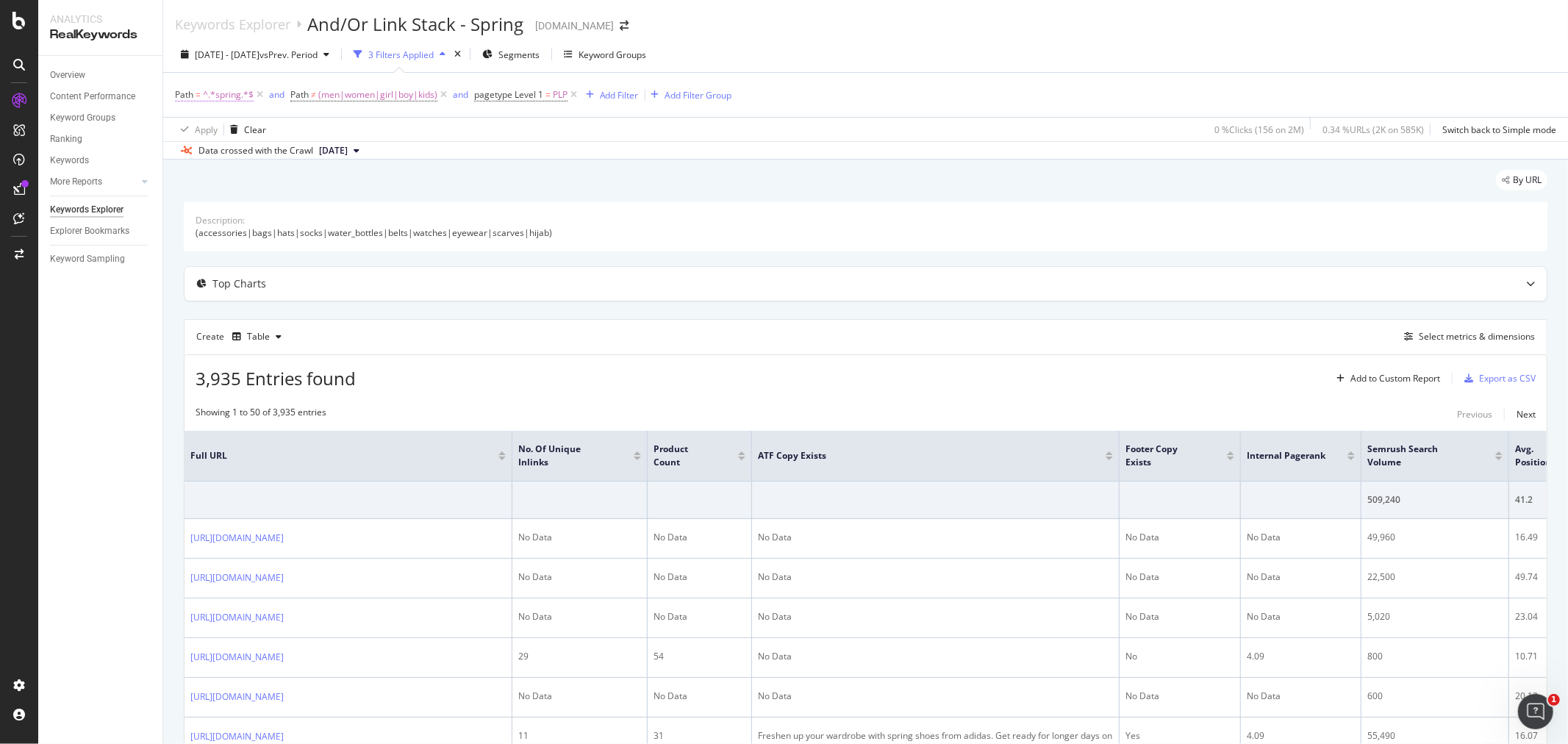
click at [221, 94] on span "^.*spring.*$" at bounding box center [228, 94] width 51 height 21
click at [256, 159] on input "spring" at bounding box center [257, 157] width 139 height 24
type input "summer"
click at [332, 188] on div "Apply" at bounding box center [338, 188] width 23 height 12
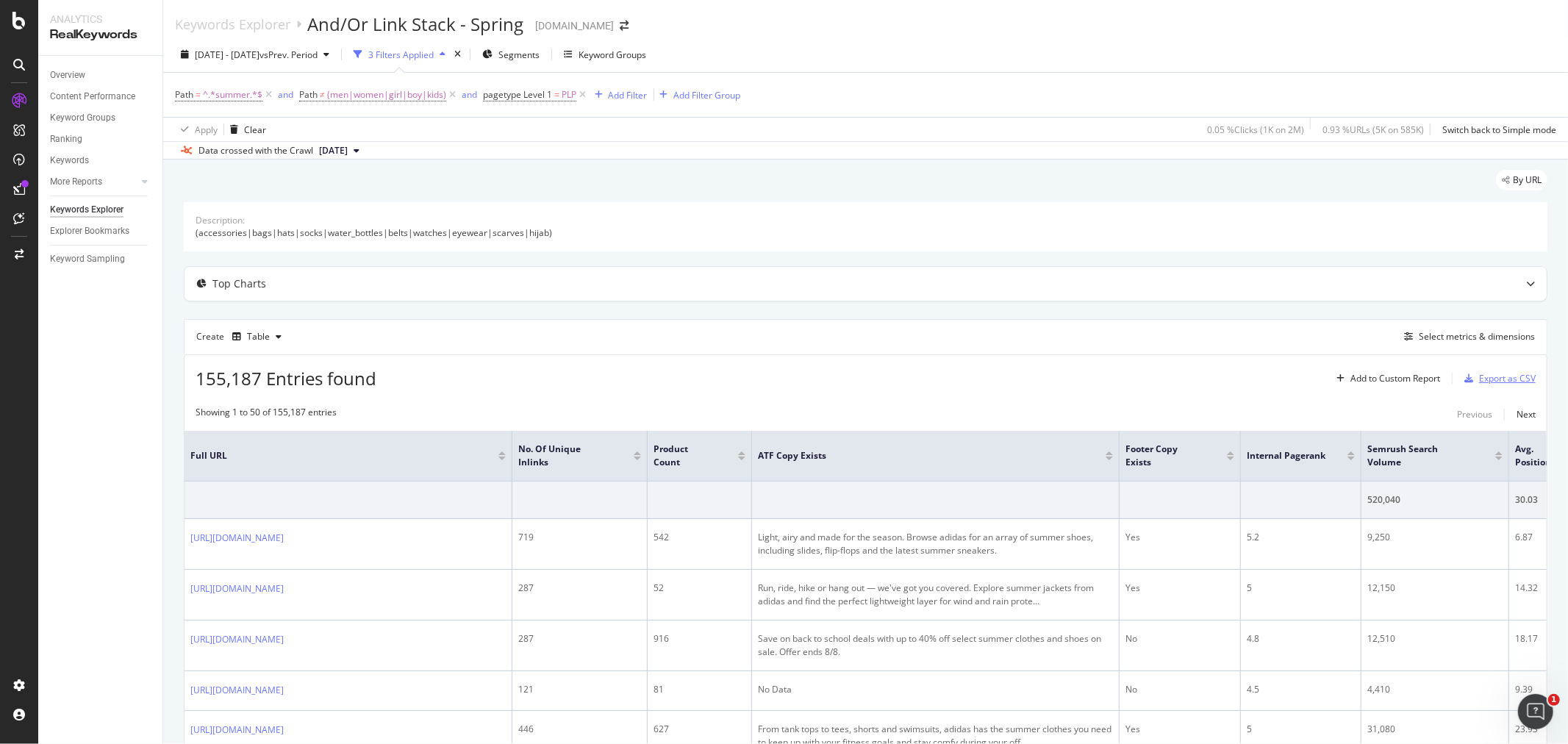
click at [1464, 381] on icon "button" at bounding box center [1467, 378] width 8 height 8
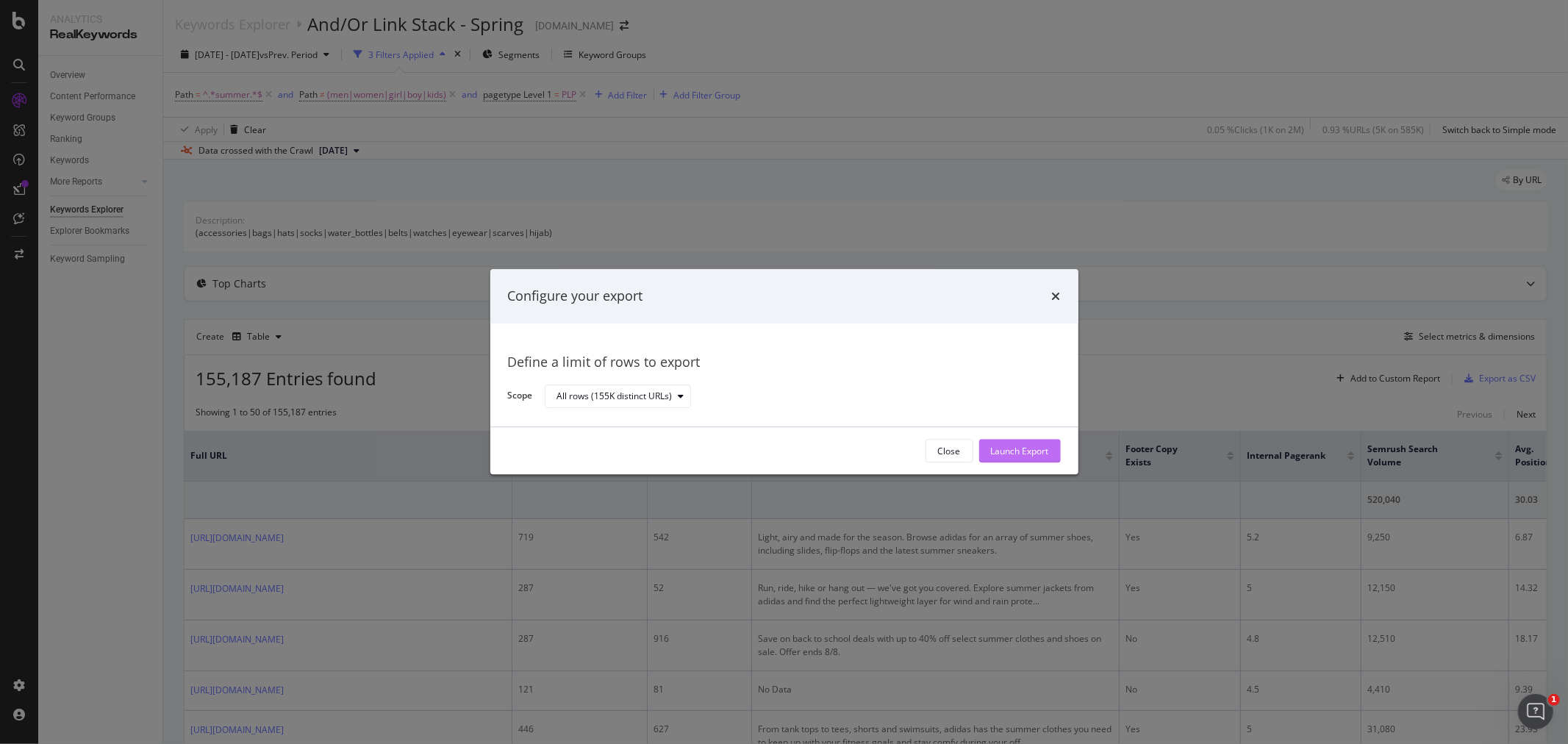
click at [1035, 451] on div "Launch Export" at bounding box center [1020, 451] width 58 height 12
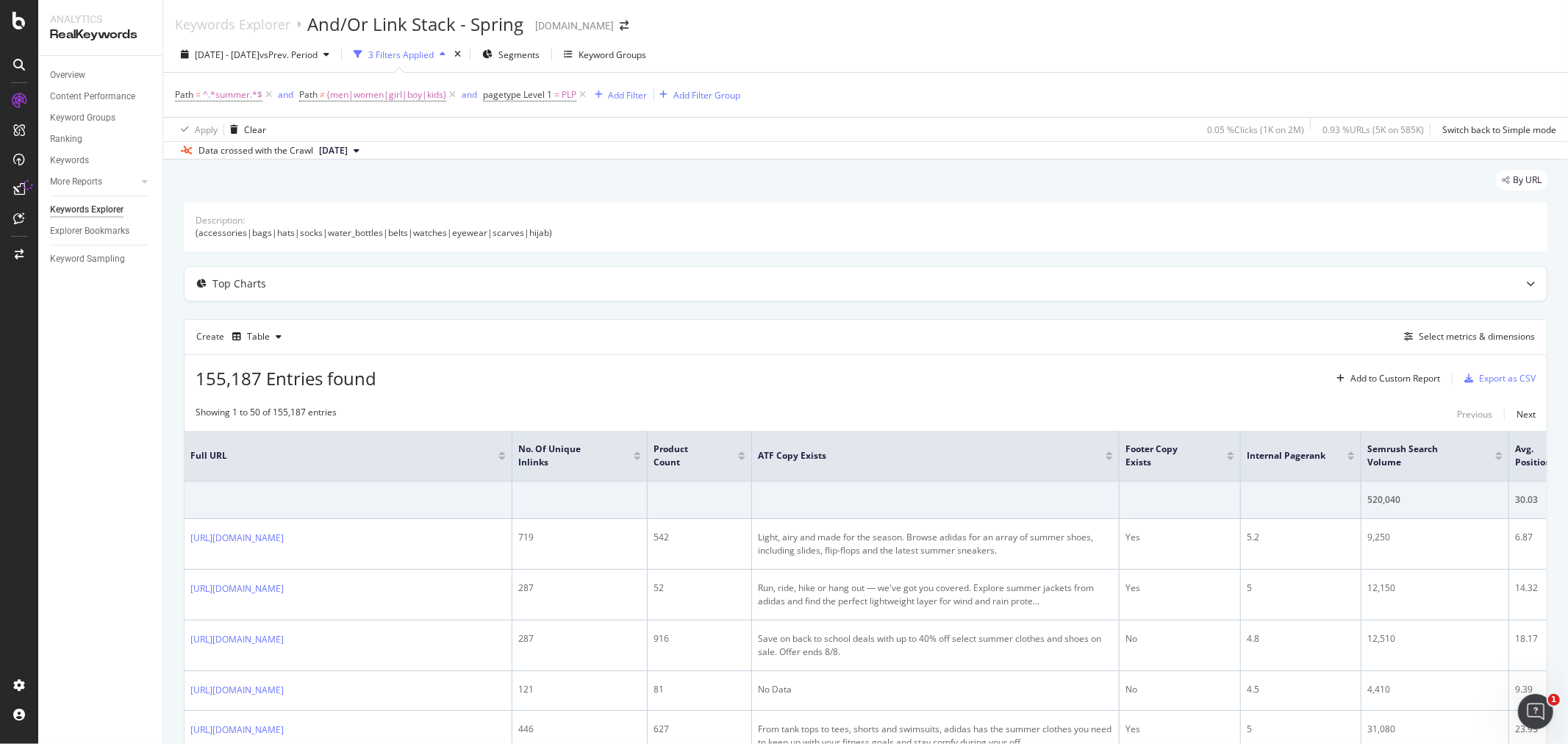
click at [1108, 64] on div "2025 Apr. 1st - Jul. 31st vs Prev. Period 3 Filters Applied Segments Keyword Gr…" at bounding box center [866, 58] width 1405 height 29
click at [1117, 379] on div "155,187 Entries found Add to Custom Report Export as CSV" at bounding box center [865, 373] width 1362 height 36
click at [1489, 377] on div "Export as CSV" at bounding box center [1507, 379] width 57 height 12
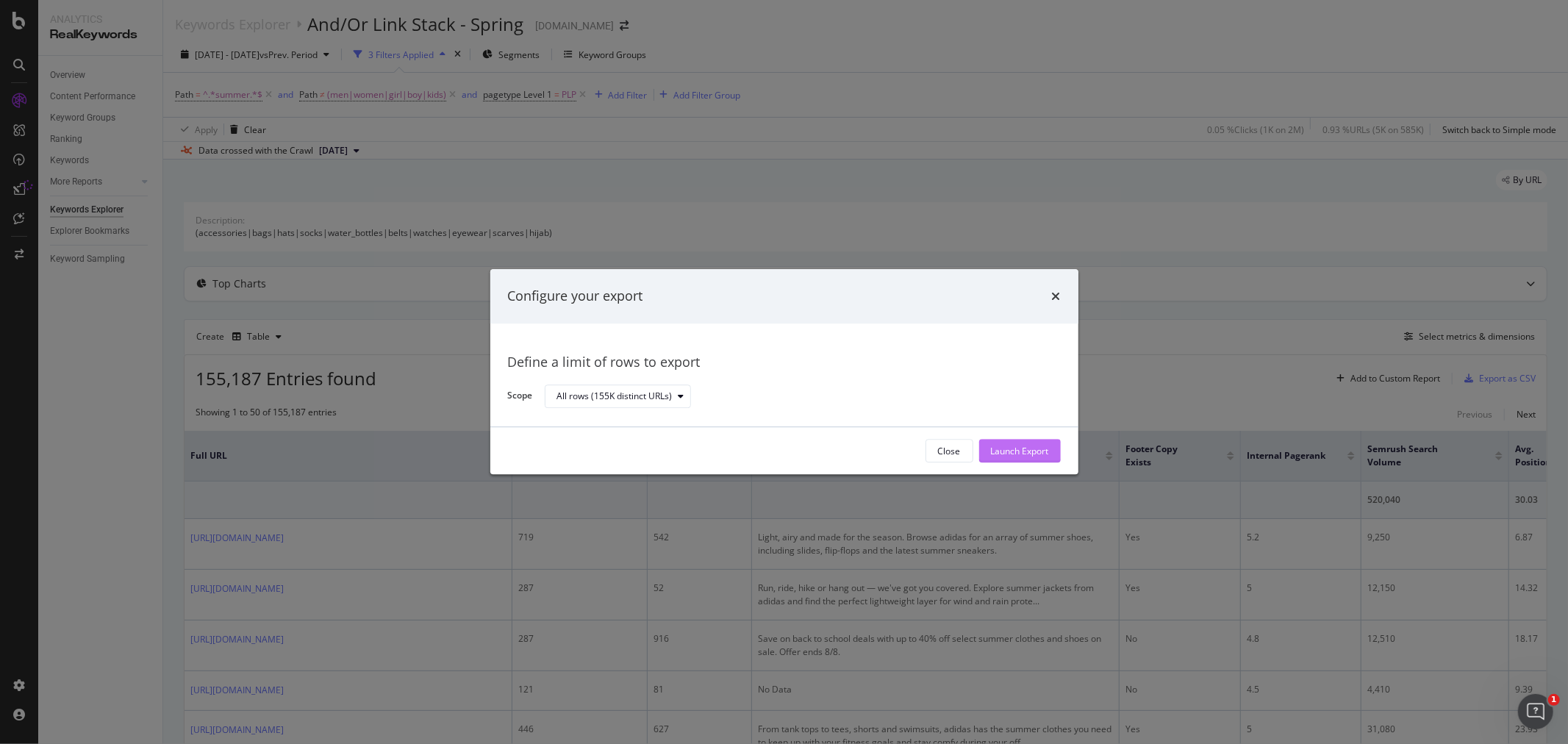
click at [1049, 453] on button "Launch Export" at bounding box center [1019, 451] width 81 height 24
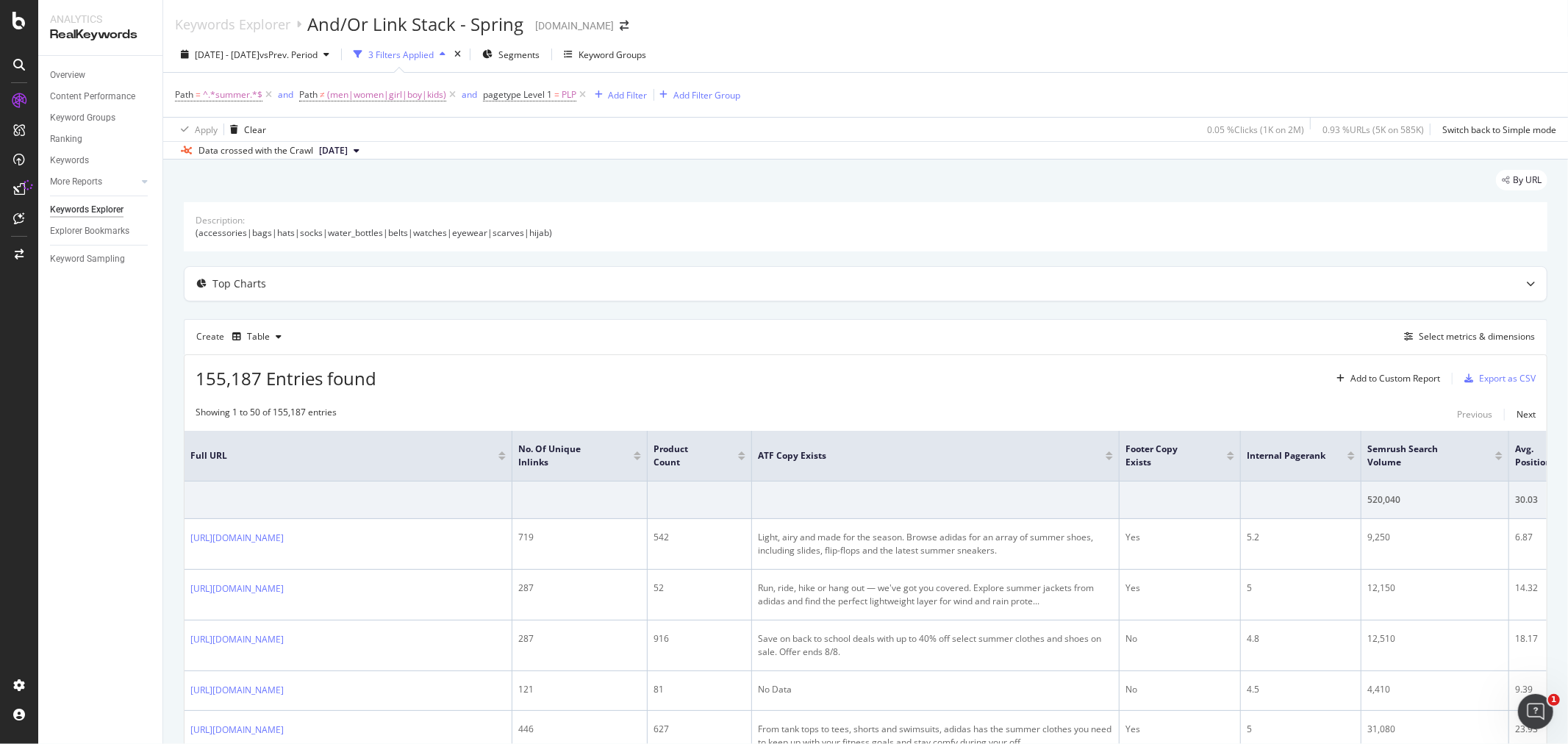
click at [1083, 188] on div "By URL" at bounding box center [865, 186] width 1363 height 32
